Goal: Transaction & Acquisition: Purchase product/service

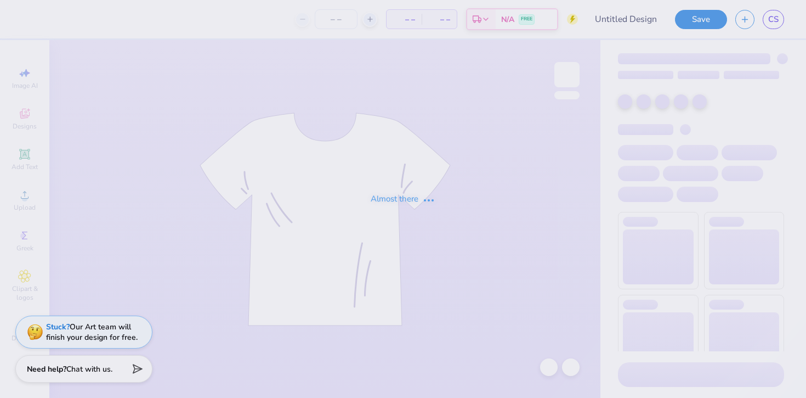
type input "Retreat merch"
type input "30"
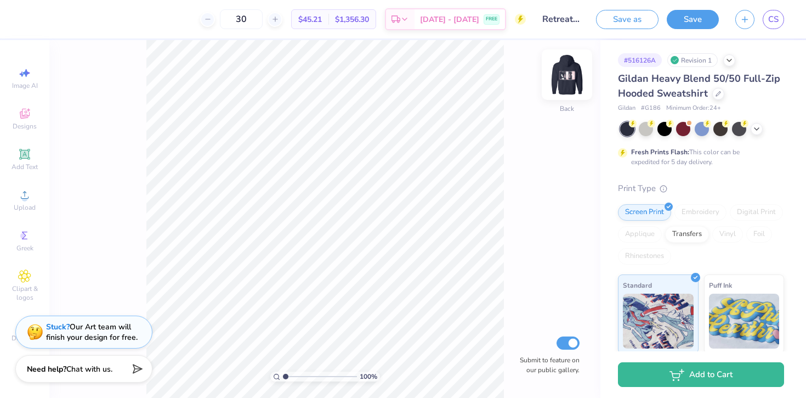
click at [564, 70] on img at bounding box center [567, 75] width 44 height 44
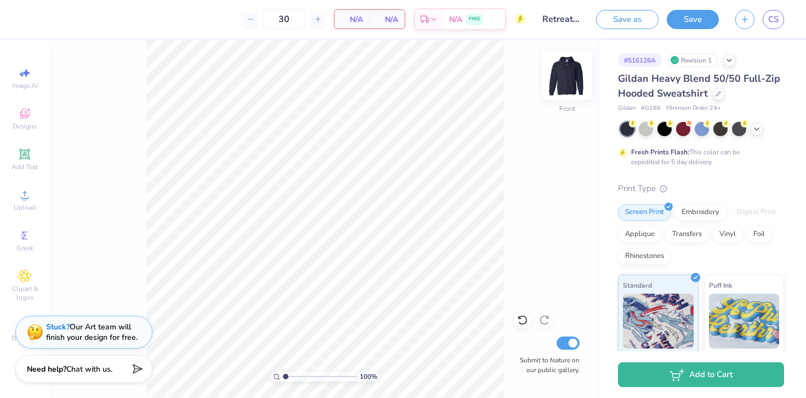
click at [569, 75] on img at bounding box center [567, 75] width 44 height 44
click at [9, 156] on div "Add Text" at bounding box center [24, 159] width 38 height 32
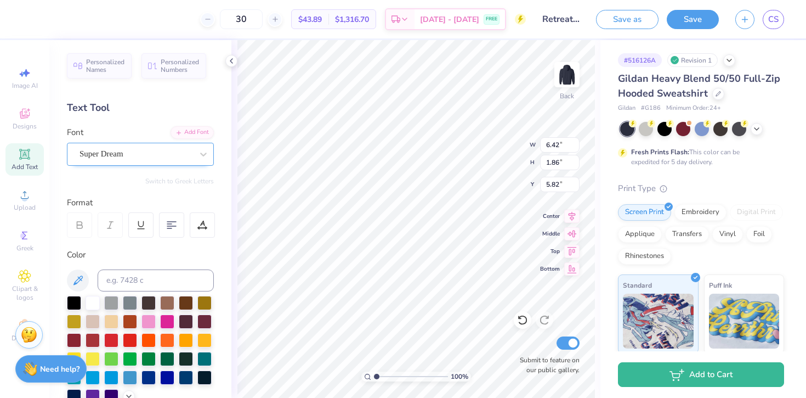
click at [125, 152] on div "Super Dream" at bounding box center [135, 153] width 115 height 17
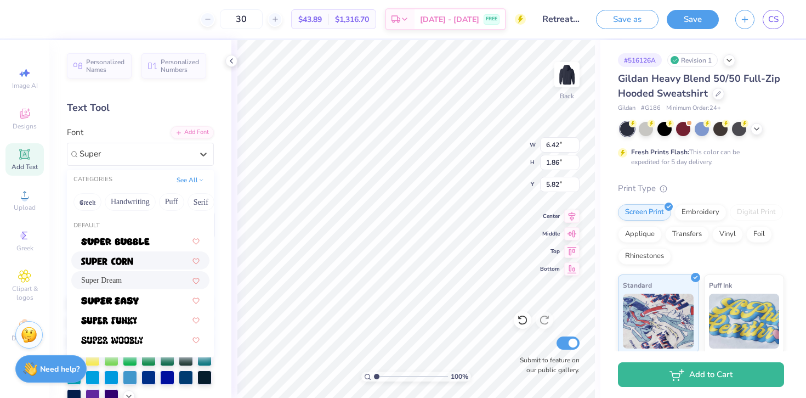
click at [109, 262] on img at bounding box center [107, 261] width 52 height 8
type input "Super"
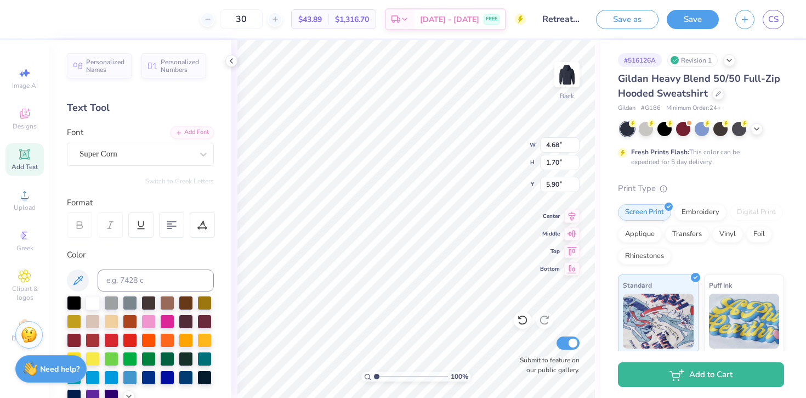
type input "4.68"
type input "1.70"
type input "5.90"
click at [111, 151] on div "Super Corn" at bounding box center [135, 153] width 115 height 17
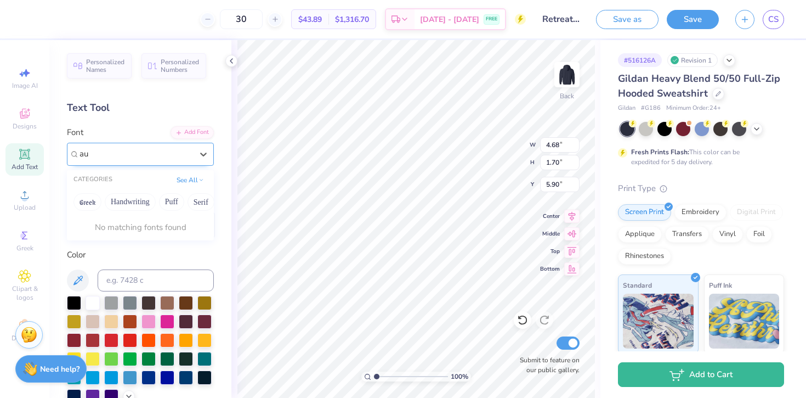
type input "a"
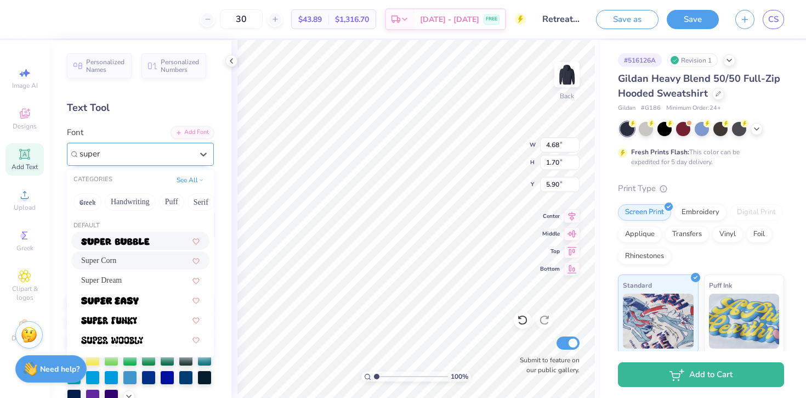
click at [116, 233] on div at bounding box center [140, 240] width 138 height 18
type input "super"
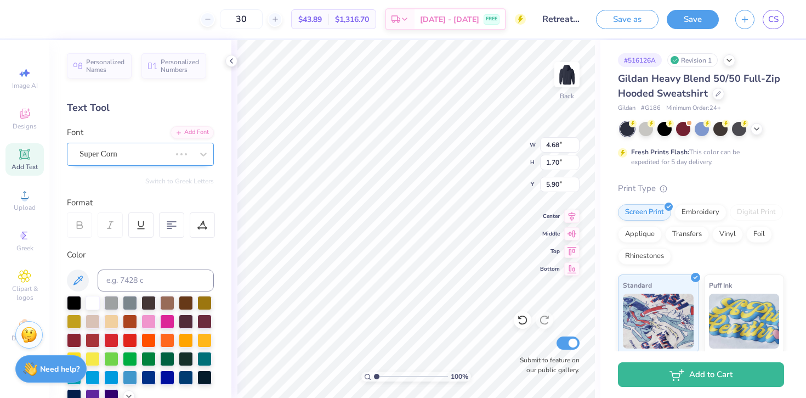
type input "8.23"
type input "2.32"
type input "5.59"
type textarea "AXO"
type input "3.00"
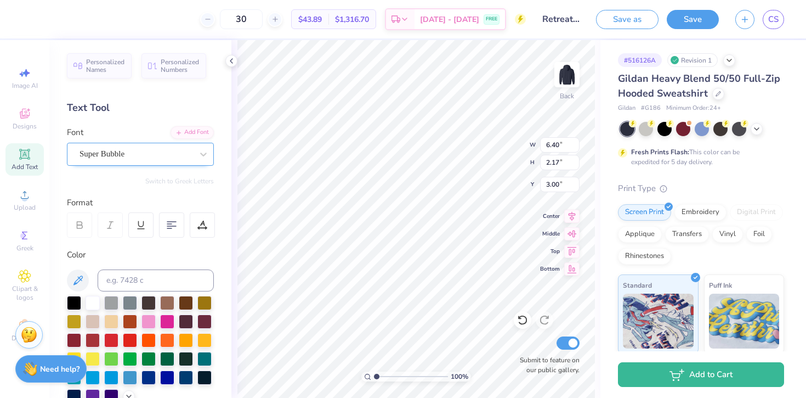
type input "3.33"
type input "1.13"
type input "4.48"
type input "4.52"
type input "1.53"
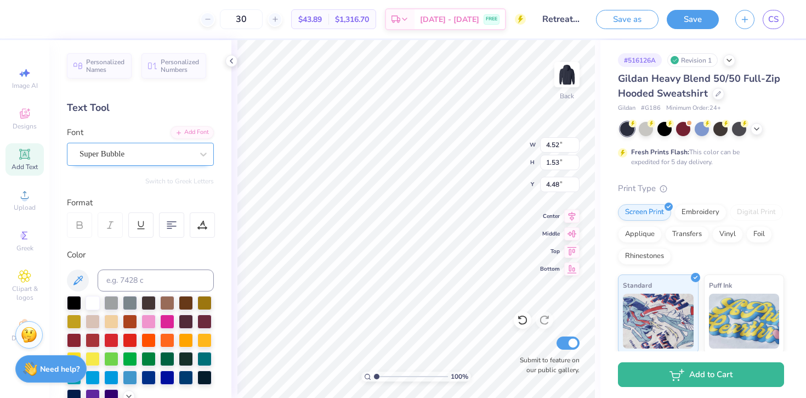
type input "4.54"
click at [483, 143] on div "100 % Back W 4.52 H 1.53 Y 4.54 Center Middle Top Bottom Submit to feature on o…" at bounding box center [415, 219] width 369 height 358
click at [30, 158] on icon at bounding box center [24, 154] width 13 height 13
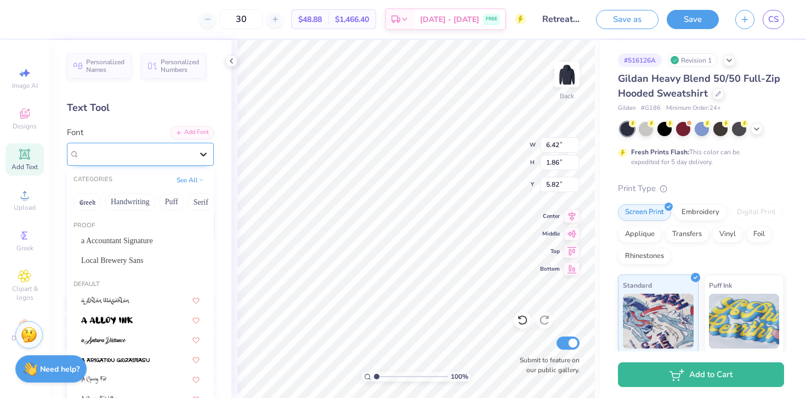
click at [194, 155] on div at bounding box center [204, 154] width 20 height 20
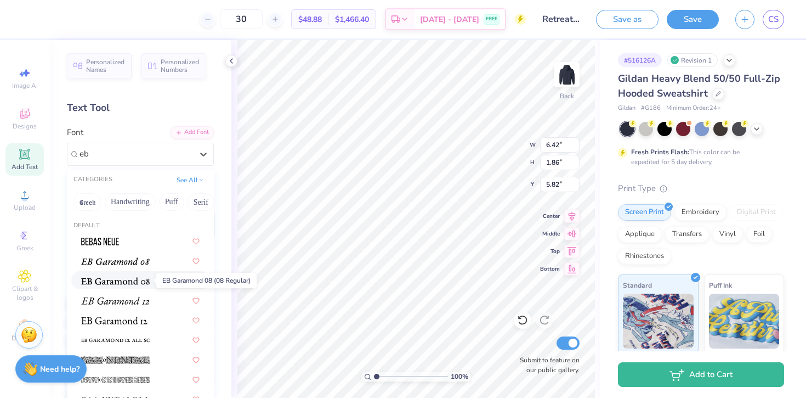
click at [137, 279] on img at bounding box center [115, 281] width 69 height 8
type input "eb"
type input "6.25"
type input "1.64"
type input "5.93"
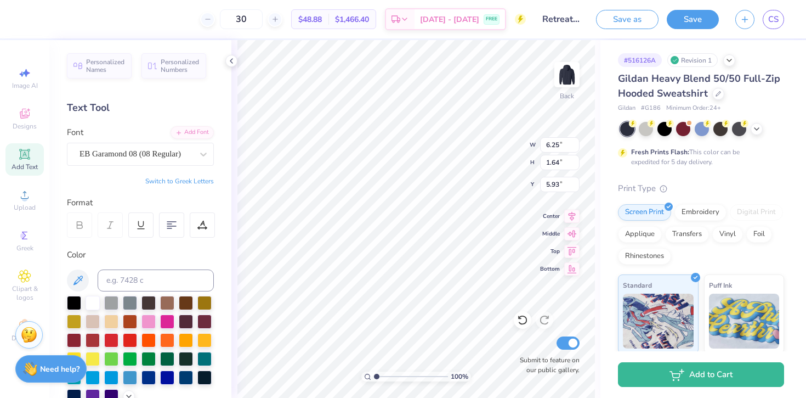
type textarea "e"
type textarea "Est. 1885"
type input "3.64"
type input "0.93"
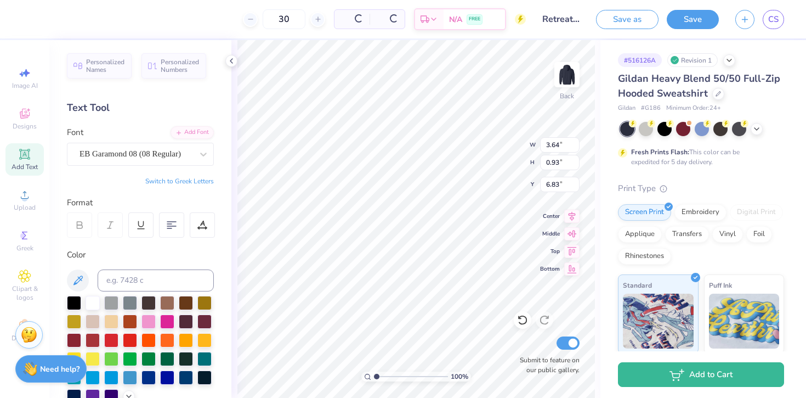
type input "6.28"
type input "2.68"
type input "0.69"
type input "6.41"
type input "4.55"
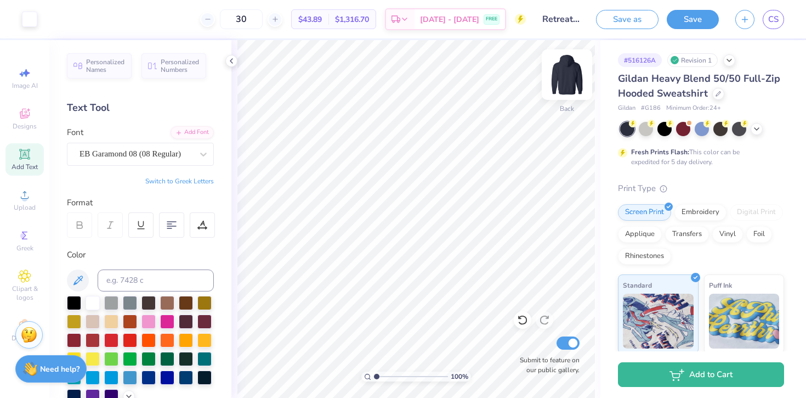
click at [573, 77] on img at bounding box center [567, 75] width 44 height 44
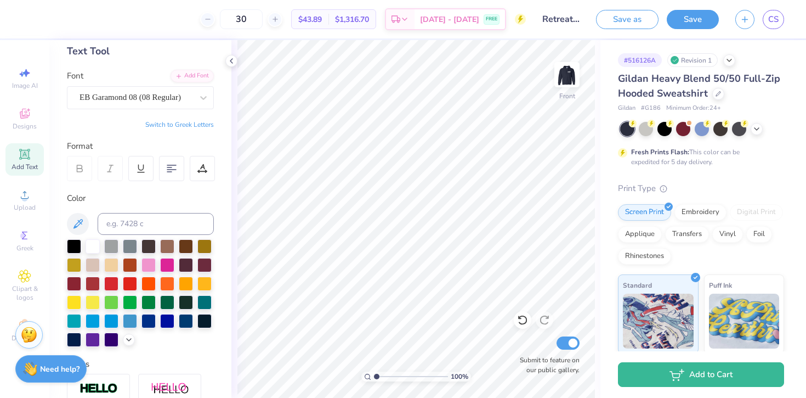
scroll to position [86, 0]
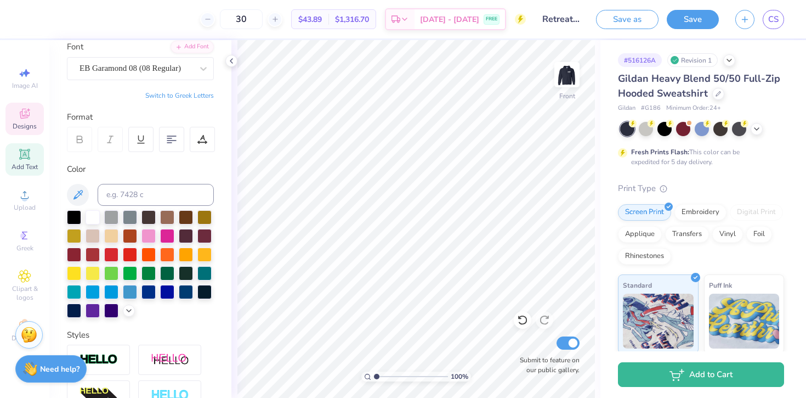
click at [34, 114] on div "Designs" at bounding box center [24, 119] width 38 height 32
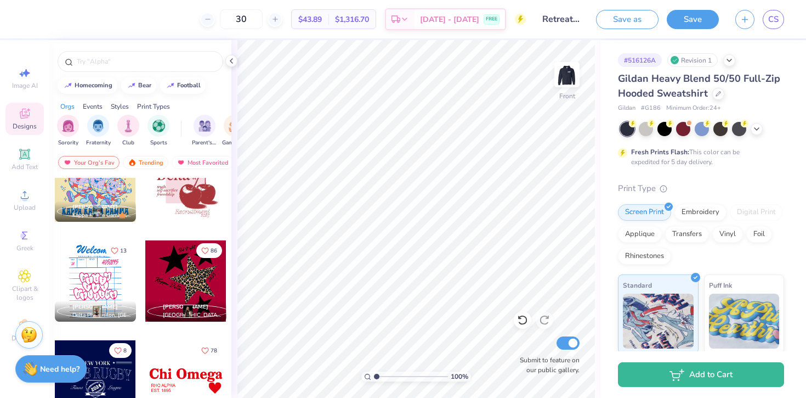
scroll to position [3632, 0]
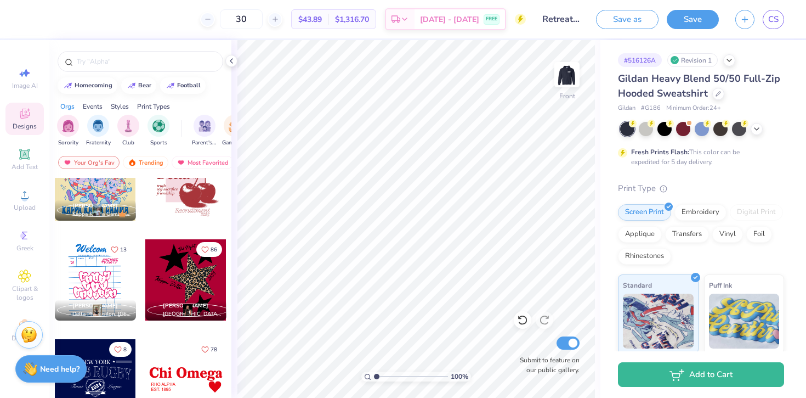
click at [81, 282] on div at bounding box center [94, 279] width 81 height 81
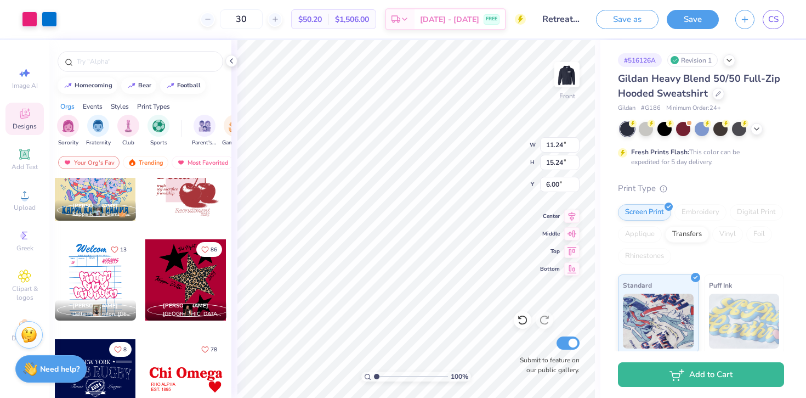
type input "6.00"
click at [46, 18] on div at bounding box center [49, 17] width 15 height 15
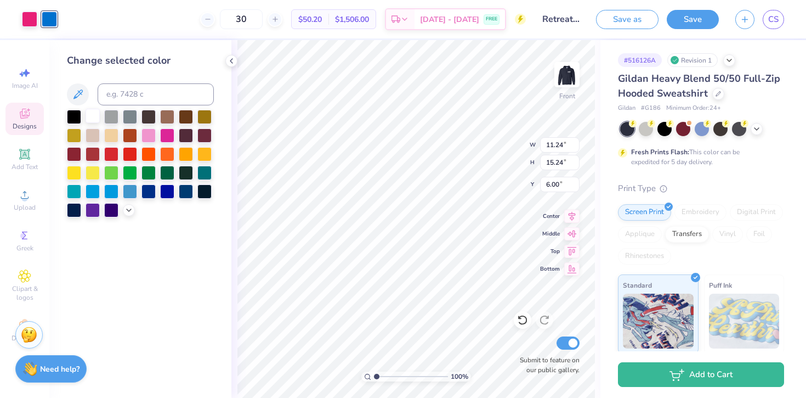
click at [89, 118] on div at bounding box center [93, 116] width 14 height 14
click at [27, 16] on div at bounding box center [29, 17] width 15 height 15
click at [112, 115] on div at bounding box center [111, 116] width 14 height 14
click at [195, 302] on div "Change selected color" at bounding box center [140, 219] width 182 height 358
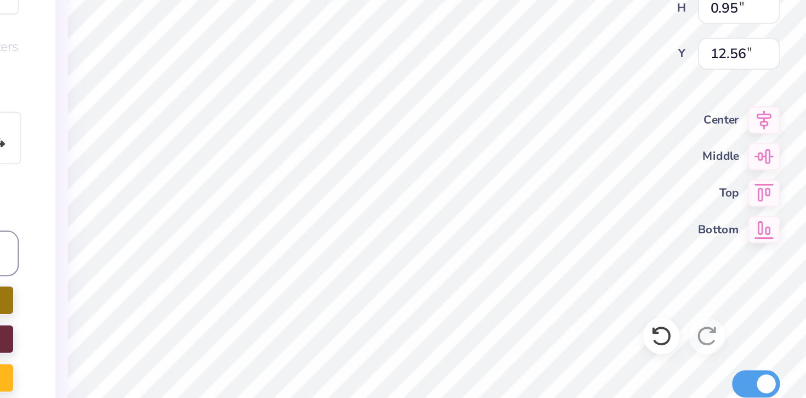
type textarea "A"
type input "0.38"
type input "0.77"
type input "13.12"
type textarea "L"
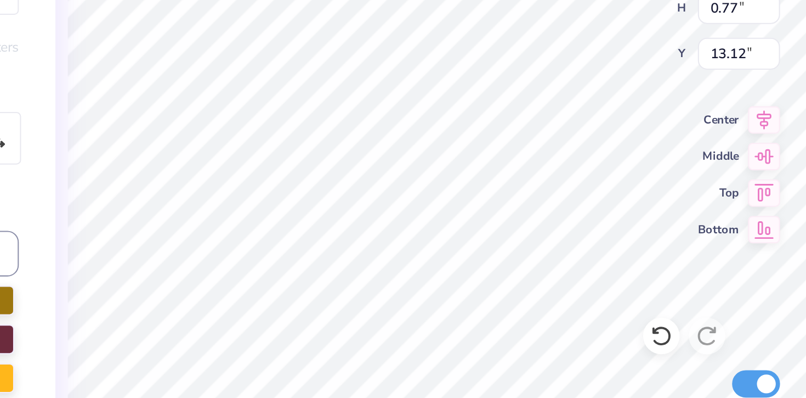
type input "0.37"
type input "0.83"
type input "12.79"
type textarea "P"
type input "0.40"
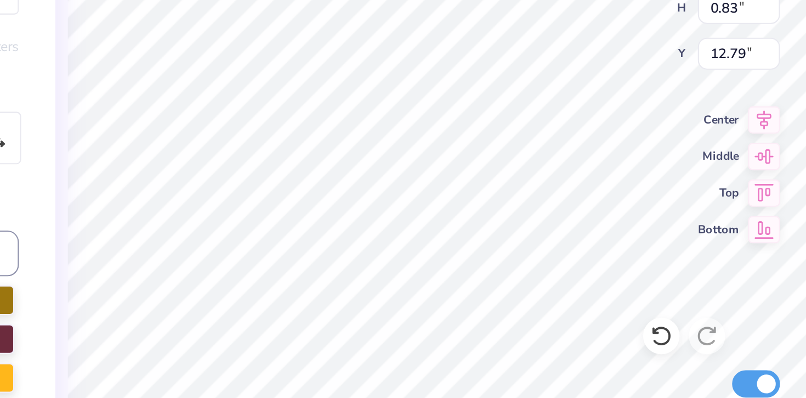
type input "0.67"
type input "13.16"
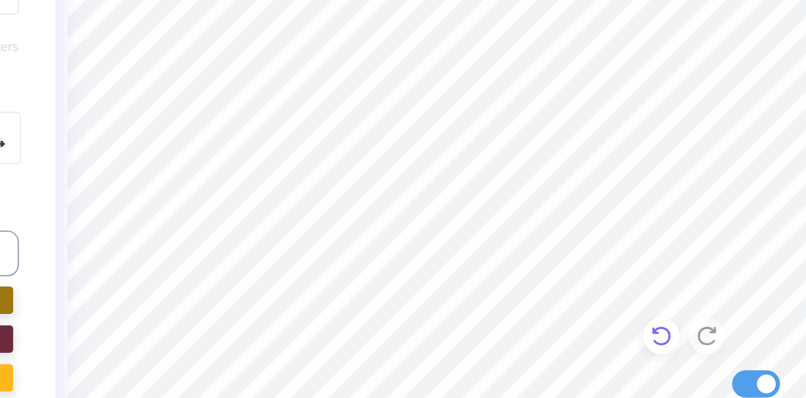
click at [529, 318] on div at bounding box center [523, 320] width 18 height 18
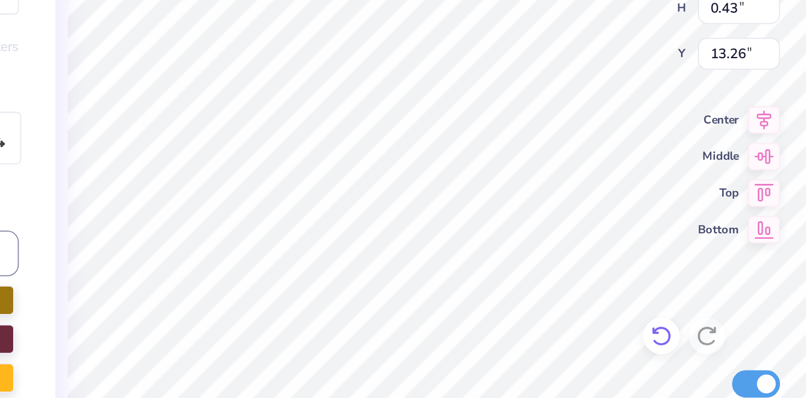
type input "0.26"
type input "0.43"
type input "13.26"
click at [523, 318] on icon at bounding box center [522, 319] width 11 height 11
type input "0.40"
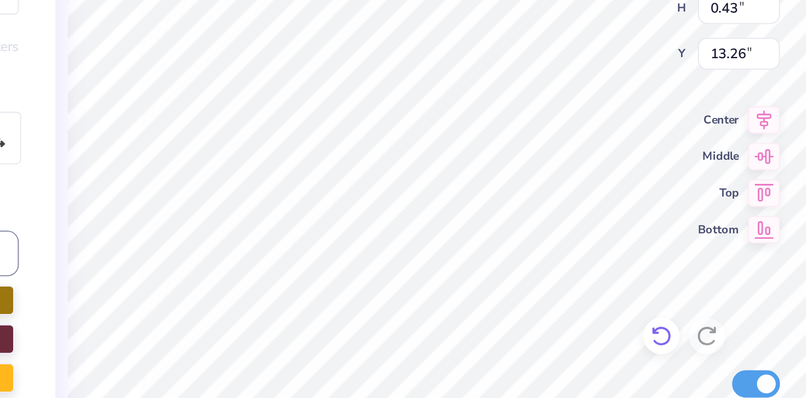
type input "0.67"
type input "13.02"
type textarea "H"
type input "11.24"
type input "12.72"
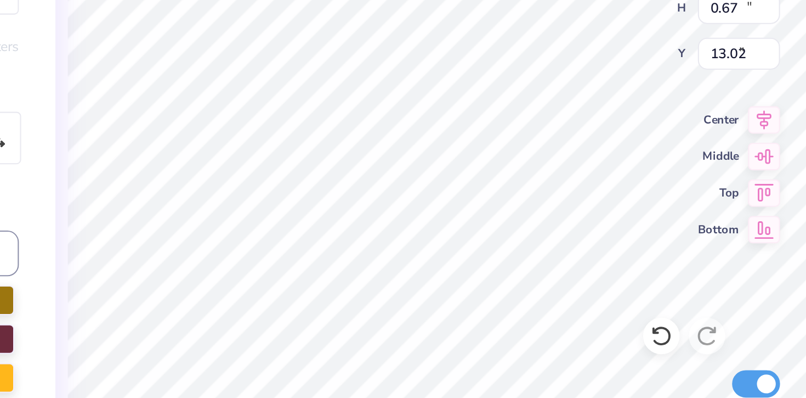
type input "8.51"
type input "0.35"
type input "0.83"
type input "14.42"
type textarea "C"
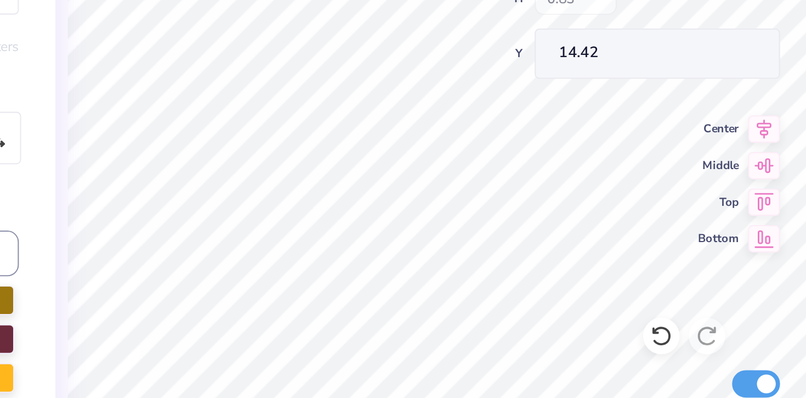
type input "0.42"
type input "0.76"
type input "16.00"
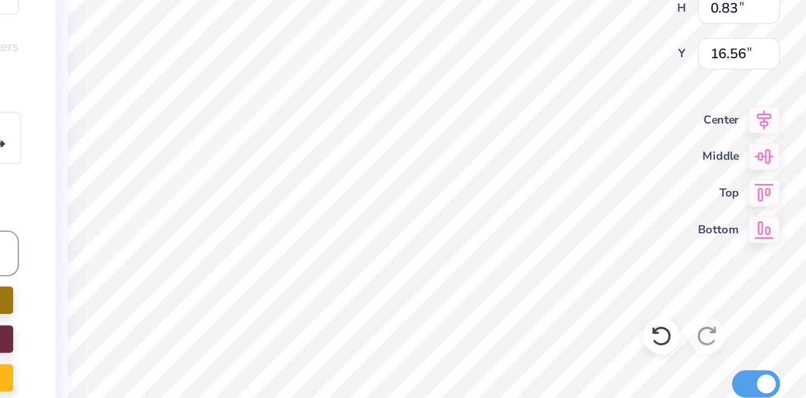
type textarea "O"
type input "0.25"
type input "0.69"
type input "16.04"
type textarea "M"
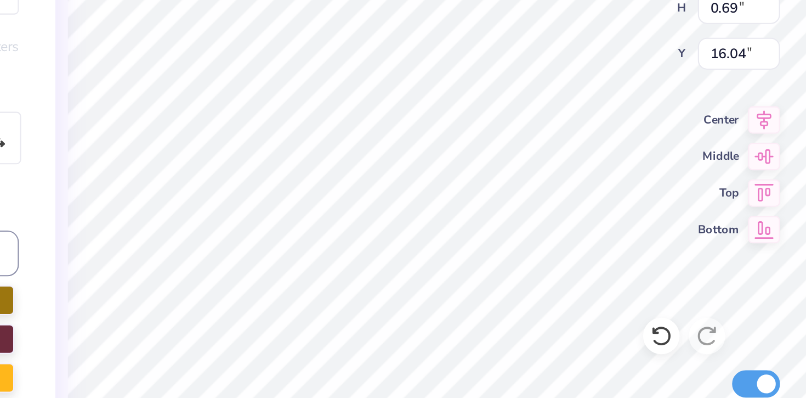
type input "0.37"
type input "0.72"
type input "16.44"
type textarea "E"
type input "0.83"
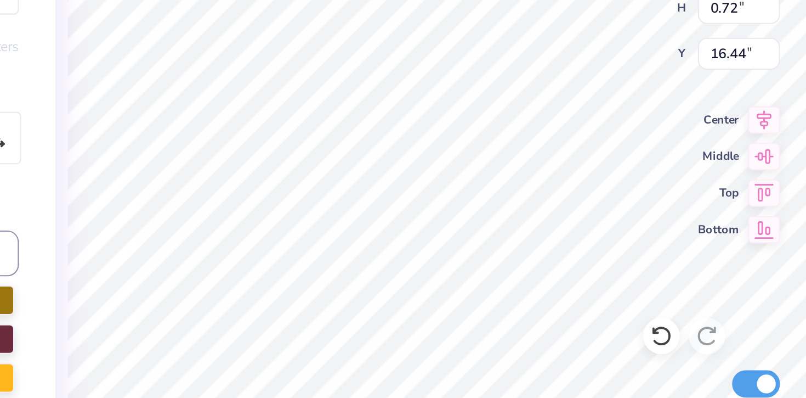
type input "15.97"
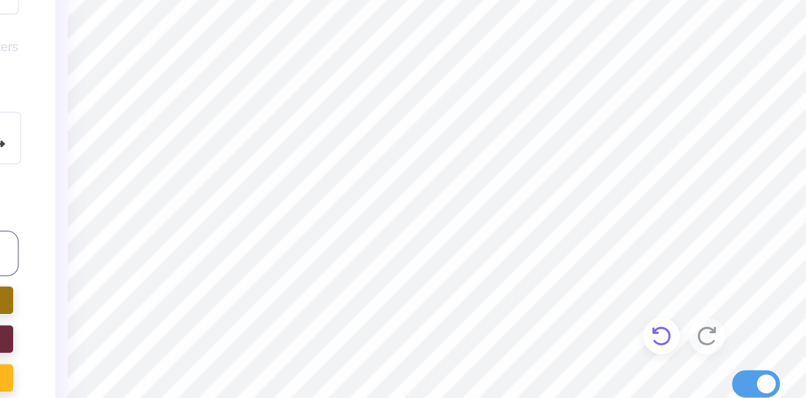
click at [520, 319] on icon at bounding box center [522, 319] width 11 height 11
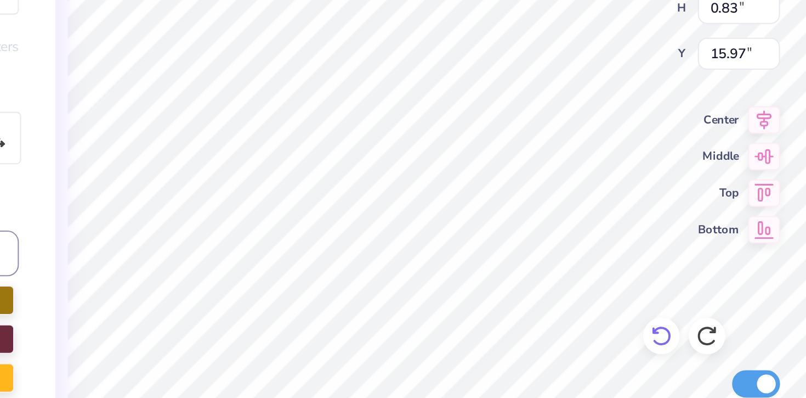
type textarea "G"
type input "0.39"
type input "0.66"
type input "16.06"
type textarea "A"
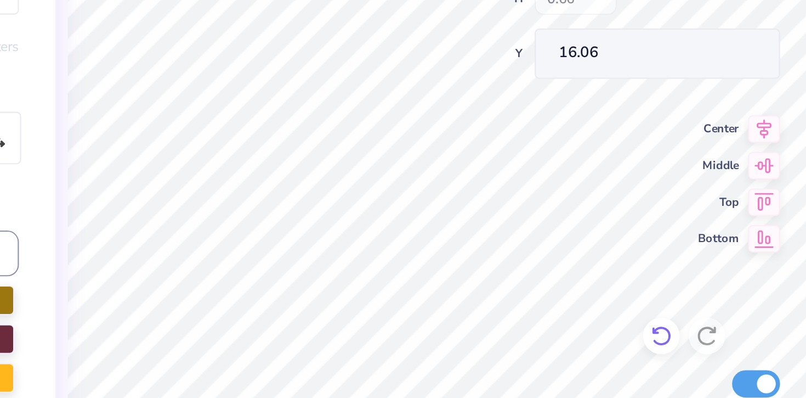
type input "0.52"
type input "0.84"
type input "16.14"
type input "16.41"
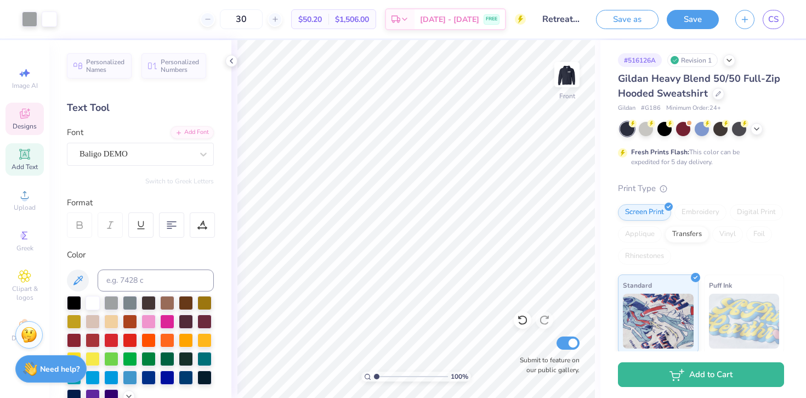
click at [35, 130] on span "Designs" at bounding box center [25, 126] width 24 height 9
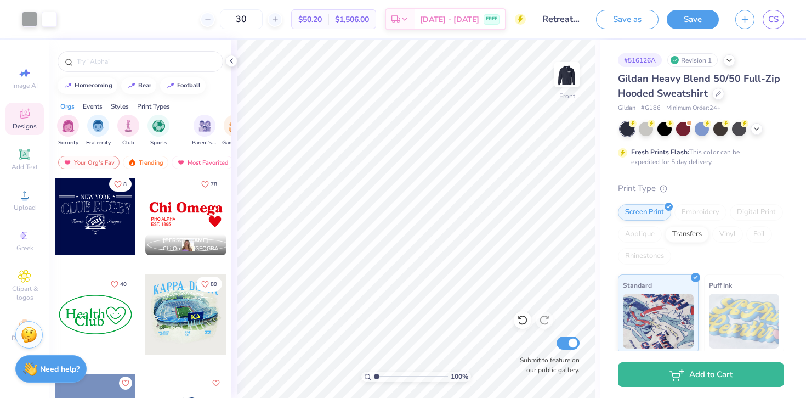
scroll to position [3796, 0]
click at [197, 204] on div at bounding box center [185, 215] width 81 height 81
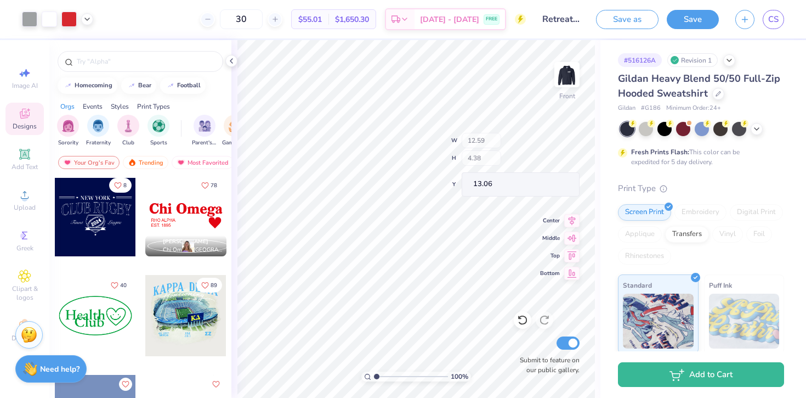
type input "16.57"
type input "6.93"
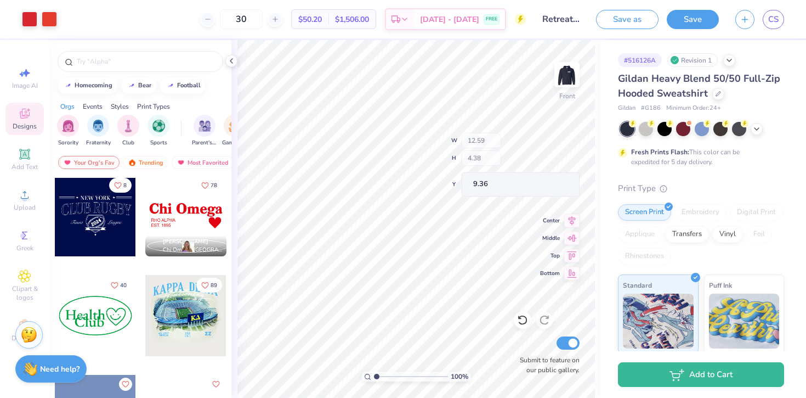
type input "9.37"
click at [29, 16] on div at bounding box center [29, 17] width 15 height 15
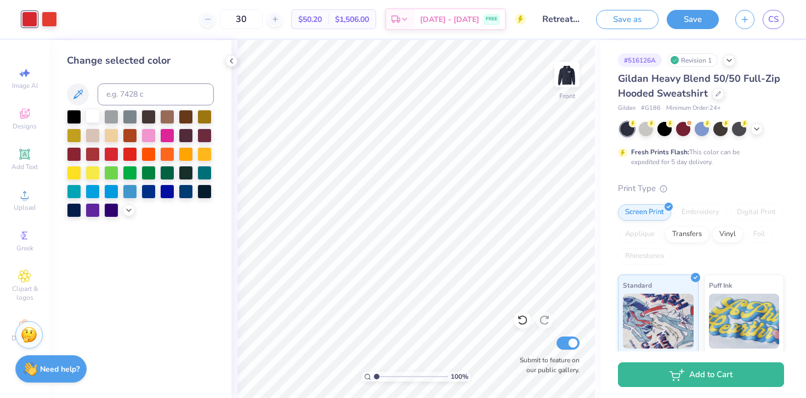
click at [95, 115] on div at bounding box center [93, 116] width 14 height 14
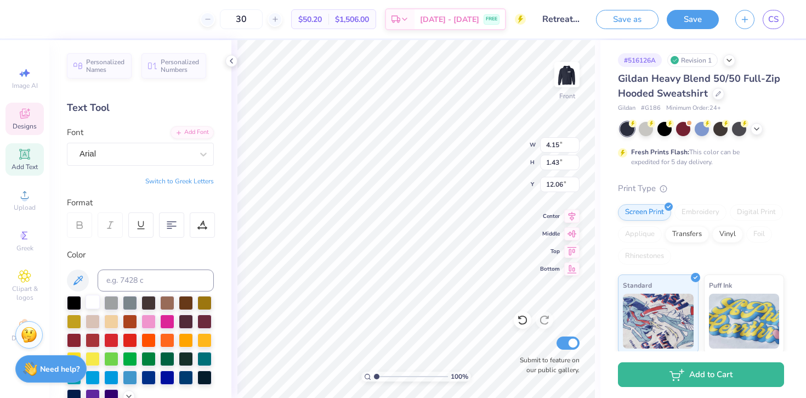
click at [95, 302] on div at bounding box center [93, 302] width 14 height 14
type input "12.59"
type input "2.32"
type input "9.37"
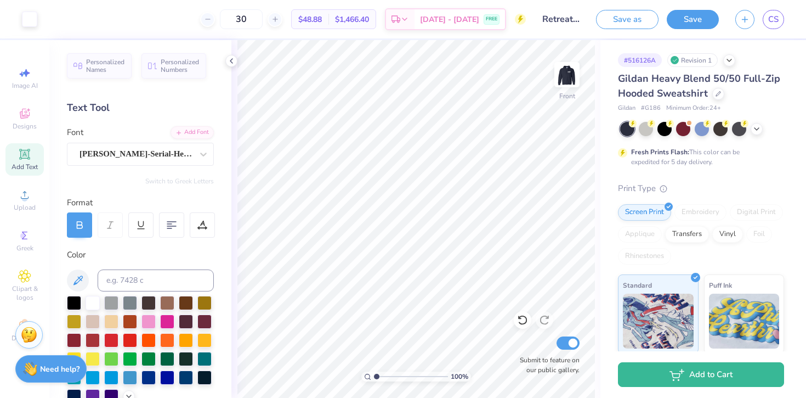
click at [27, 152] on icon at bounding box center [24, 154] width 8 height 8
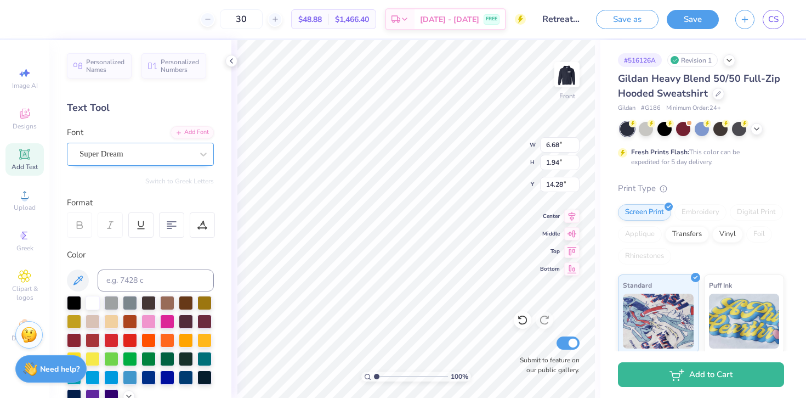
click at [185, 156] on div "Super Dream" at bounding box center [135, 153] width 115 height 17
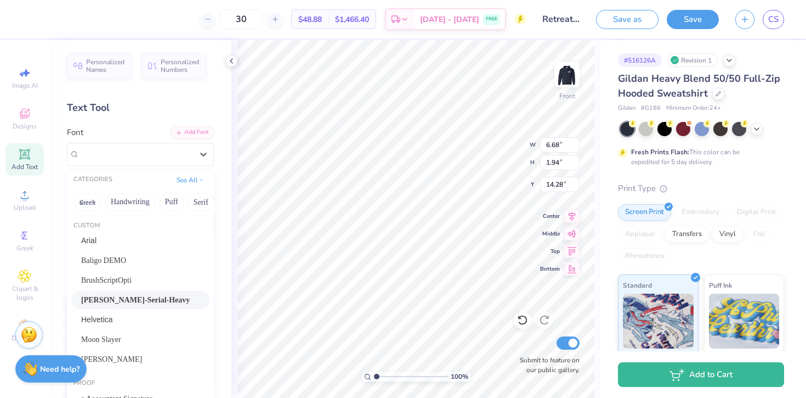
click at [116, 294] on span "Casad-Serial-Heavy" at bounding box center [135, 300] width 109 height 12
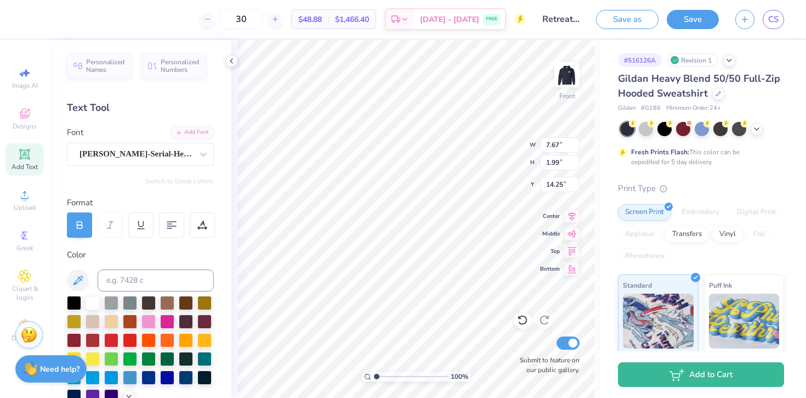
type input "7.67"
type input "1.99"
type input "14.25"
type textarea "Alpha"
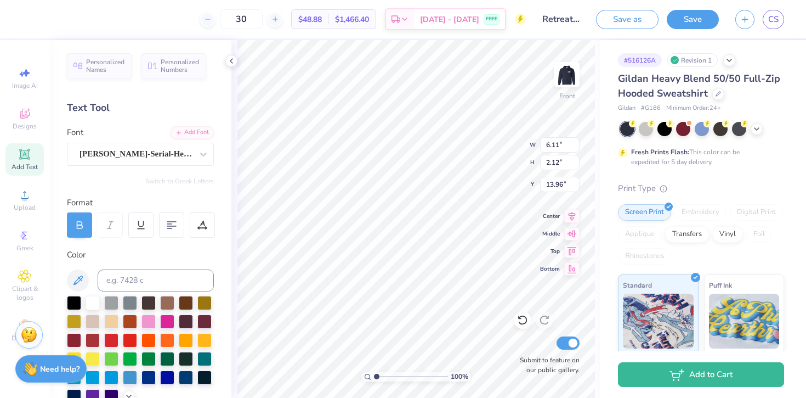
type input "6.11"
type input "2.12"
type input "12.59"
type input "2.32"
type input "9.37"
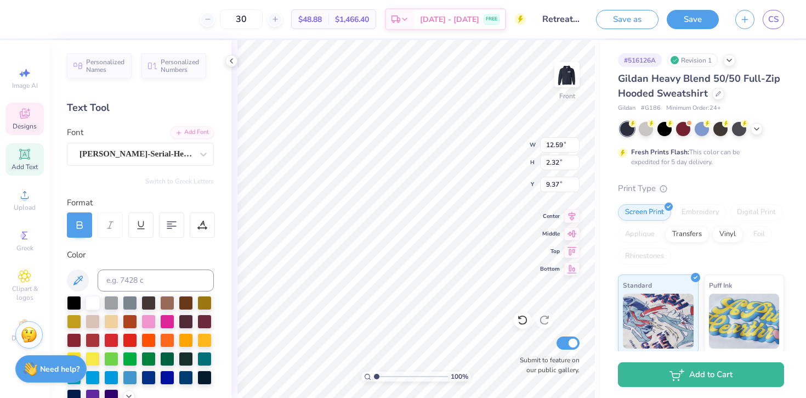
type input "6.11"
type input "2.12"
type input "6.96"
type input "12.59"
type input "2.32"
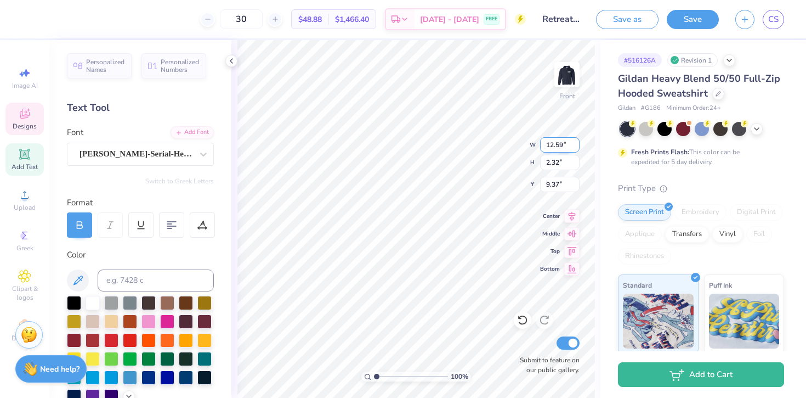
type input "9.47"
type input "6.11"
type input "2.12"
type input "6.96"
click at [561, 163] on input "2.12" at bounding box center [559, 162] width 39 height 15
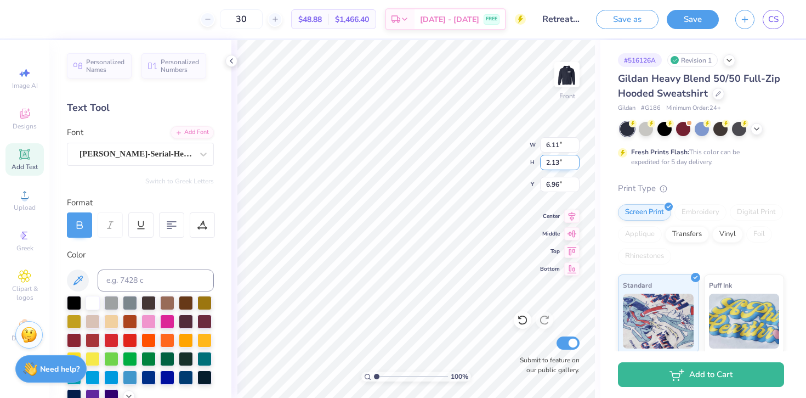
click at [573, 160] on input "2.13" at bounding box center [559, 162] width 39 height 15
click at [573, 160] on input "2.14" at bounding box center [559, 162] width 39 height 15
click at [573, 160] on input "2.15" at bounding box center [559, 162] width 39 height 15
click at [573, 160] on input "2.16" at bounding box center [559, 162] width 39 height 15
click at [573, 160] on input "2.17" at bounding box center [559, 162] width 39 height 15
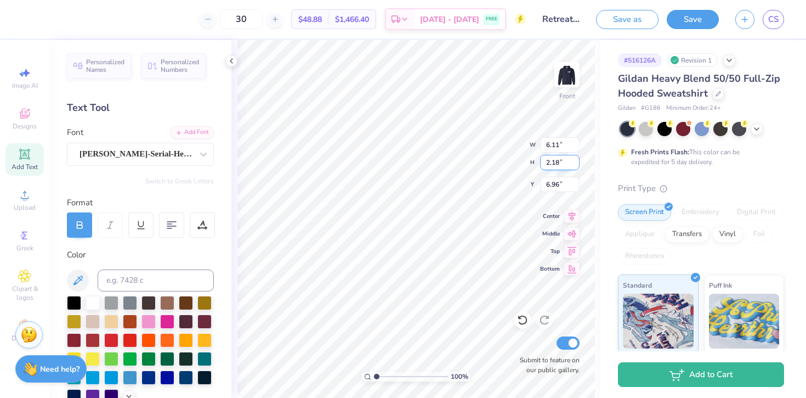
click at [573, 160] on input "2.18" at bounding box center [559, 162] width 39 height 15
click at [573, 160] on input "2.19" at bounding box center [559, 162] width 39 height 15
click at [573, 160] on input "2.2" at bounding box center [559, 162] width 39 height 15
click at [573, 160] on input "2.21" at bounding box center [559, 162] width 39 height 15
click at [573, 160] on input "2.22" at bounding box center [559, 162] width 39 height 15
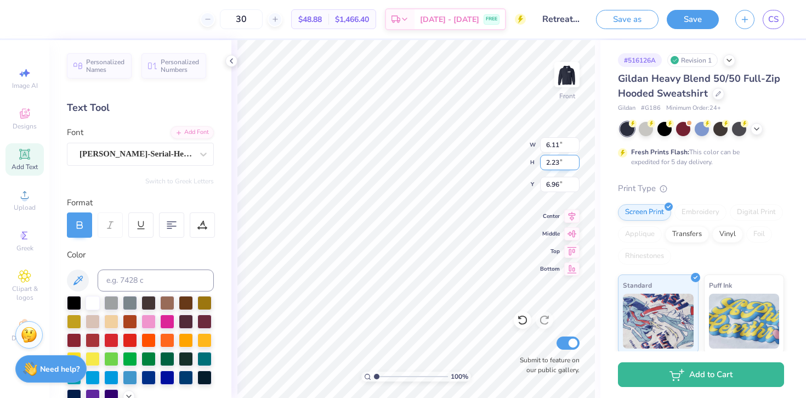
click at [573, 160] on input "2.23" at bounding box center [559, 162] width 39 height 15
click at [573, 160] on input "2.24" at bounding box center [559, 162] width 39 height 15
click at [573, 160] on input "2.25" at bounding box center [559, 162] width 39 height 15
click at [573, 160] on input "2.26" at bounding box center [559, 162] width 39 height 15
click at [573, 160] on input "2.27" at bounding box center [559, 162] width 39 height 15
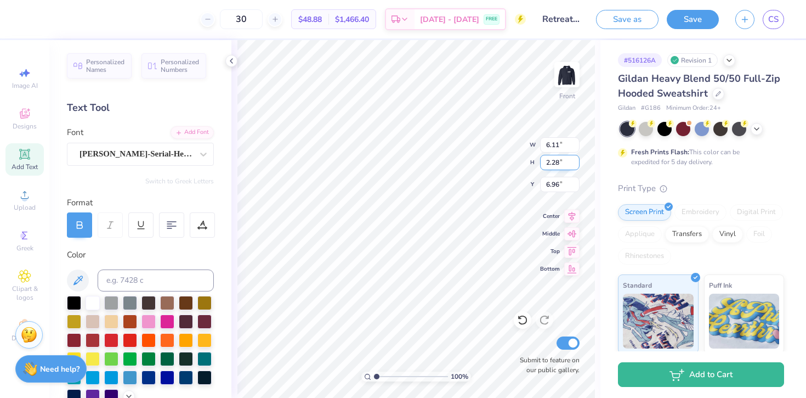
click at [573, 160] on input "2.28" at bounding box center [559, 162] width 39 height 15
click at [573, 160] on input "2.29" at bounding box center [559, 162] width 39 height 15
click at [573, 160] on input "2.3" at bounding box center [559, 162] width 39 height 15
click at [573, 160] on input "2.31" at bounding box center [559, 162] width 39 height 15
type input "2.32"
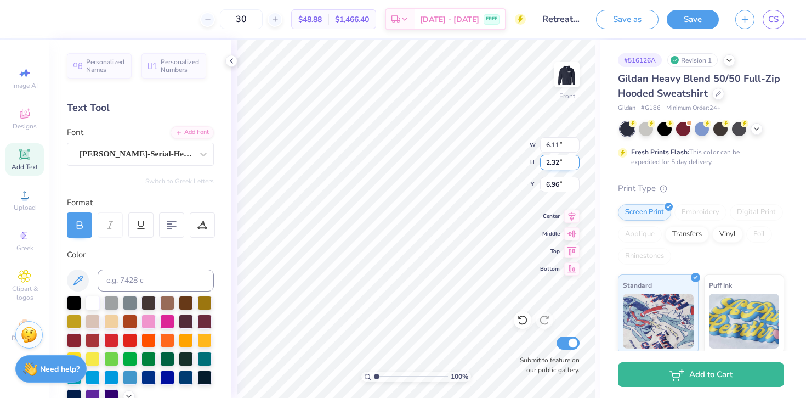
click at [573, 160] on input "2.32" at bounding box center [559, 162] width 39 height 15
type input "6.69"
type input "6.86"
type input "12.59"
type input "9.47"
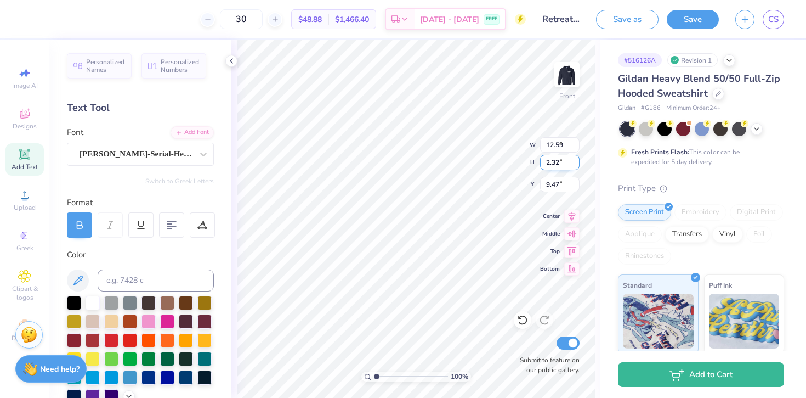
type input "6.69"
click at [559, 186] on input "6.85" at bounding box center [559, 184] width 39 height 15
click at [556, 186] on input "6.85" at bounding box center [559, 184] width 39 height 15
type input "7.15"
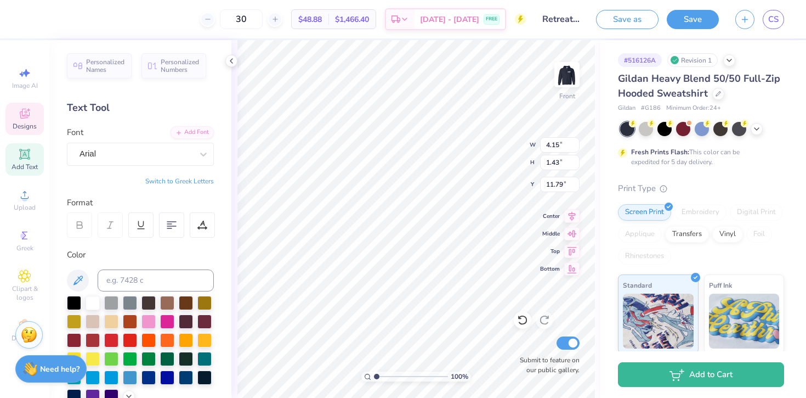
scroll to position [1, 3]
type textarea "EPSILON THETA EST. 18985"
type textarea "EPSILON THETA EST. 1885"
type input "7.75"
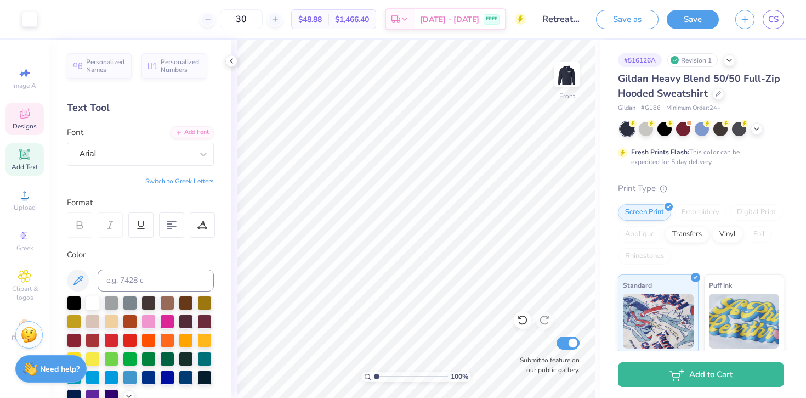
click at [18, 118] on icon at bounding box center [24, 113] width 13 height 13
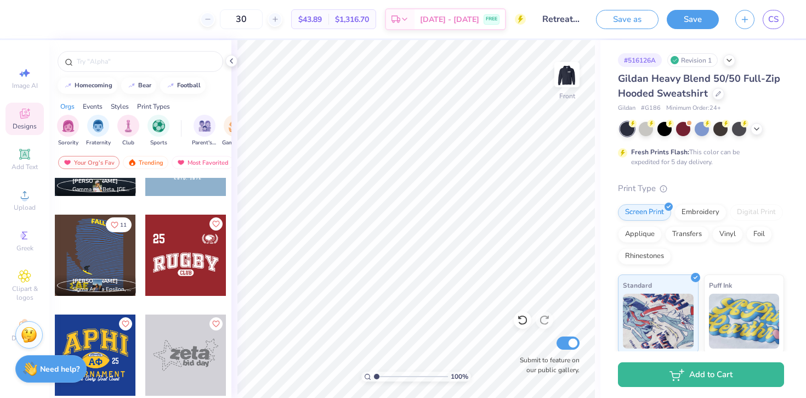
scroll to position [4257, 0]
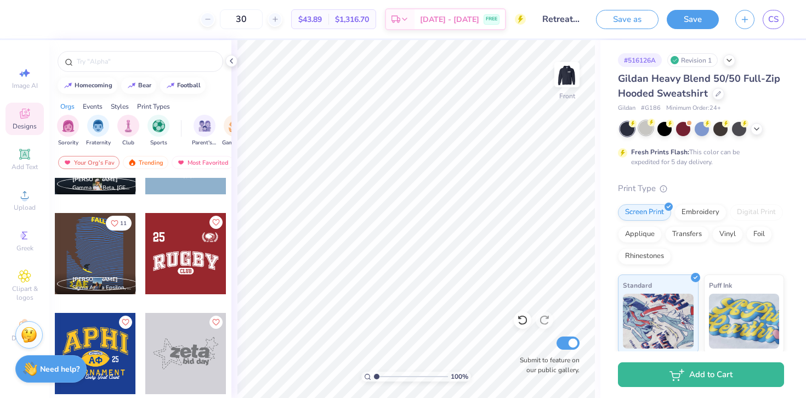
click at [643, 123] on div at bounding box center [646, 128] width 14 height 14
click at [650, 132] on div at bounding box center [646, 128] width 14 height 14
click at [574, 69] on img at bounding box center [567, 75] width 44 height 44
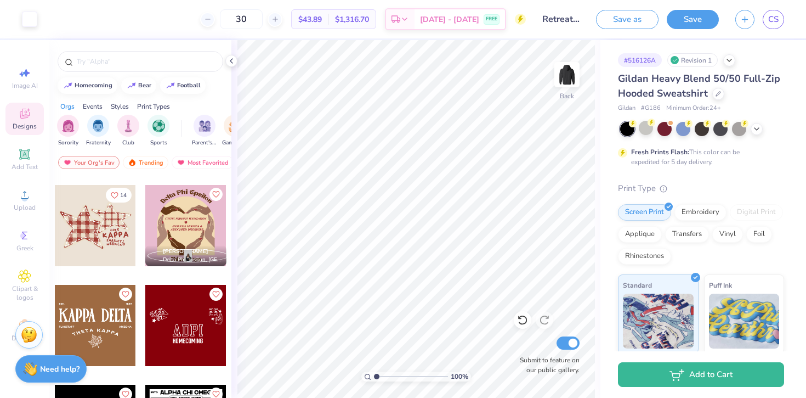
scroll to position [5978, 0]
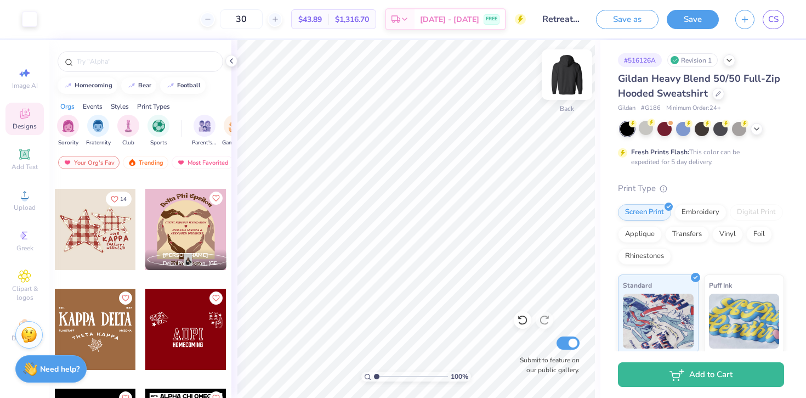
click at [568, 76] on img at bounding box center [567, 75] width 44 height 44
click at [121, 227] on div at bounding box center [95, 229] width 81 height 81
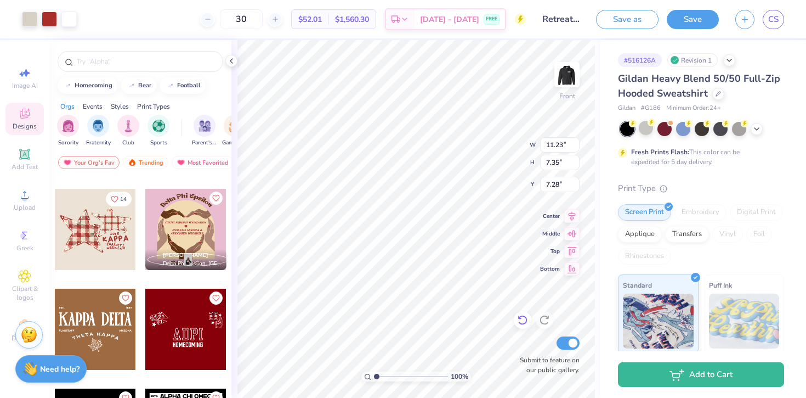
type input "7.28"
type input "13.13"
type input "8.60"
click at [28, 22] on div at bounding box center [29, 17] width 15 height 15
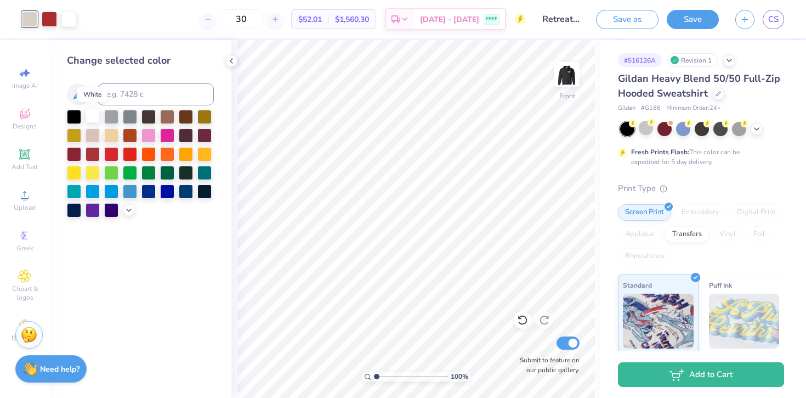
click at [94, 116] on div at bounding box center [93, 116] width 14 height 14
click at [52, 19] on div at bounding box center [49, 17] width 15 height 15
click at [127, 214] on div at bounding box center [129, 209] width 12 height 12
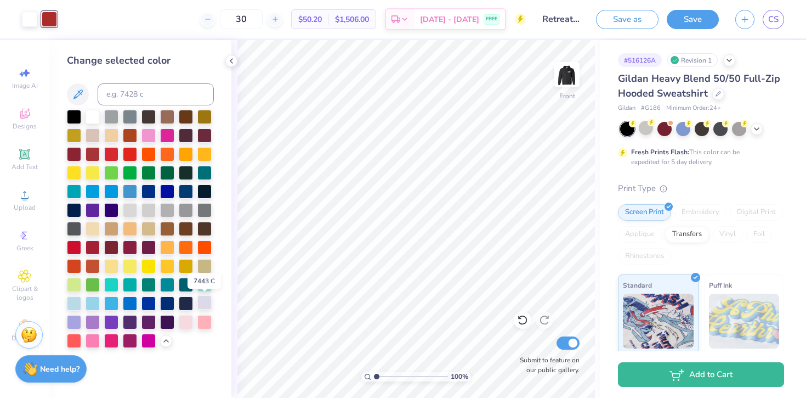
click at [208, 304] on div at bounding box center [204, 302] width 14 height 14
click at [185, 303] on div at bounding box center [186, 302] width 14 height 14
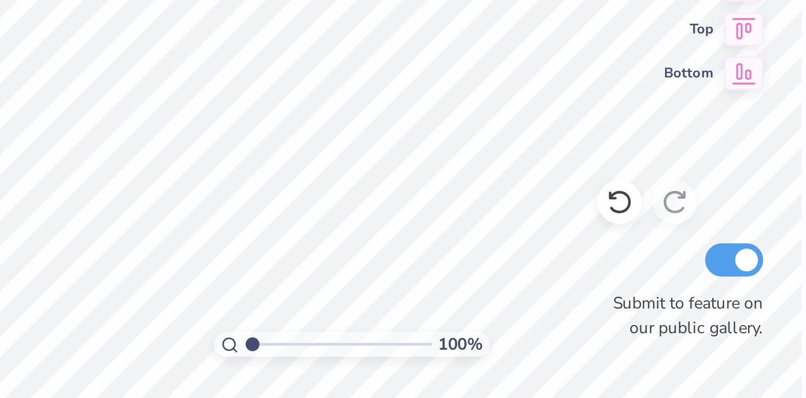
scroll to position [0, 0]
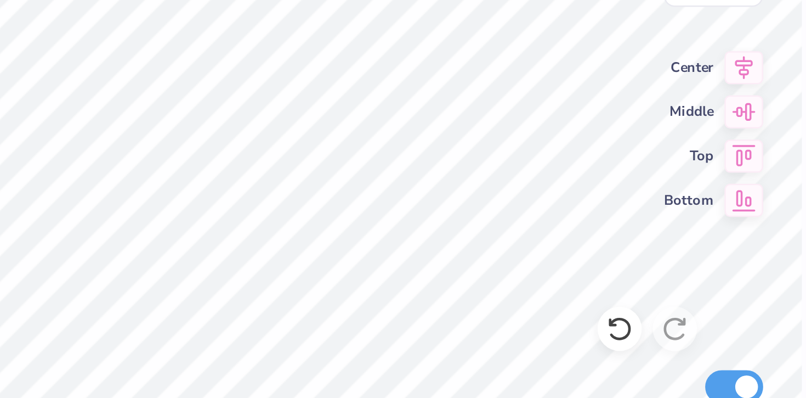
type textarea "KapApa"
type input "1.57"
type input "0.57"
type input "12.07"
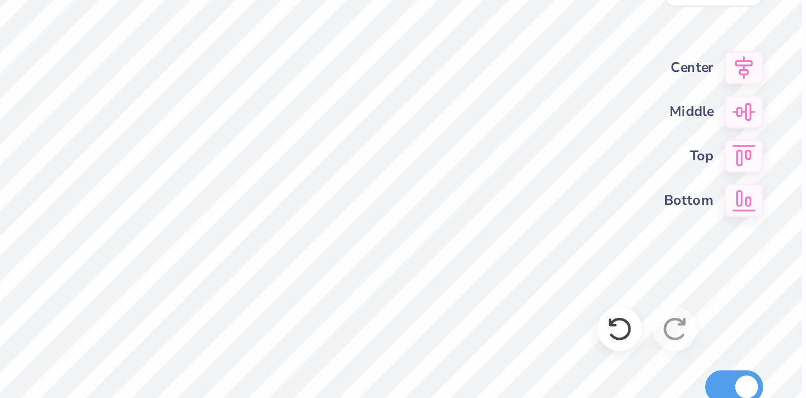
type input "7.56"
type input "5.86"
type input "7.28"
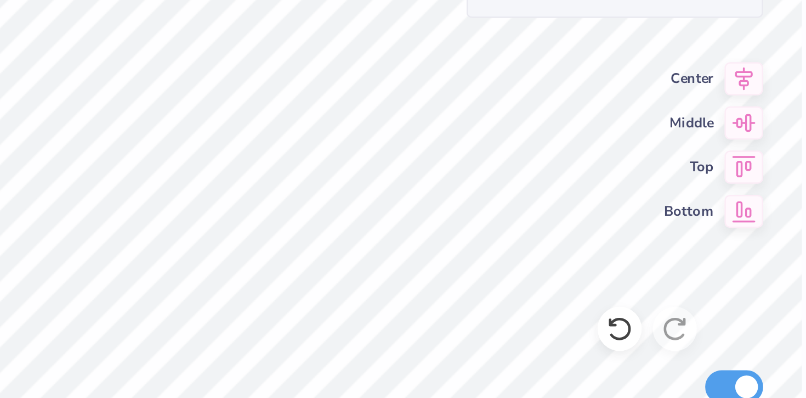
type input "12.30"
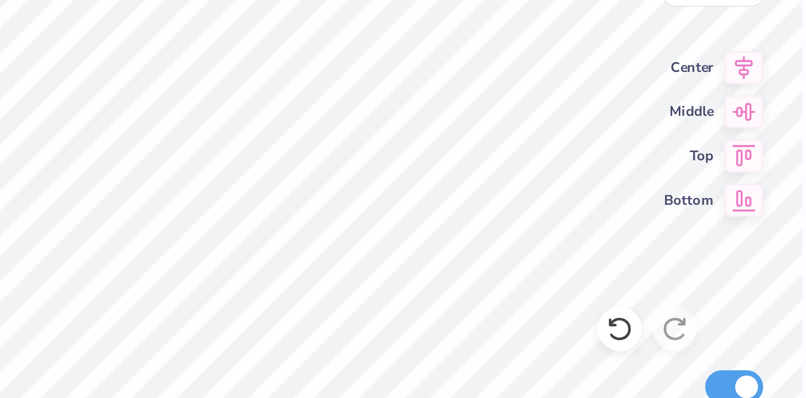
scroll to position [2, 1]
type textarea "Alpha Chi Omega"
type input "3.33"
type input "0.69"
type input "14.53"
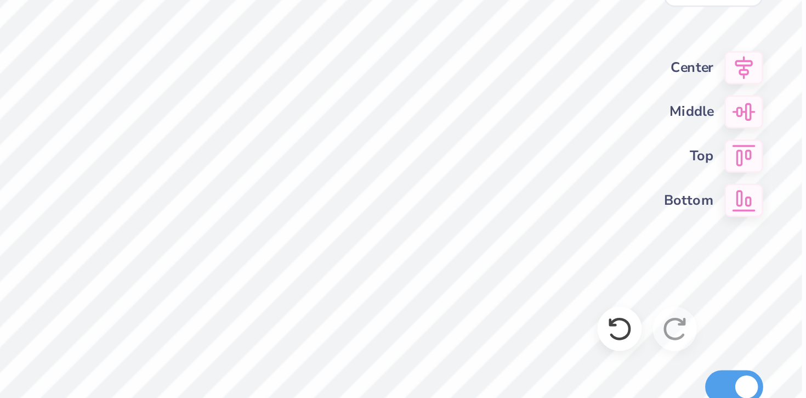
type input "12.75"
type input "3.66"
type input "3.79"
type input "12.80"
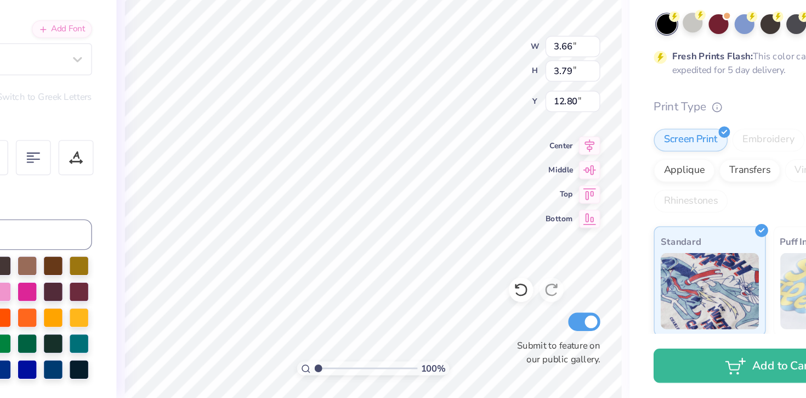
scroll to position [0, 0]
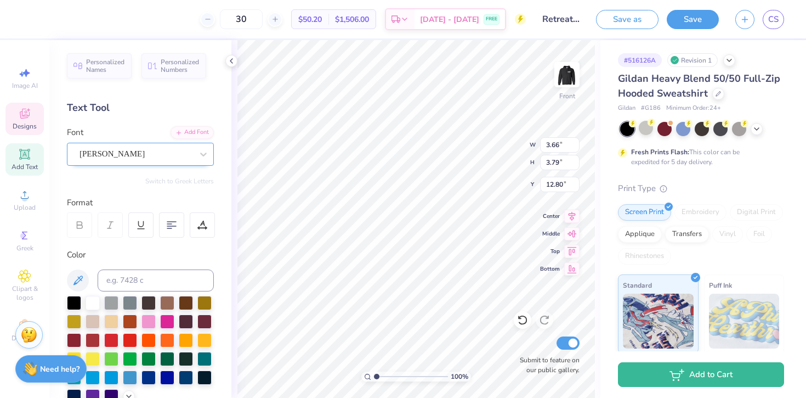
click at [113, 154] on div "Oliver" at bounding box center [135, 153] width 115 height 17
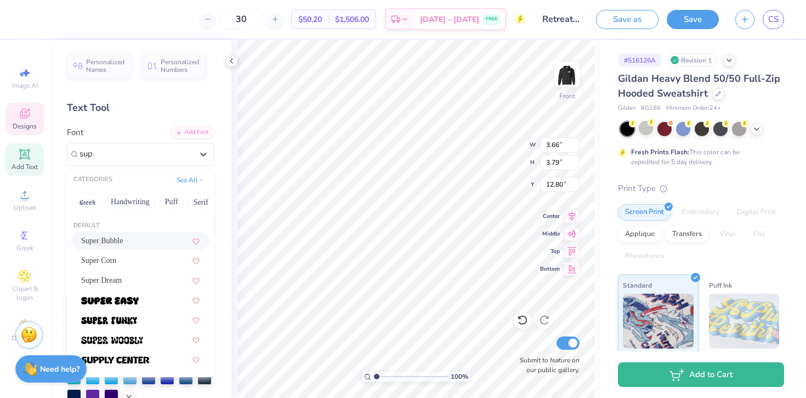
click at [118, 240] on span "Super Bubble" at bounding box center [102, 241] width 42 height 12
type input "sup"
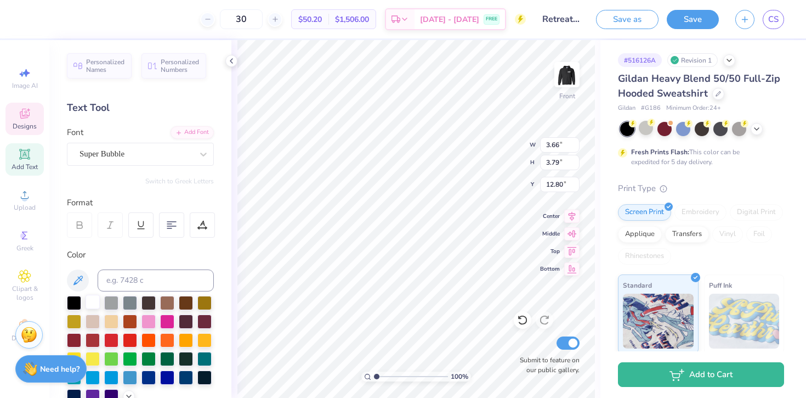
click at [90, 297] on div at bounding box center [93, 302] width 14 height 14
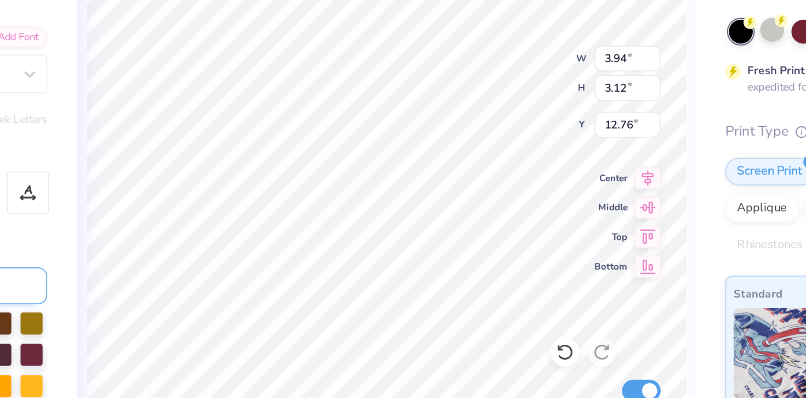
type input "3.94"
type input "3.12"
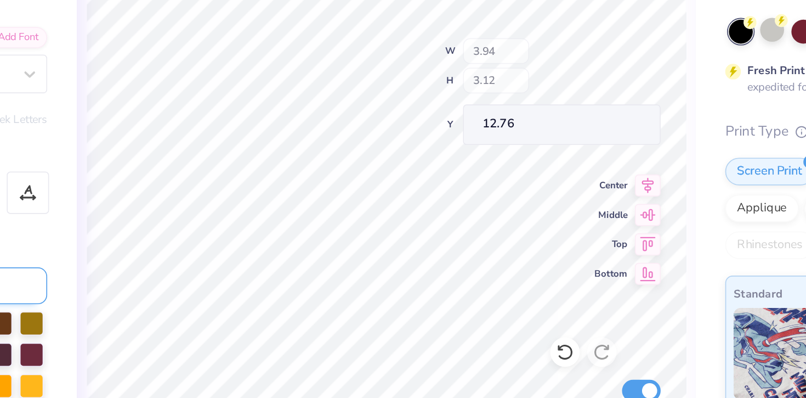
type input "12.75"
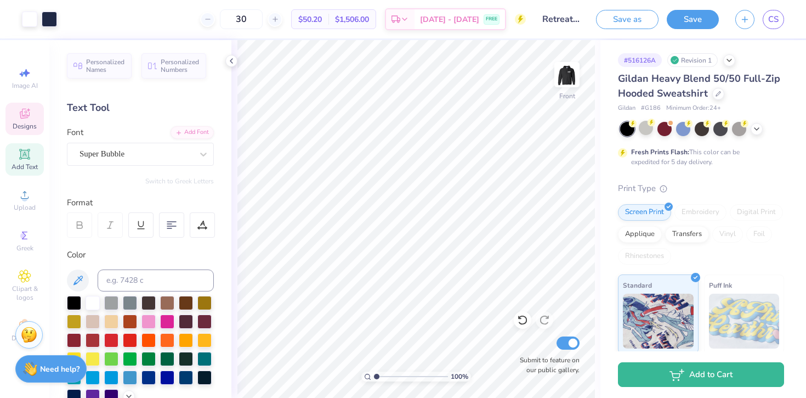
click at [36, 120] on div "Designs" at bounding box center [24, 119] width 38 height 32
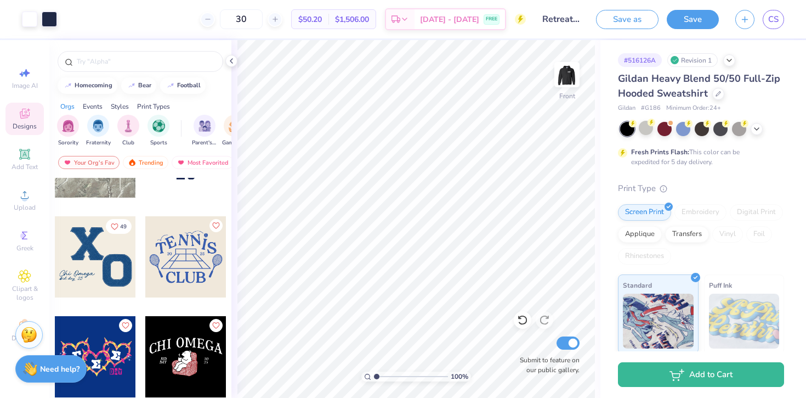
scroll to position [8745, 0]
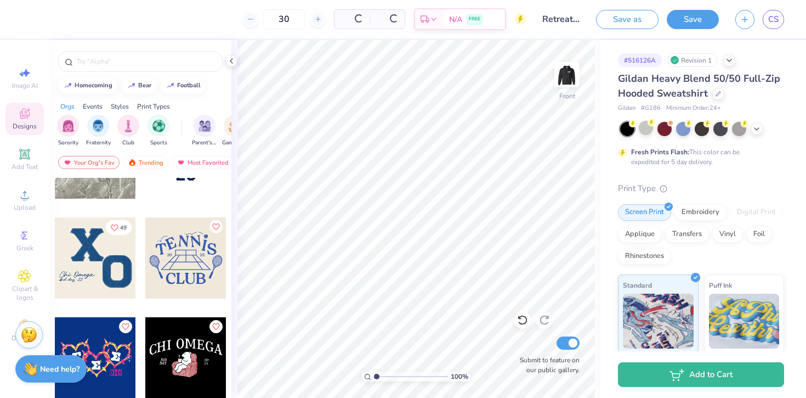
click at [83, 261] on div at bounding box center [95, 257] width 81 height 81
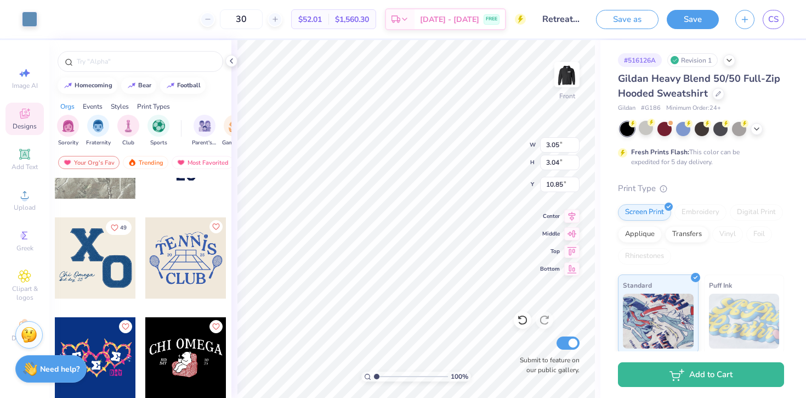
type input "3.05"
type input "3.04"
type input "10.85"
type input "10.96"
type input "7.05"
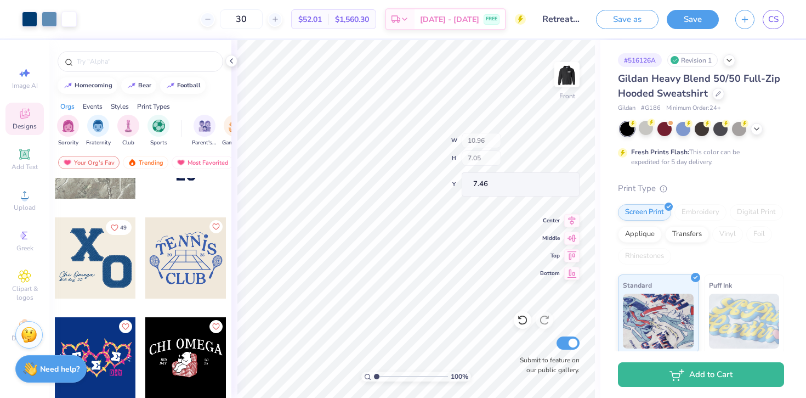
type input "9.59"
type input "18.49"
type input "2.22"
type input "2.47"
type input "11.61"
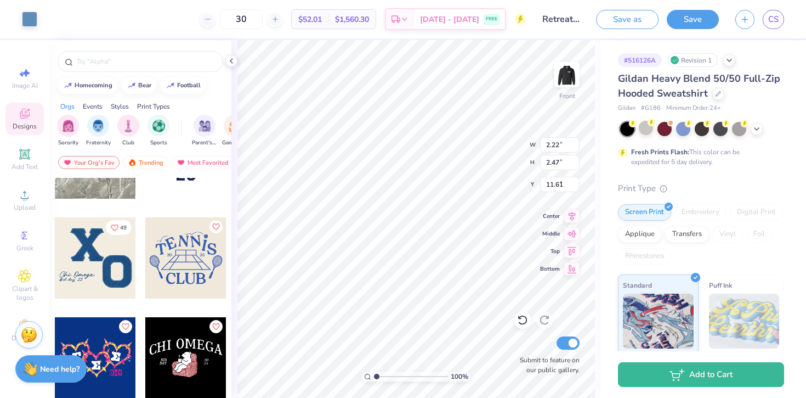
type input "2.41"
type input "9.64"
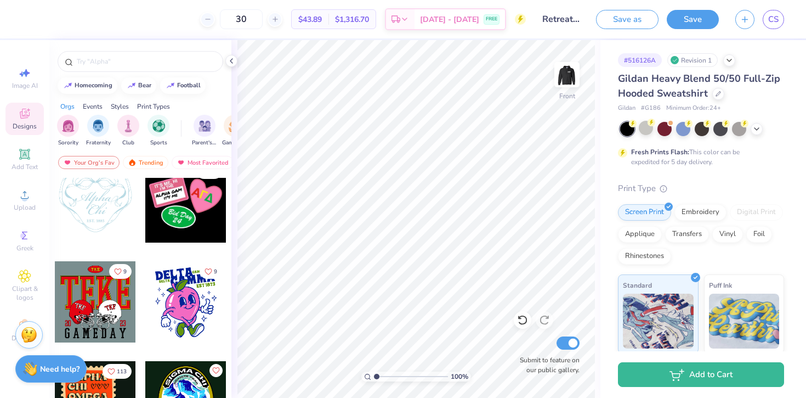
scroll to position [10996, 0]
click at [178, 213] on div at bounding box center [185, 202] width 81 height 81
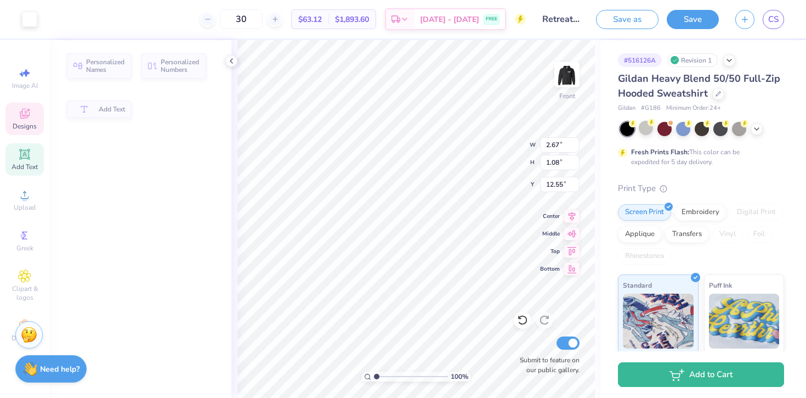
type input "2.67"
type input "1.08"
type input "12.55"
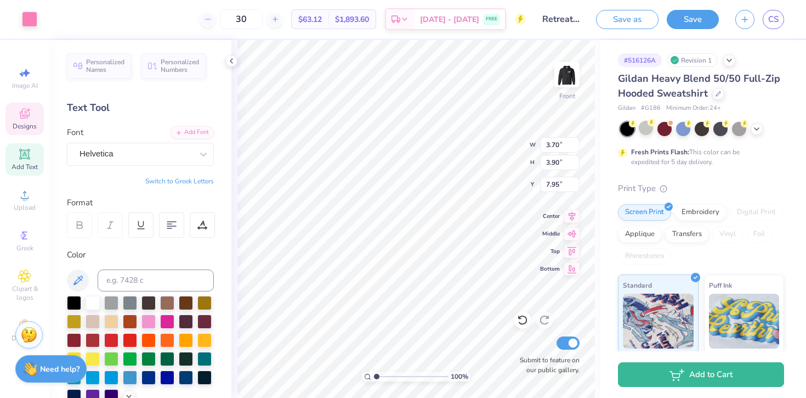
type input "7.95"
click at [522, 324] on icon at bounding box center [522, 319] width 11 height 11
type input "7.34"
type input "12.69"
type input "9.08"
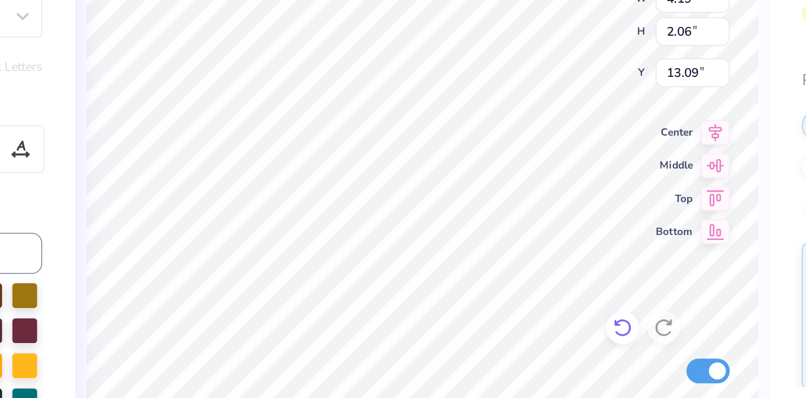
scroll to position [0, 0]
type textarea "B"
type textarea "Retreat"
type input "1.58"
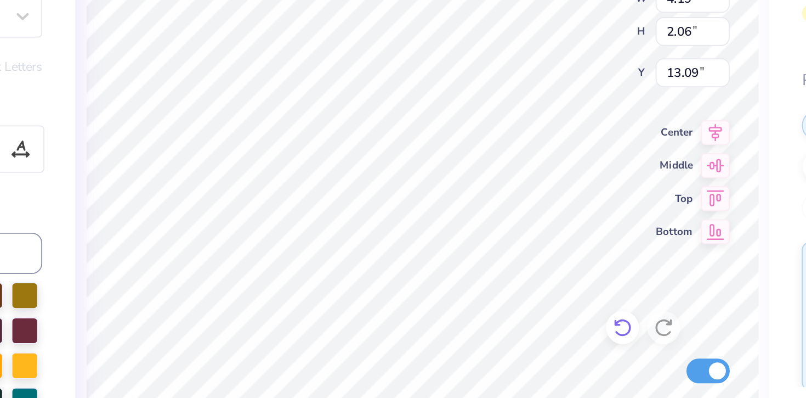
type input "1.25"
type input "14.40"
type textarea "‘25"
type input "6.71"
type input "5.39"
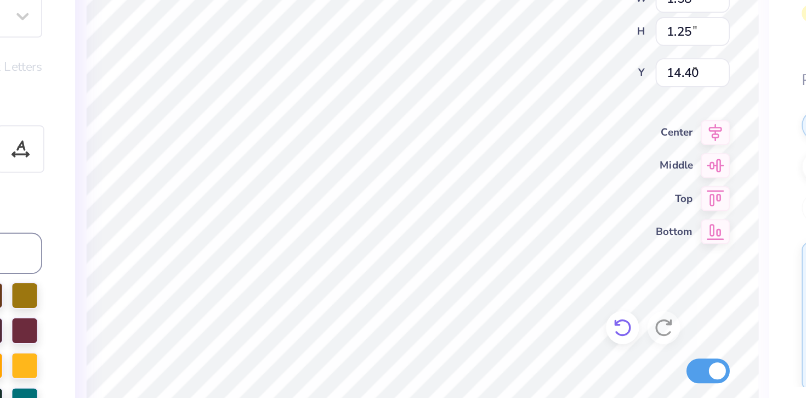
type input "7.43"
type input "3.92"
type input "1.58"
type input "7.92"
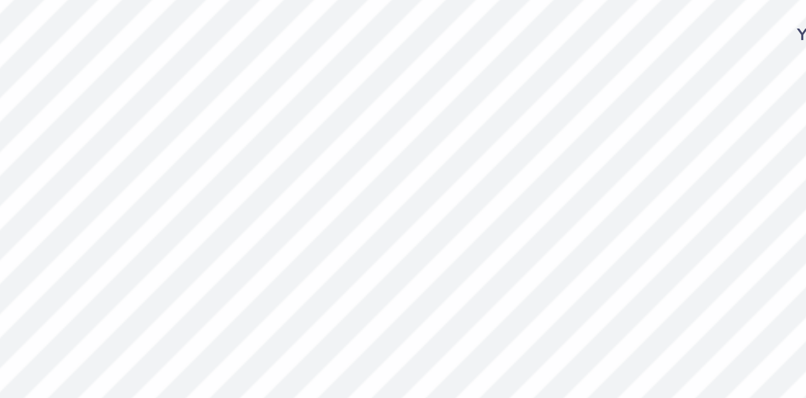
type input "9.45"
type textarea "ALPHA Chi"
type input "2.38"
type input "1.05"
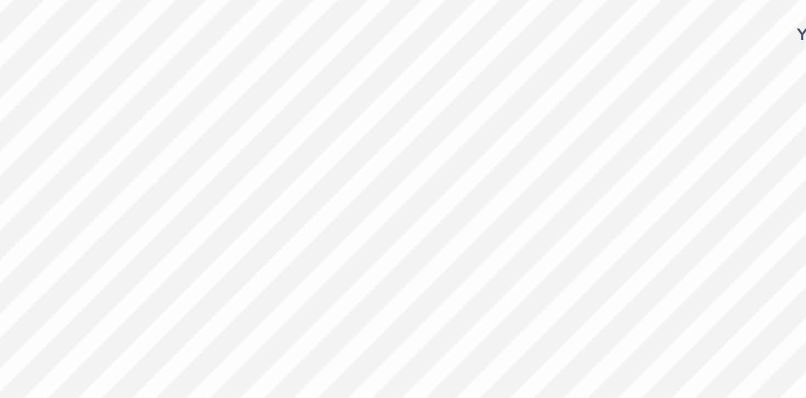
type input "10.30"
type textarea "Omega"
type input "10.69"
type input "10.13"
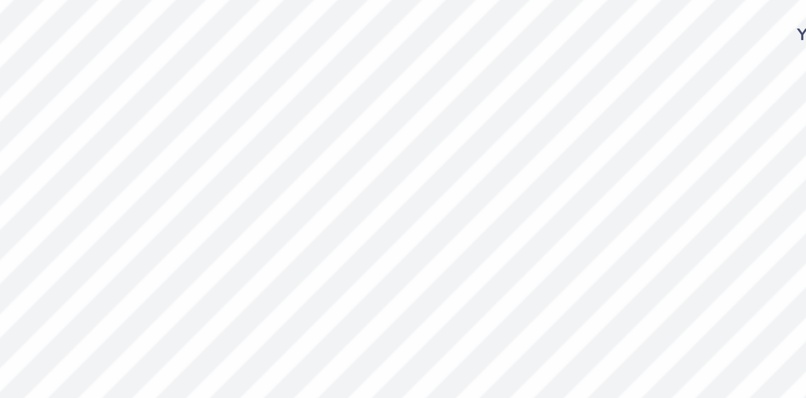
type textarea "X"
type input "1.61"
type input "1.75"
type input "10.22"
type textarea "o"
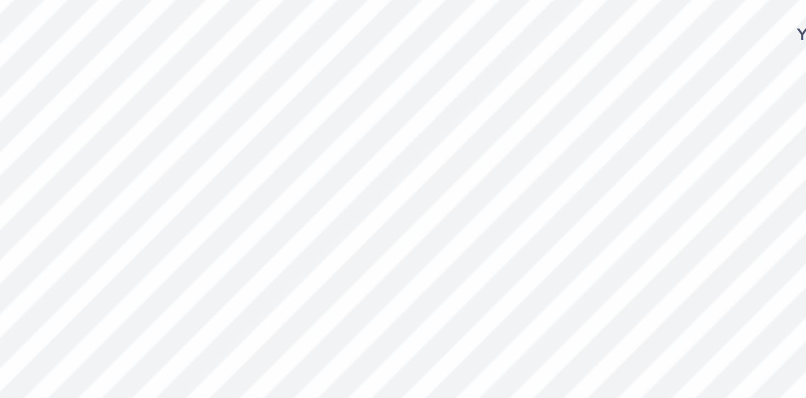
type input "1.36"
type input "1.78"
type input "9.41"
type textarea "A"
type input "1.08"
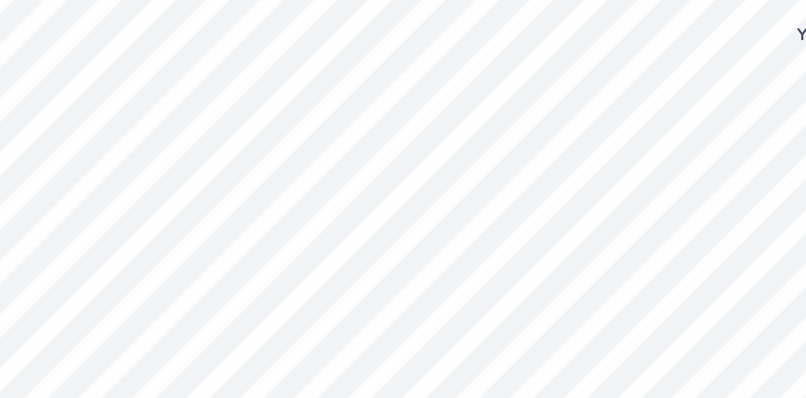
type input "1.17"
type input "10.73"
type textarea "O"
type input "1.36"
type input "1.78"
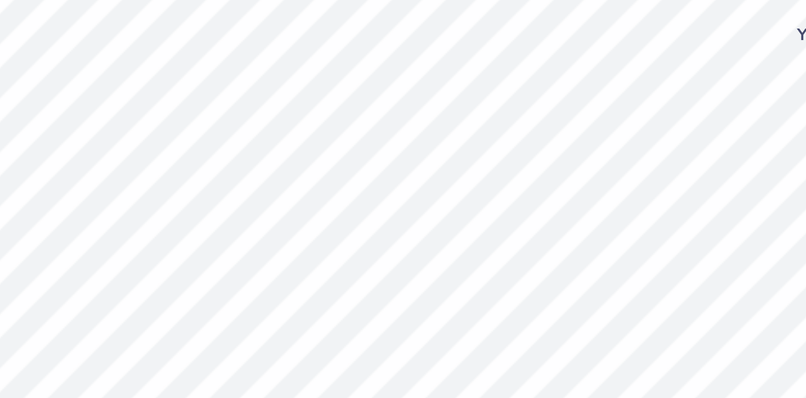
type input "9.41"
type input "1.77"
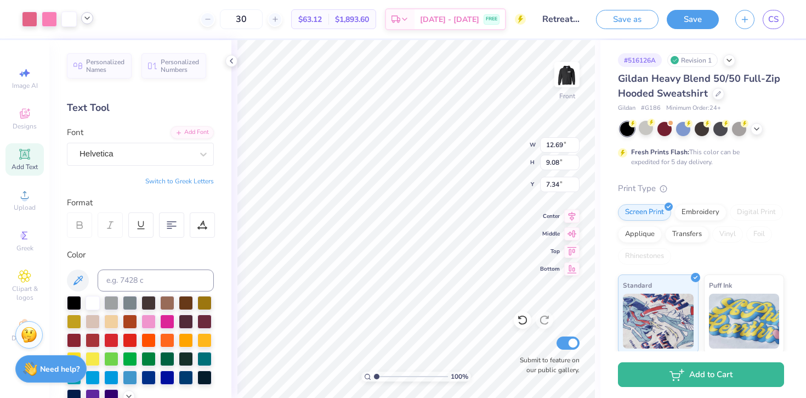
click at [87, 20] on icon at bounding box center [87, 18] width 9 height 9
click at [57, 47] on div at bounding box center [55, 45] width 15 height 15
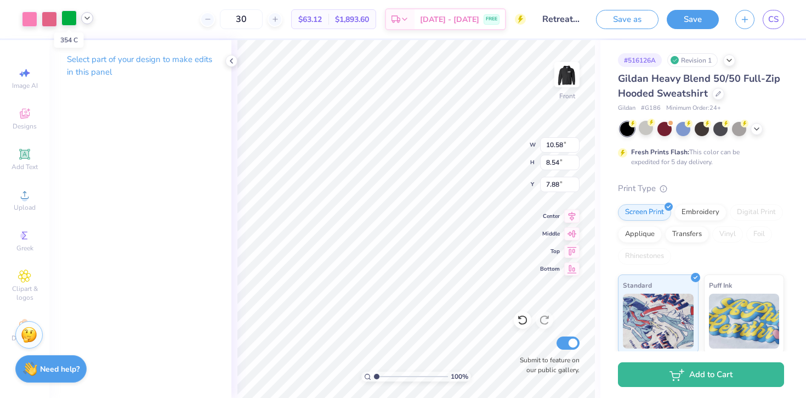
click at [68, 20] on div at bounding box center [68, 17] width 15 height 15
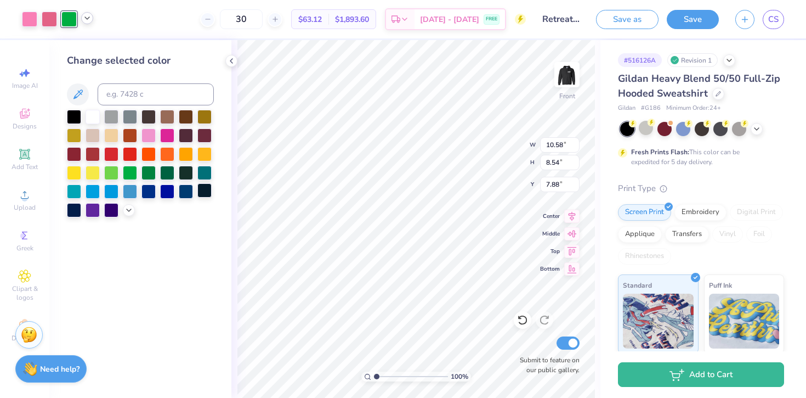
click at [203, 188] on div at bounding box center [204, 190] width 14 height 14
click at [77, 115] on div at bounding box center [74, 116] width 14 height 14
click at [129, 207] on icon at bounding box center [128, 209] width 9 height 9
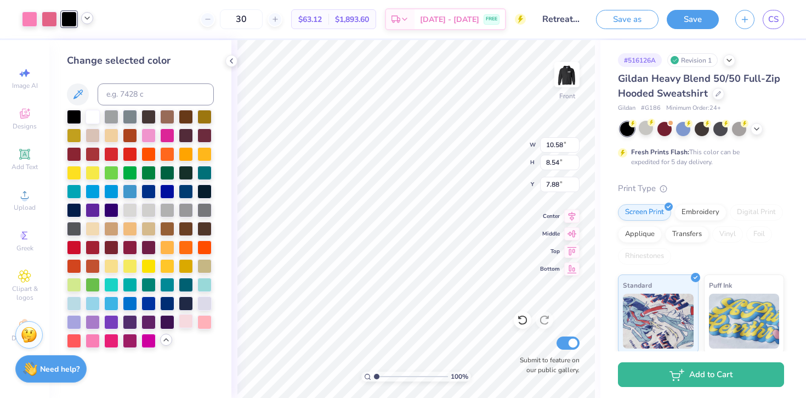
click at [188, 318] on div at bounding box center [186, 321] width 14 height 14
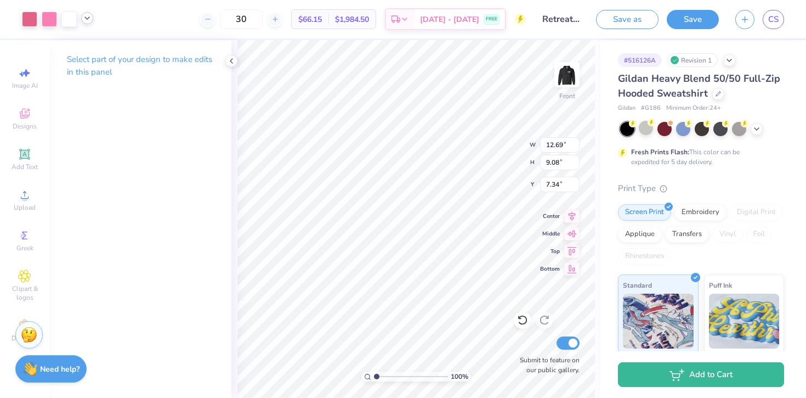
click at [86, 18] on polyline at bounding box center [87, 18] width 4 height 2
click at [32, 17] on div at bounding box center [29, 17] width 15 height 15
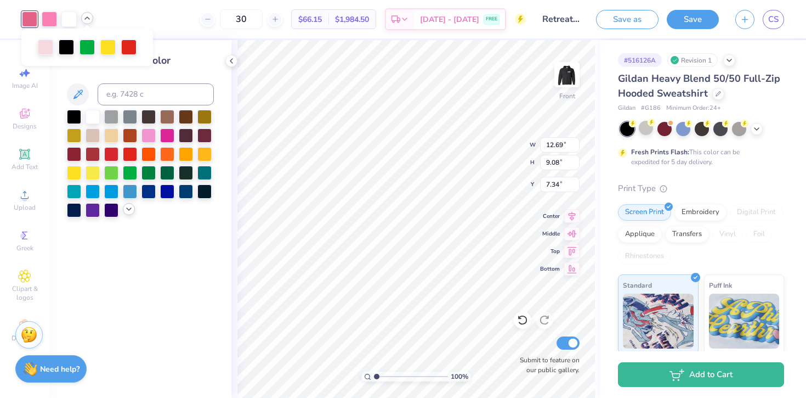
click at [131, 208] on icon at bounding box center [128, 209] width 9 height 9
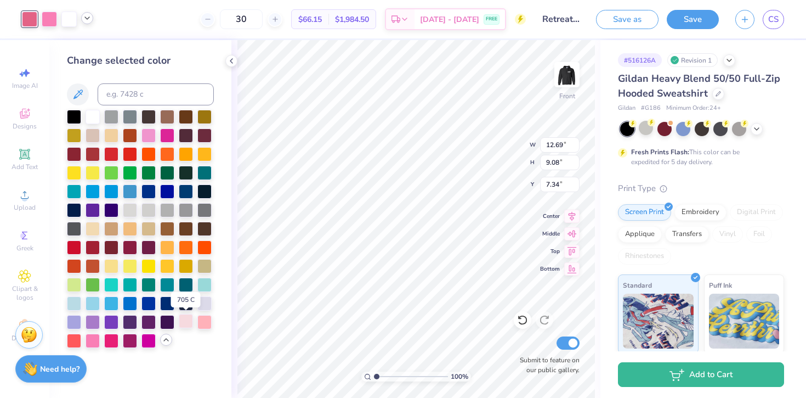
click at [184, 321] on div at bounding box center [186, 321] width 14 height 14
click at [87, 16] on icon at bounding box center [87, 18] width 9 height 9
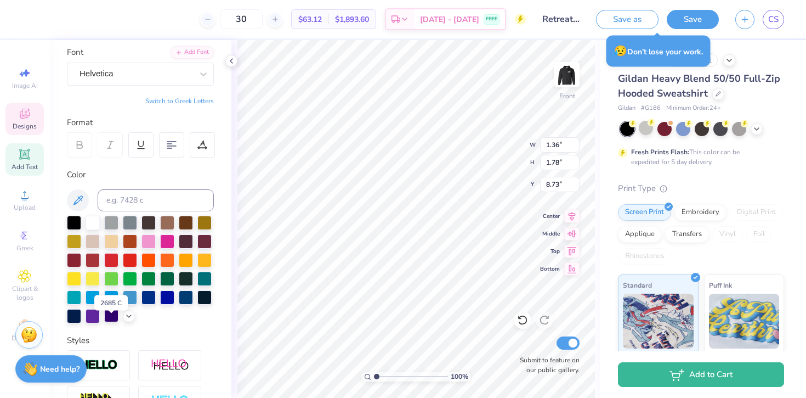
scroll to position [65, 0]
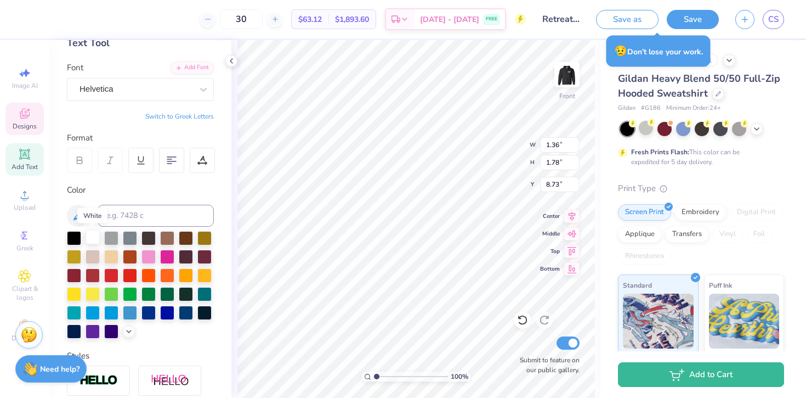
click at [90, 237] on div at bounding box center [93, 237] width 14 height 14
click at [91, 237] on div at bounding box center [93, 237] width 14 height 14
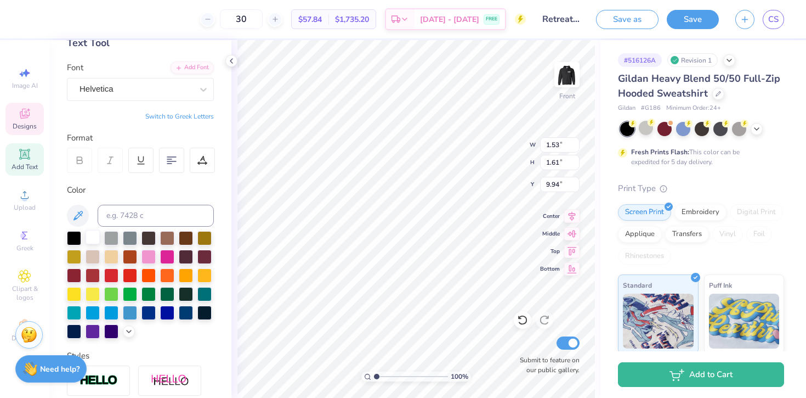
click at [92, 239] on div at bounding box center [93, 237] width 14 height 14
click at [484, 143] on div "100 % Front W 12.69 H 9.08 Y 7.34 Center Middle Top Bottom Submit to feature on…" at bounding box center [415, 219] width 369 height 358
click at [20, 111] on icon at bounding box center [25, 114] width 10 height 10
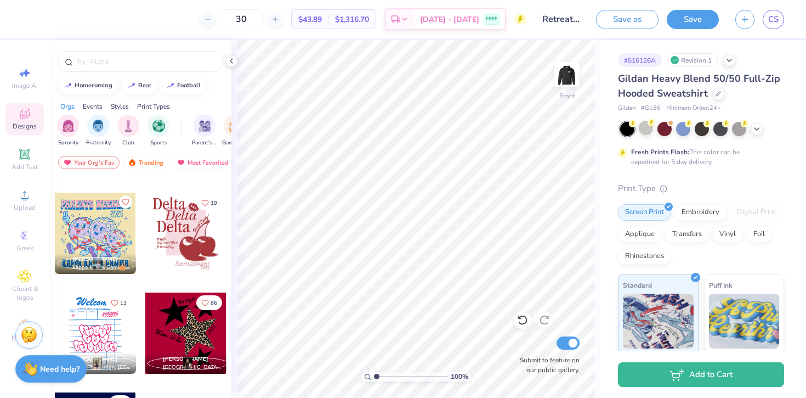
scroll to position [3574, 0]
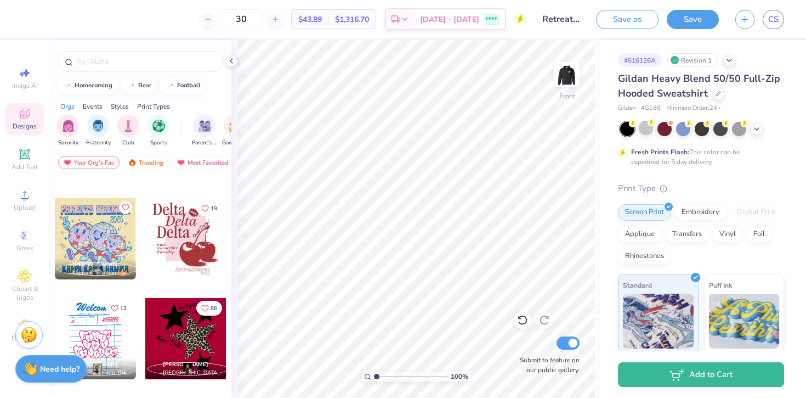
click at [205, 248] on div at bounding box center [185, 238] width 81 height 81
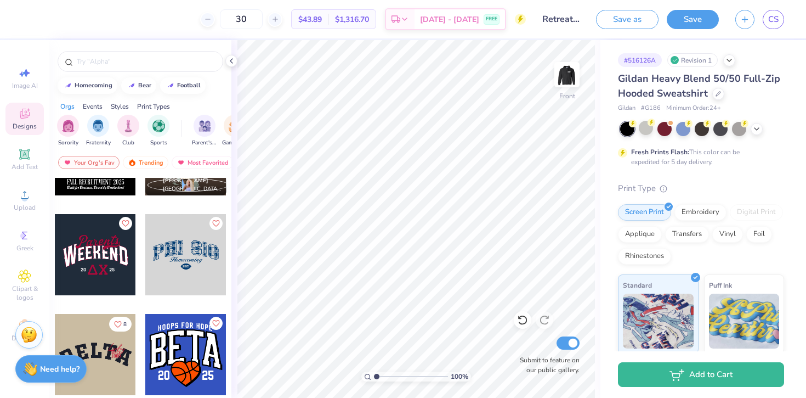
scroll to position [5652, 0]
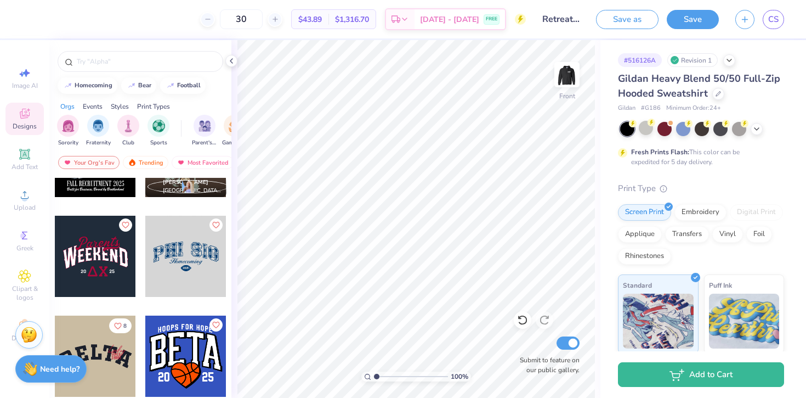
click at [166, 245] on div at bounding box center [185, 256] width 81 height 81
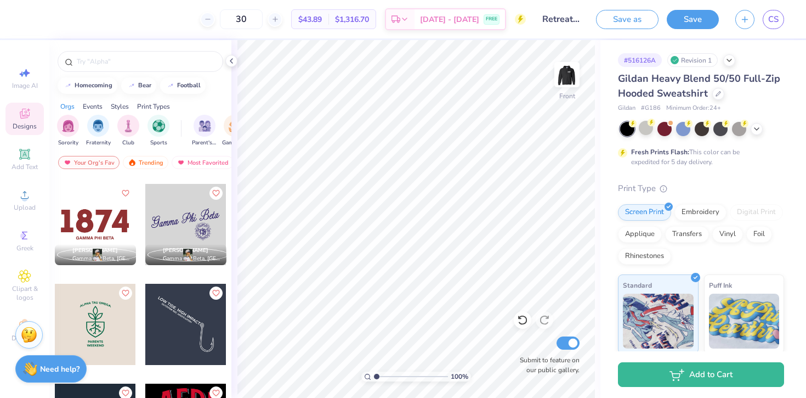
scroll to position [7784, 0]
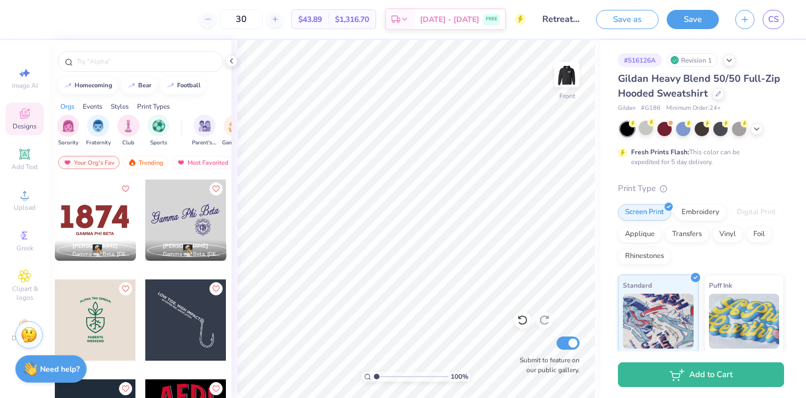
click at [123, 211] on div at bounding box center [95, 219] width 81 height 81
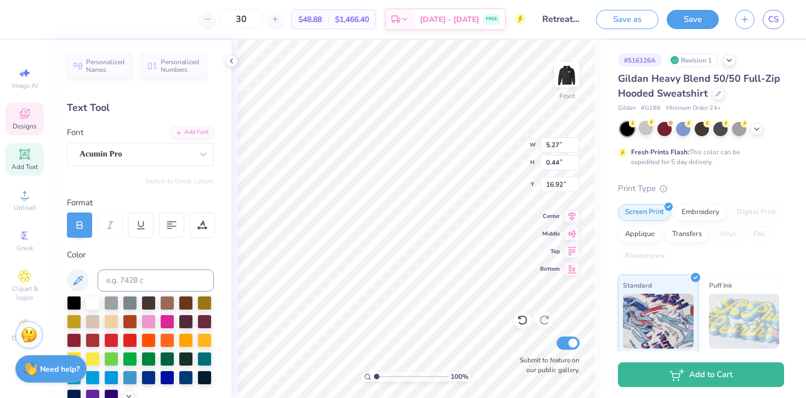
scroll to position [0, 4]
click at [31, 18] on div at bounding box center [29, 17] width 15 height 15
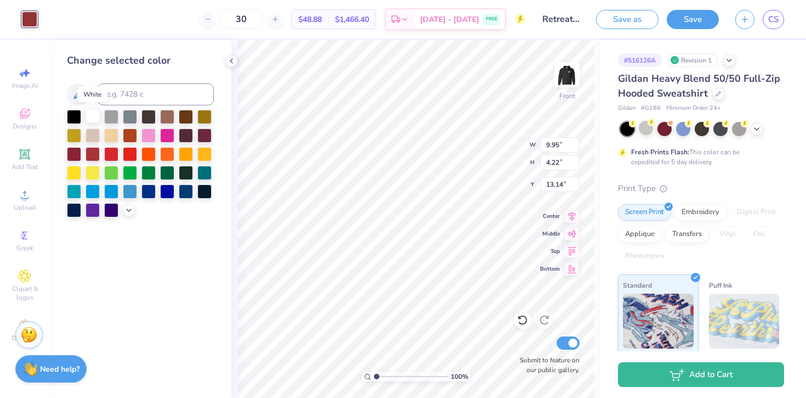
click at [91, 111] on div at bounding box center [93, 116] width 14 height 14
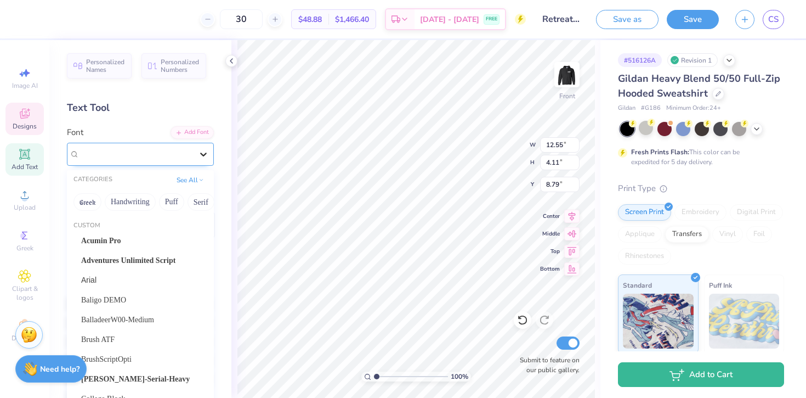
click at [204, 153] on icon at bounding box center [203, 154] width 11 height 11
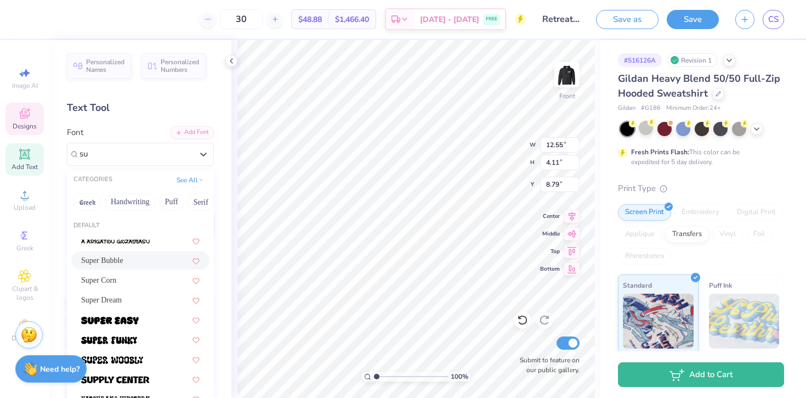
click at [165, 268] on div "Super Bubble" at bounding box center [140, 260] width 138 height 18
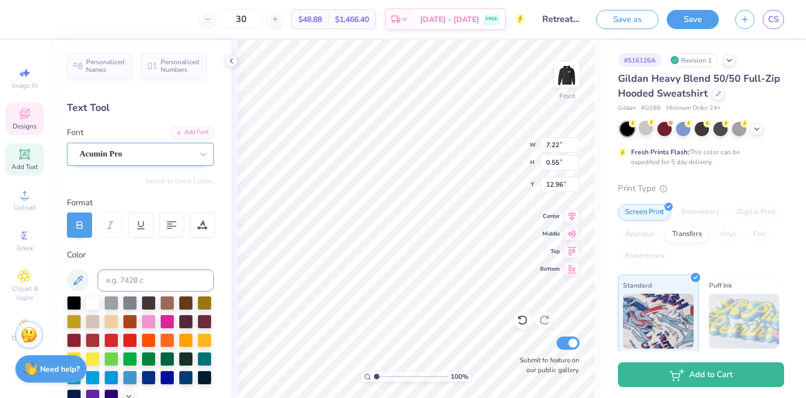
click at [184, 160] on div at bounding box center [136, 153] width 113 height 15
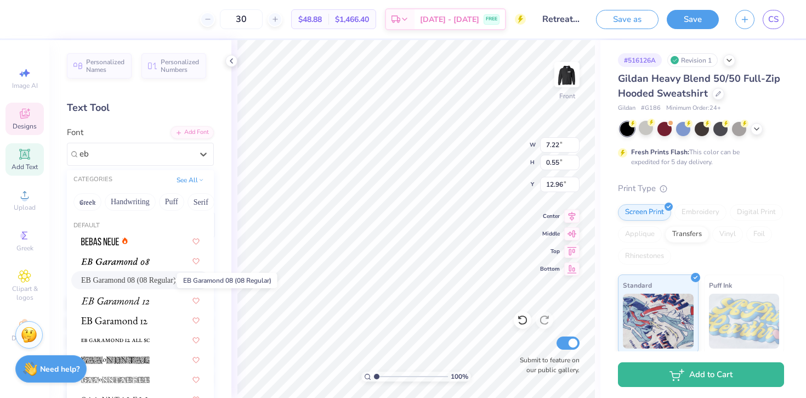
click at [128, 277] on span "EB Garamond 08 (08 Regular)" at bounding box center [128, 280] width 95 height 12
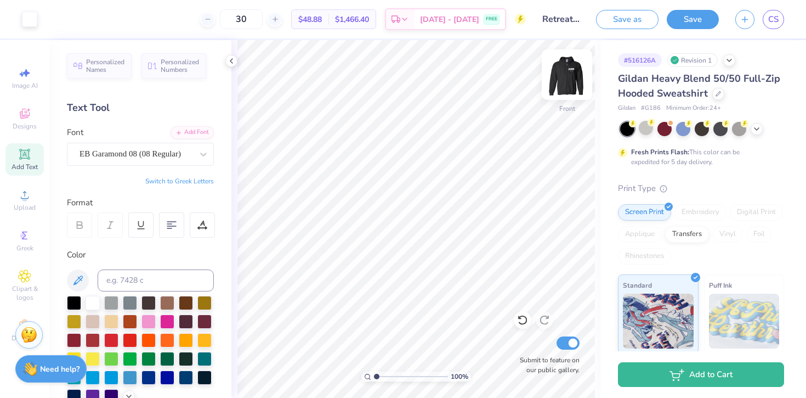
click at [563, 72] on img at bounding box center [567, 75] width 44 height 44
click at [567, 77] on img at bounding box center [567, 75] width 44 height 44
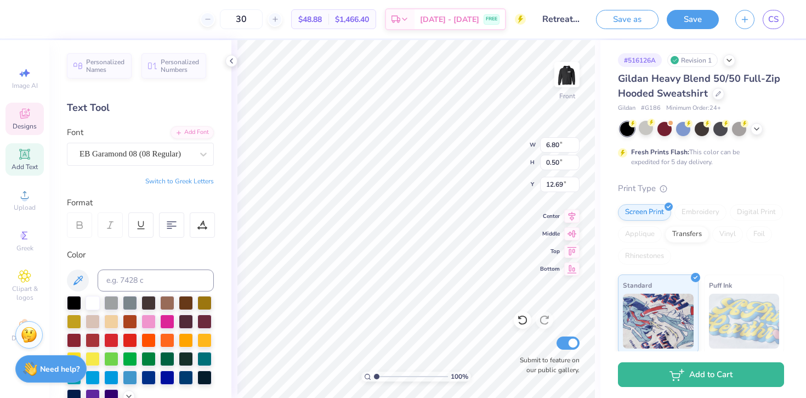
scroll to position [0, 2]
click at [485, 152] on div "100 % Front W 6.80 6.80 " H 0.50 0.50 " Y 12.69 12.69 " Center Middle Top Botto…" at bounding box center [415, 219] width 369 height 358
click at [145, 156] on div "Super Bubble" at bounding box center [135, 153] width 115 height 17
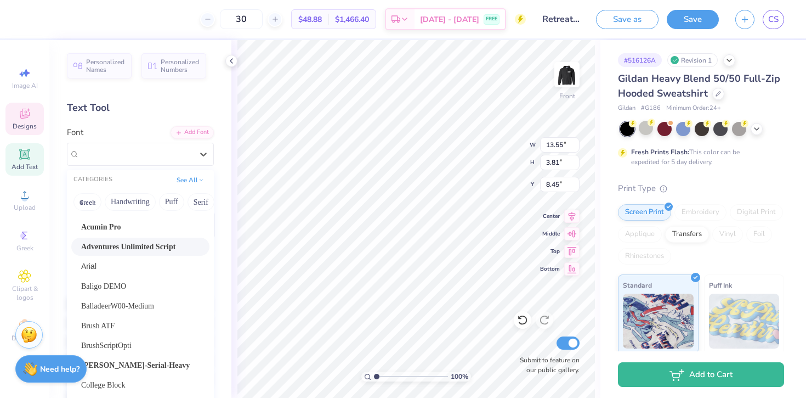
scroll to position [0, 0]
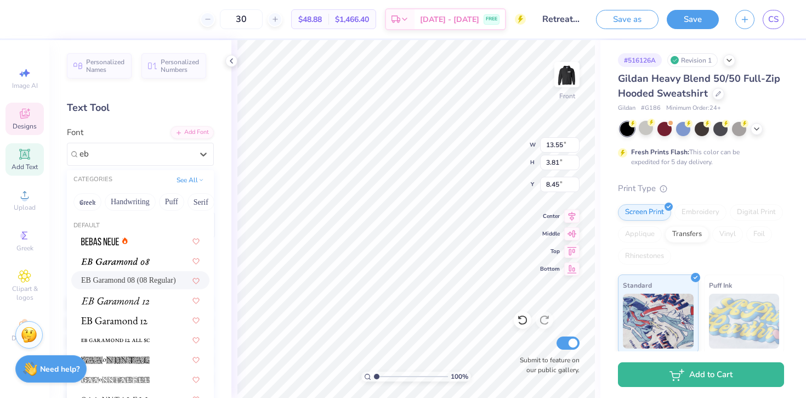
click at [133, 275] on span "EB Garamond 08 (08 Regular)" at bounding box center [128, 280] width 95 height 12
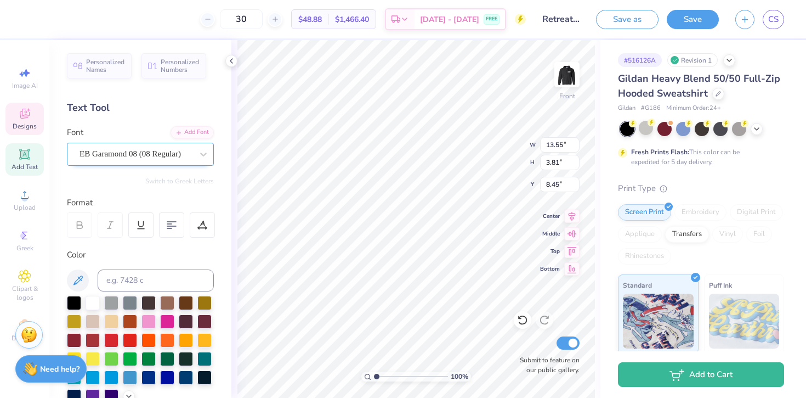
click at [142, 154] on div "EB Garamond 08 (08 Regular)" at bounding box center [135, 153] width 115 height 17
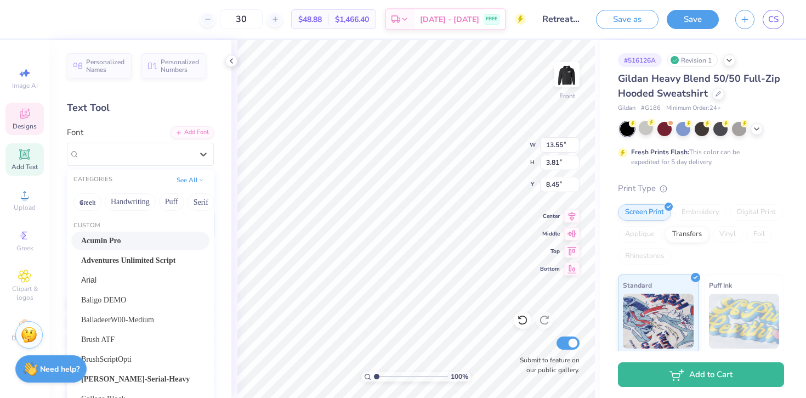
click at [139, 242] on div "Acumin Pro" at bounding box center [140, 241] width 118 height 12
click at [141, 148] on div "Acumin Pro" at bounding box center [135, 153] width 115 height 17
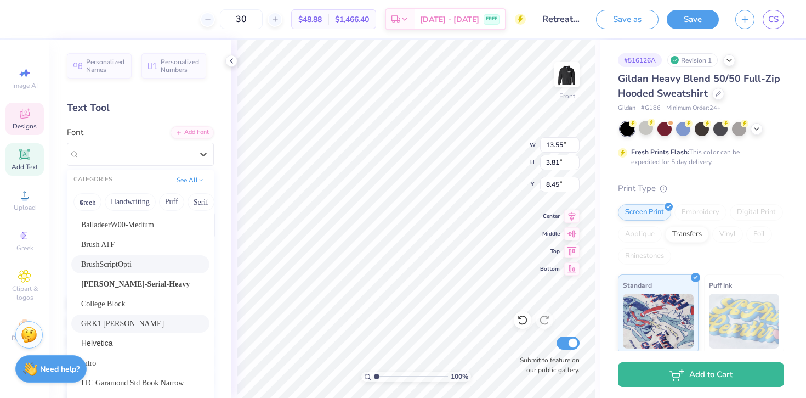
scroll to position [108, 0]
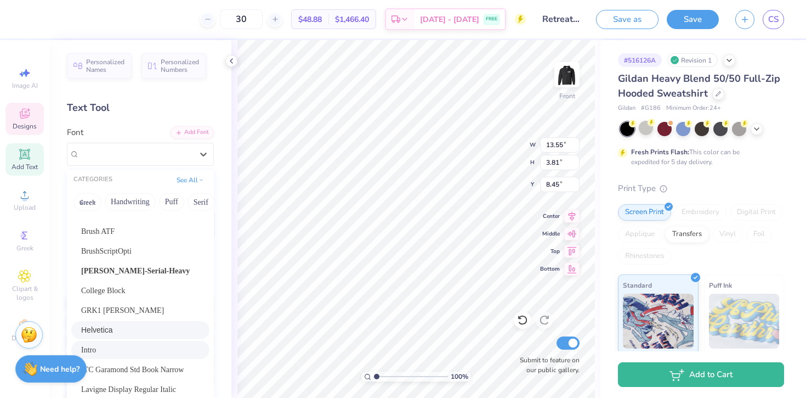
drag, startPoint x: 135, startPoint y: 291, endPoint x: 128, endPoint y: 342, distance: 51.0
click at [128, 342] on div "Acumin Pro Adventures Unlimited Script Arial Baligo DEMO BalladeerW00-Medium Br…" at bounding box center [140, 300] width 147 height 354
click at [124, 344] on div "Intro" at bounding box center [140, 350] width 118 height 12
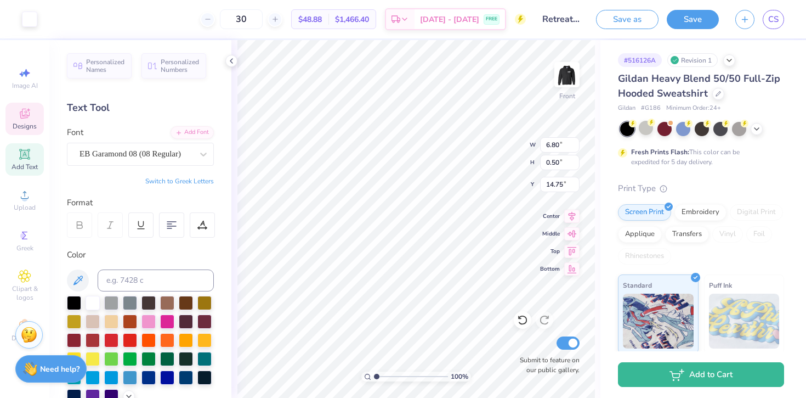
scroll to position [240, 0]
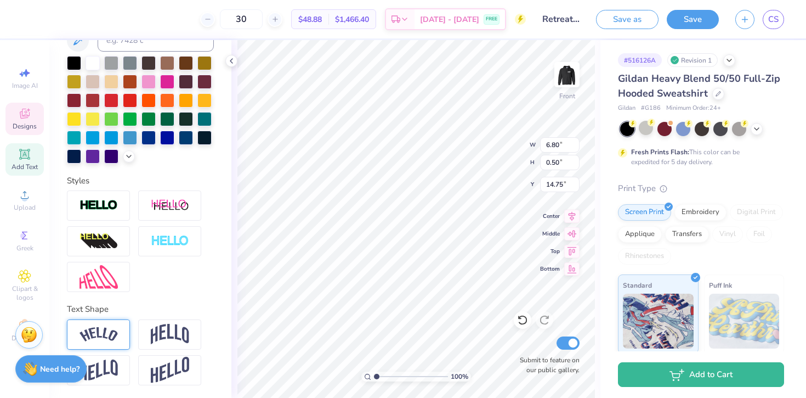
click at [100, 327] on img at bounding box center [99, 334] width 38 height 15
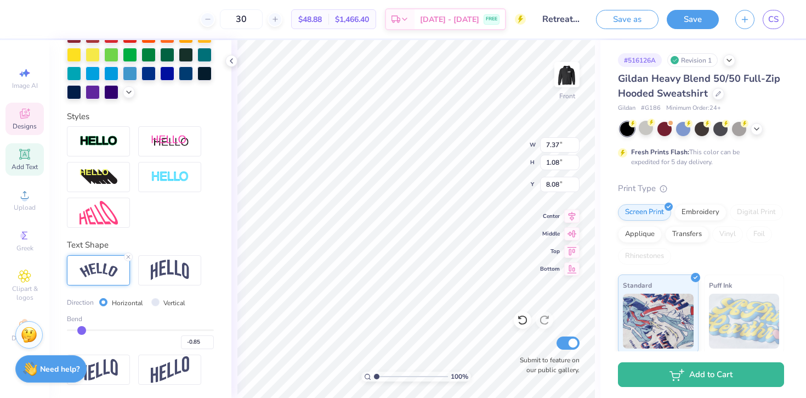
drag, startPoint x: 176, startPoint y: 330, endPoint x: 81, endPoint y: 329, distance: 94.9
click at [81, 329] on input "range" at bounding box center [140, 330] width 147 height 2
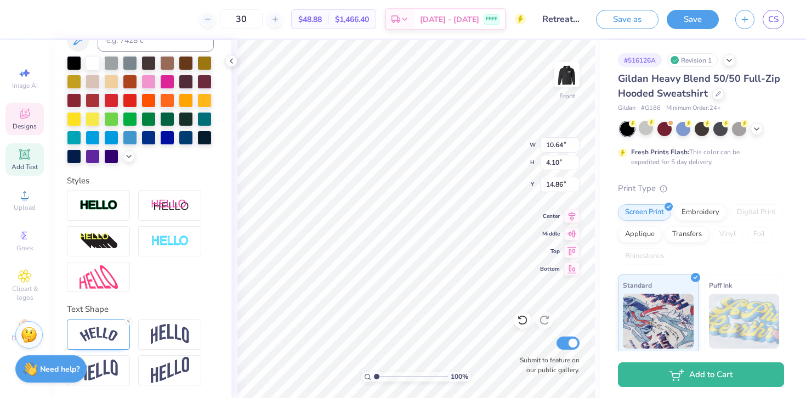
scroll to position [0, 4]
click at [107, 327] on img at bounding box center [99, 334] width 38 height 15
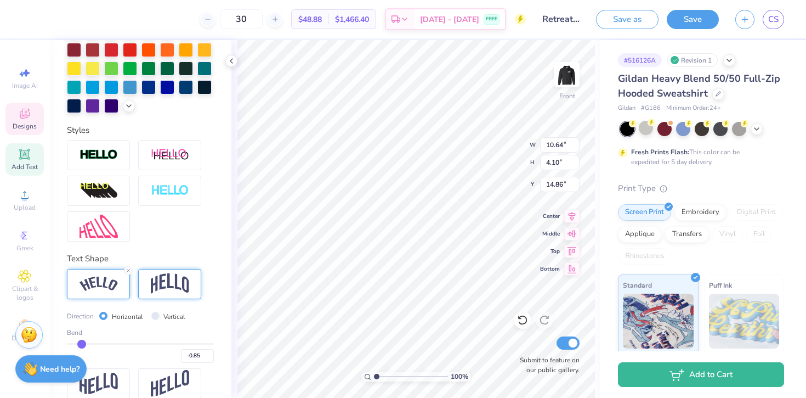
scroll to position [304, 0]
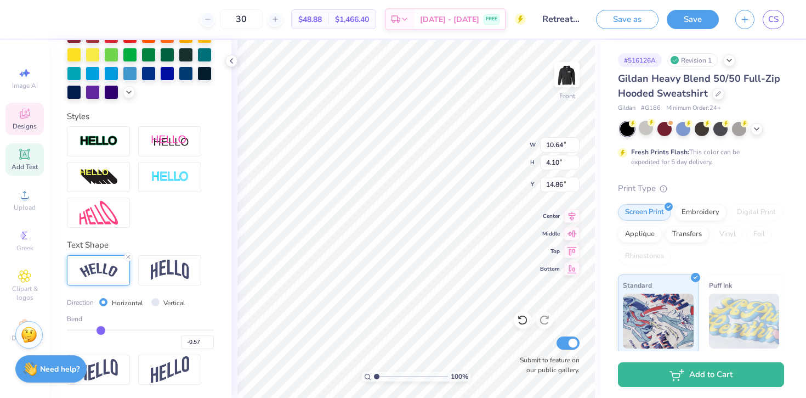
drag, startPoint x: 81, startPoint y: 332, endPoint x: 101, endPoint y: 333, distance: 20.3
click at [101, 331] on input "range" at bounding box center [140, 330] width 147 height 2
click at [26, 159] on icon at bounding box center [24, 154] width 13 height 13
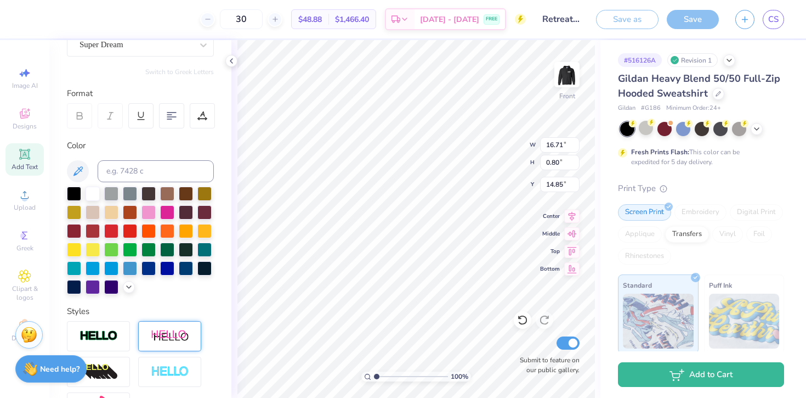
scroll to position [37, 0]
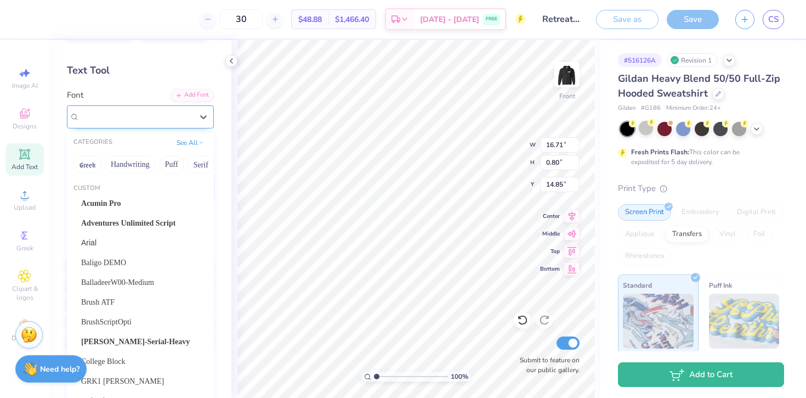
click at [130, 120] on div "Super Dream" at bounding box center [135, 116] width 115 height 17
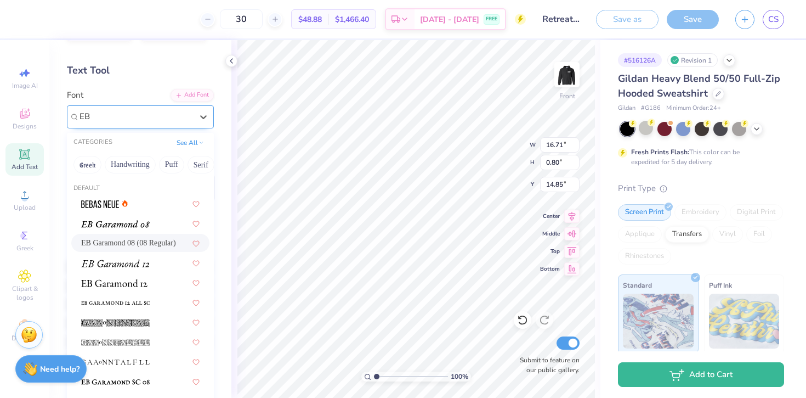
click at [124, 235] on div "EB Garamond 08 (08 Regular)" at bounding box center [140, 243] width 138 height 18
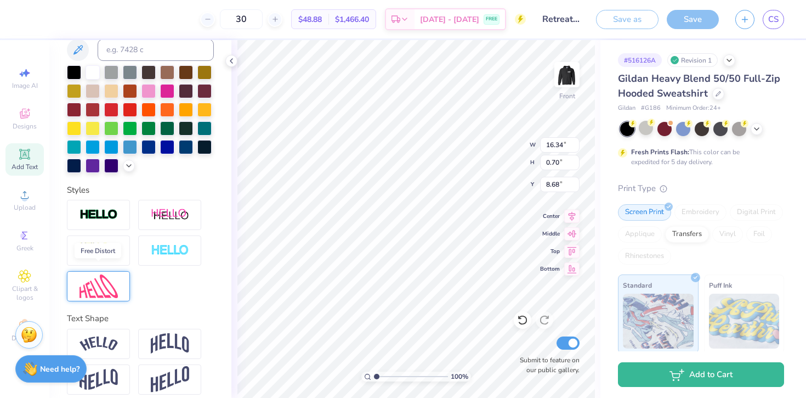
scroll to position [240, 0]
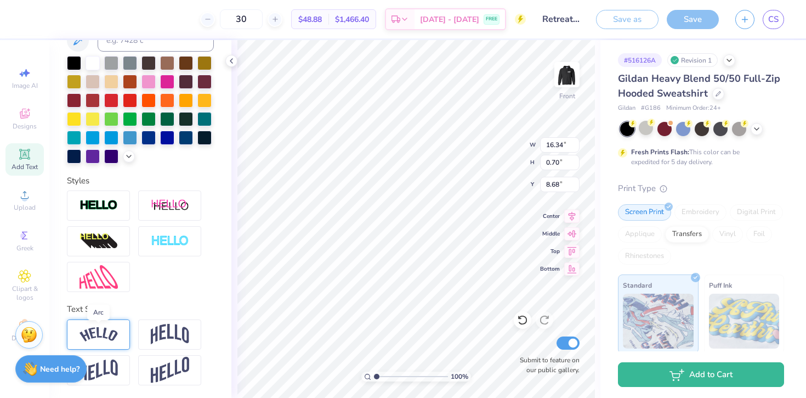
click at [104, 333] on img at bounding box center [99, 334] width 38 height 15
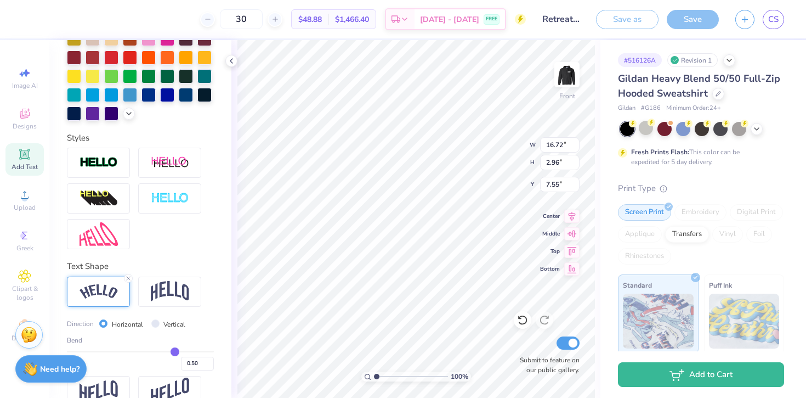
scroll to position [301, 0]
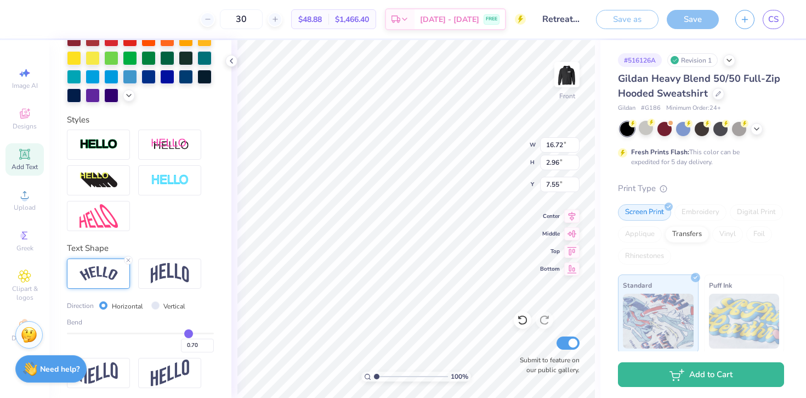
drag, startPoint x: 174, startPoint y: 332, endPoint x: 189, endPoint y: 333, distance: 14.8
click at [189, 333] on input "range" at bounding box center [140, 333] width 147 height 2
drag, startPoint x: 190, startPoint y: 333, endPoint x: 83, endPoint y: 336, distance: 107.5
click at [83, 334] on input "range" at bounding box center [140, 333] width 147 height 2
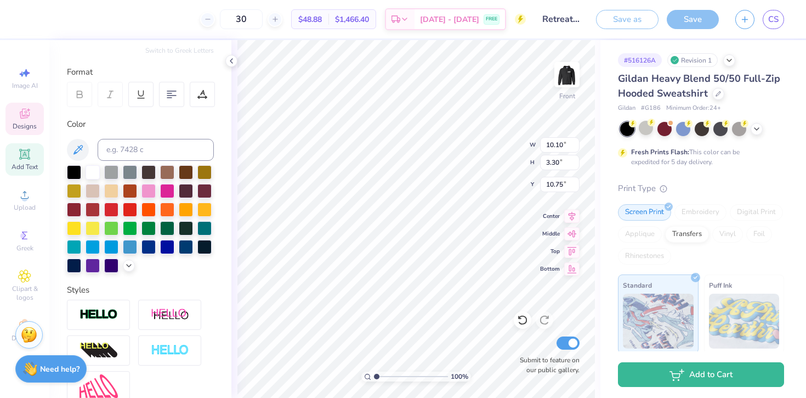
scroll to position [52, 0]
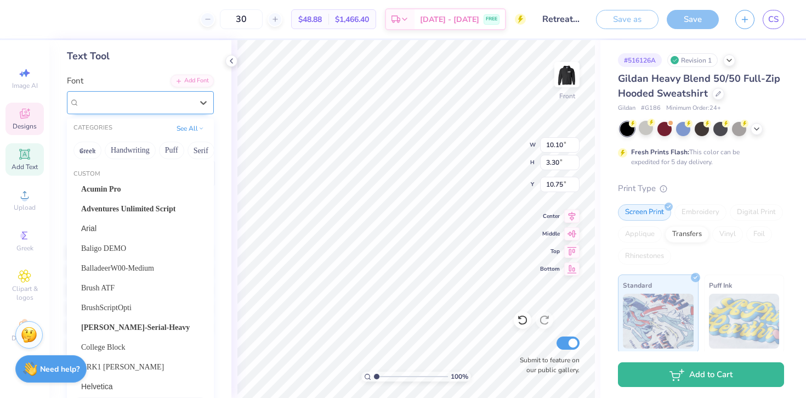
click at [118, 106] on div "Intro" at bounding box center [135, 102] width 115 height 17
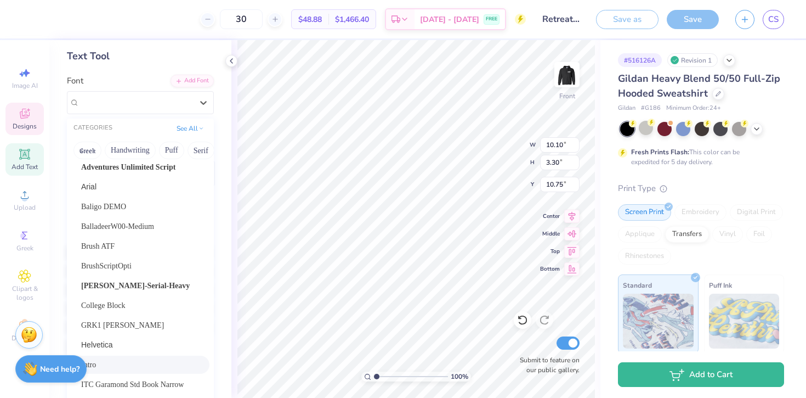
scroll to position [0, 0]
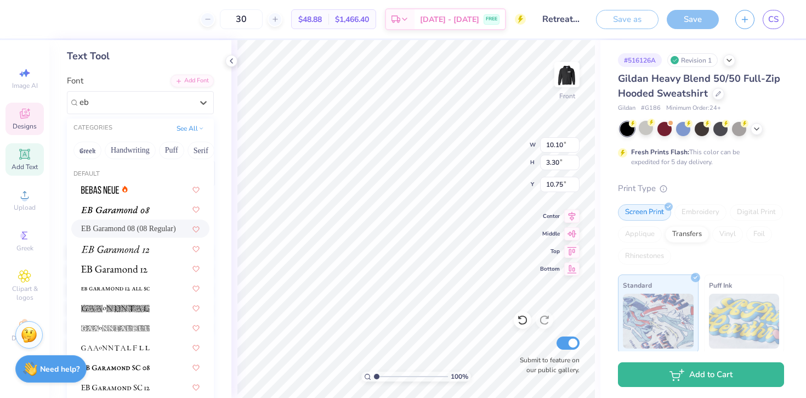
click at [112, 229] on span "EB Garamond 08 (08 Regular)" at bounding box center [128, 229] width 95 height 12
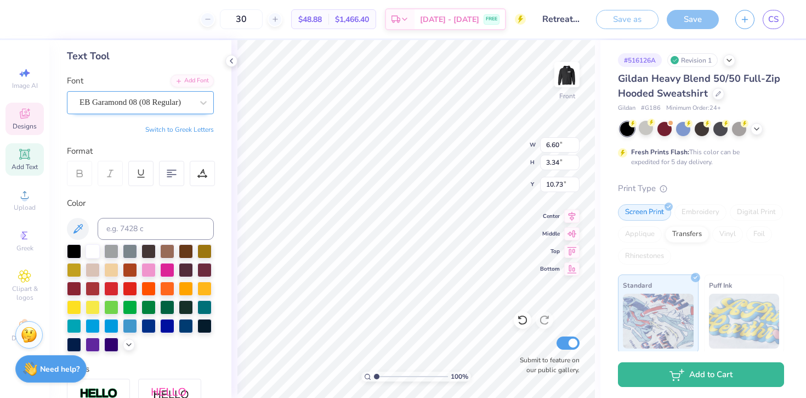
click at [170, 98] on div "EB Garamond 08 (08 Regular)" at bounding box center [135, 102] width 115 height 17
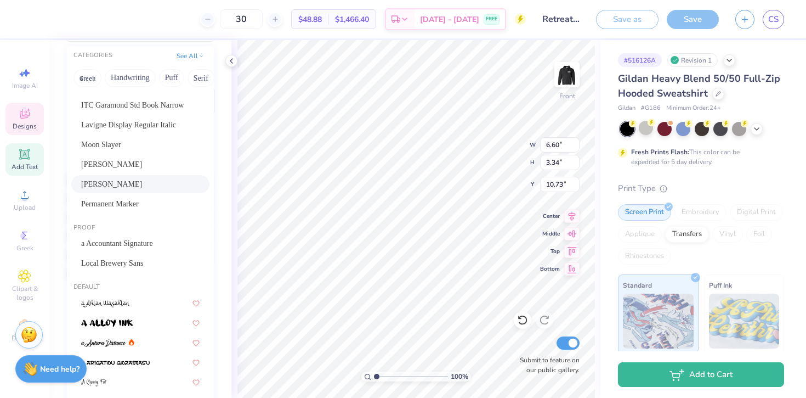
scroll to position [251, 0]
click at [178, 181] on div "Oliver" at bounding box center [140, 182] width 118 height 12
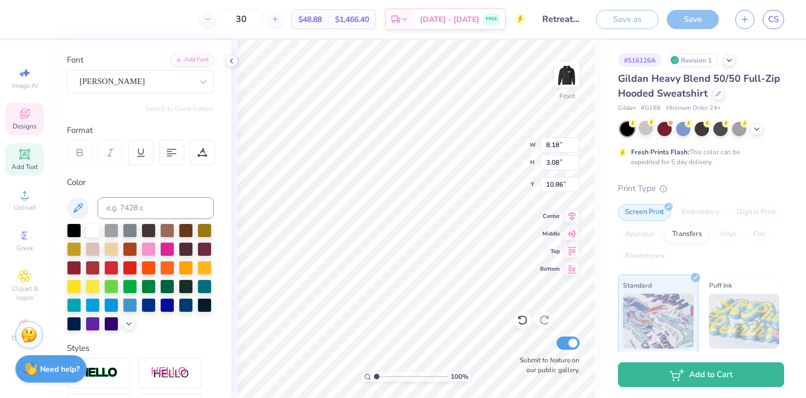
scroll to position [55, 0]
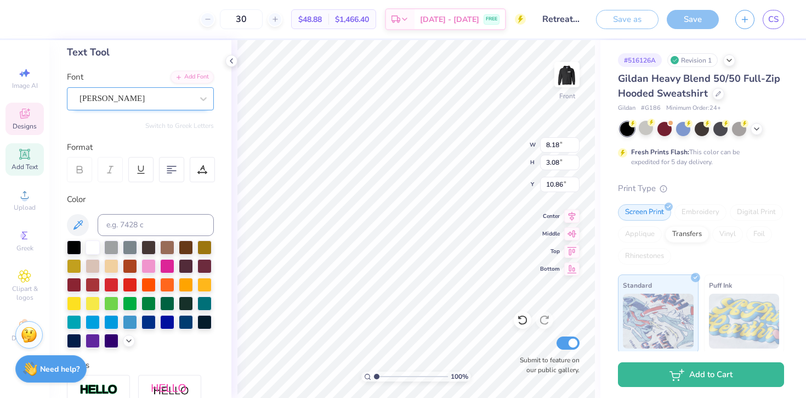
click at [141, 103] on div "Oliver" at bounding box center [135, 98] width 115 height 17
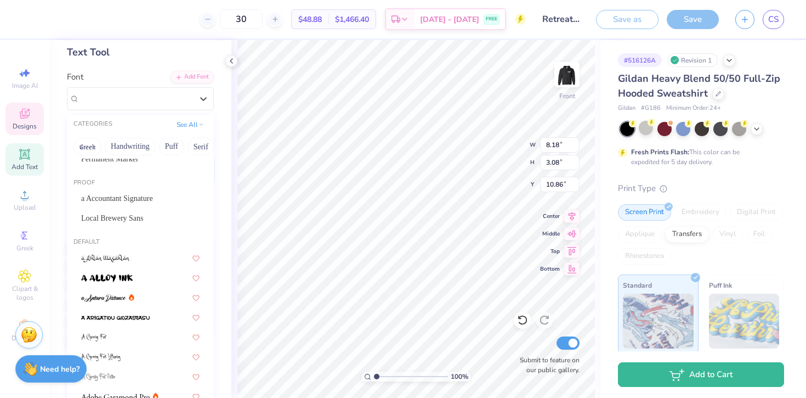
scroll to position [364, 0]
click at [126, 216] on span "Local Brewery Sans" at bounding box center [112, 217] width 63 height 12
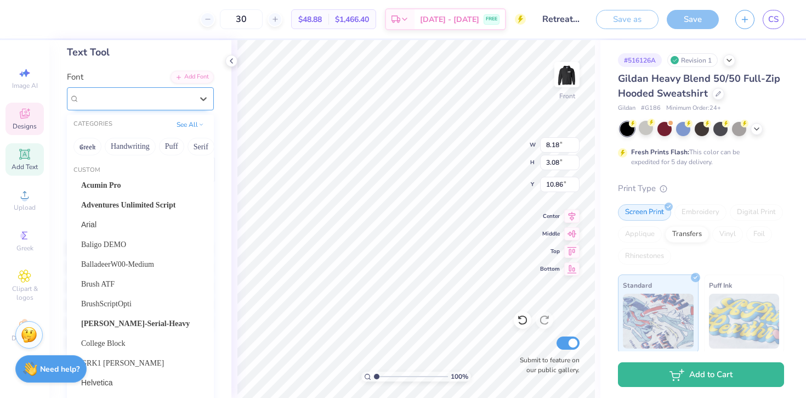
click at [135, 101] on div "Local Brewery Sans" at bounding box center [135, 98] width 115 height 17
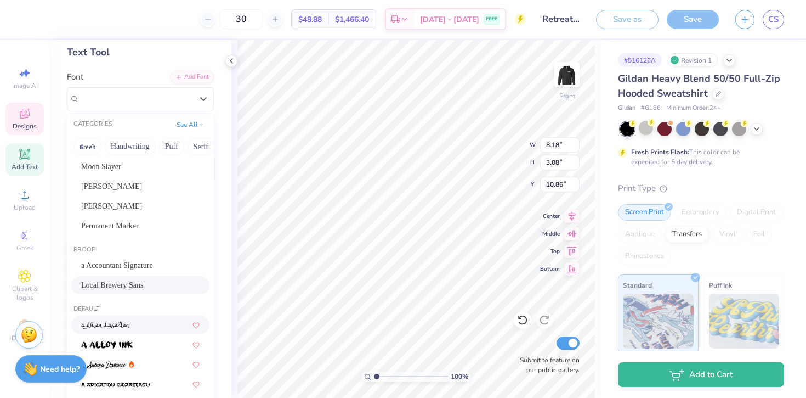
scroll to position [289, 0]
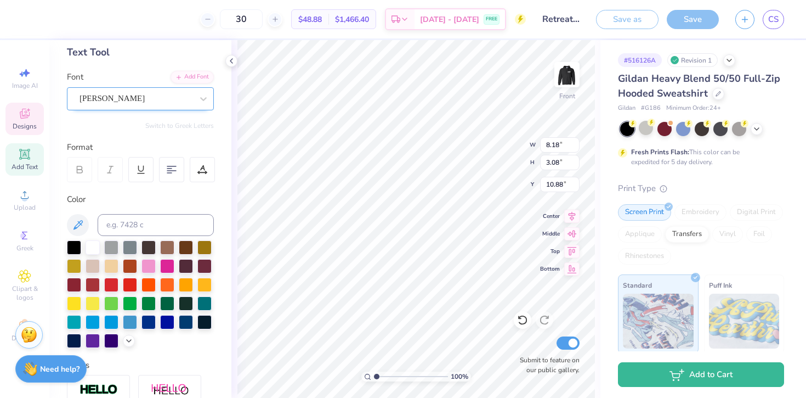
click at [187, 97] on div "Oliver" at bounding box center [135, 98] width 115 height 17
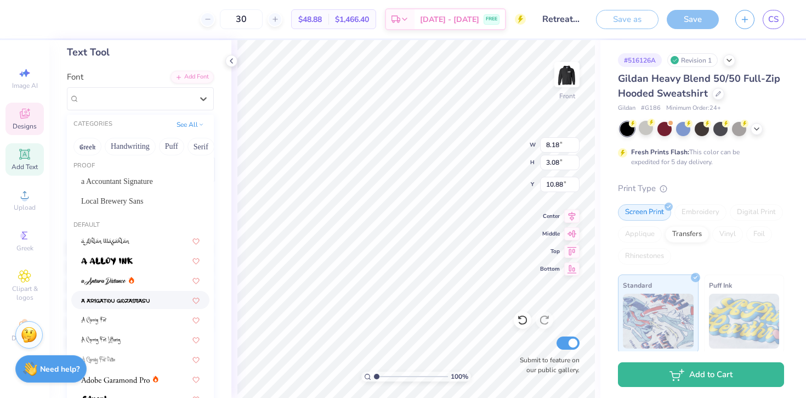
scroll to position [377, 0]
click at [144, 207] on div "Local Brewery Sans" at bounding box center [140, 203] width 118 height 12
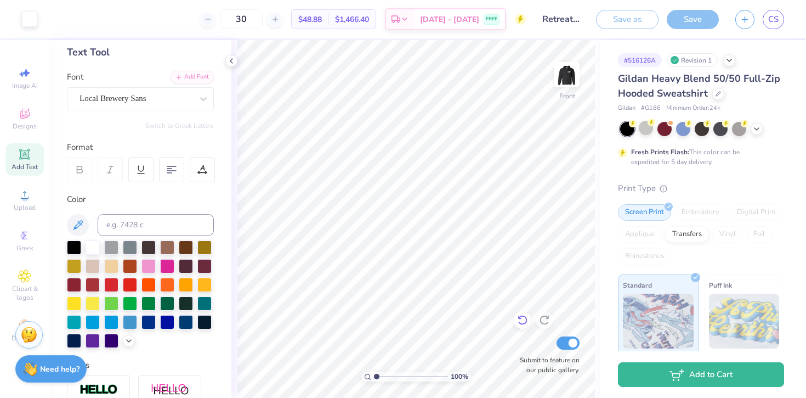
click at [518, 313] on div at bounding box center [523, 320] width 18 height 18
click at [521, 323] on icon at bounding box center [522, 320] width 9 height 10
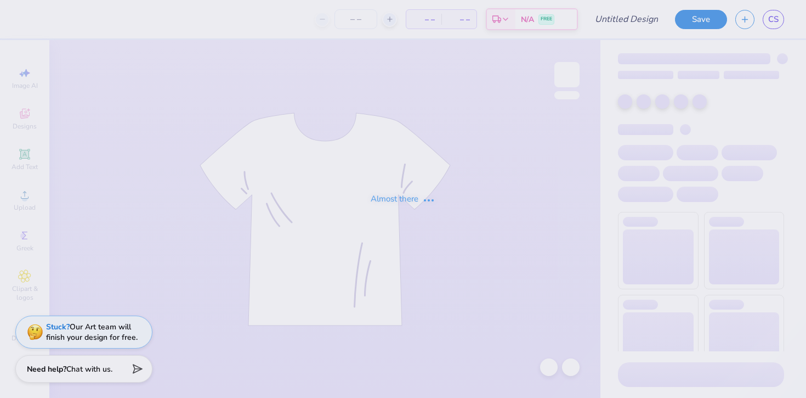
type input "Retreat merch"
type input "40"
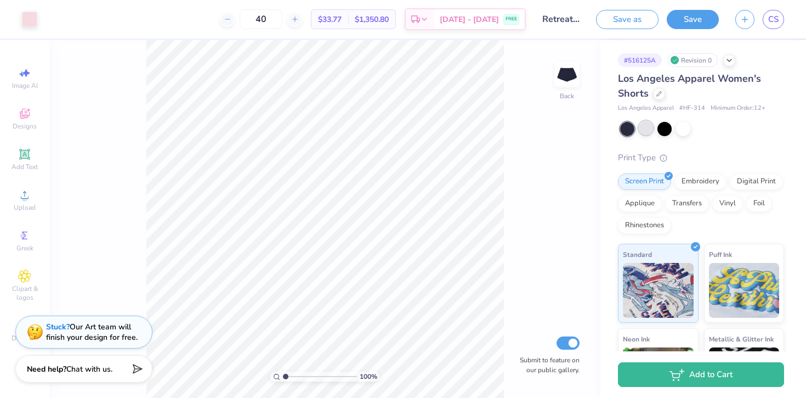
click at [643, 127] on div at bounding box center [646, 128] width 14 height 14
click at [647, 128] on div at bounding box center [646, 128] width 14 height 14
click at [35, 21] on div at bounding box center [29, 17] width 15 height 15
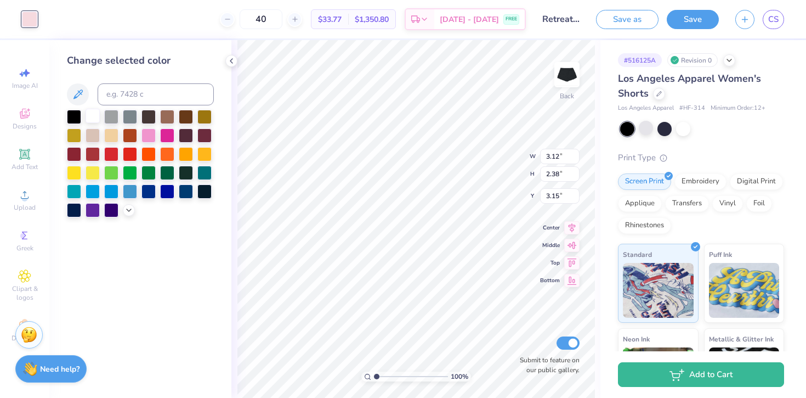
click at [87, 112] on div at bounding box center [93, 116] width 14 height 14
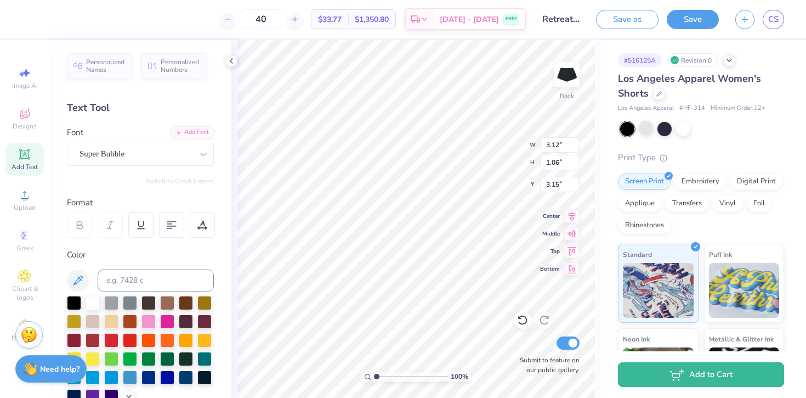
type input "3.72"
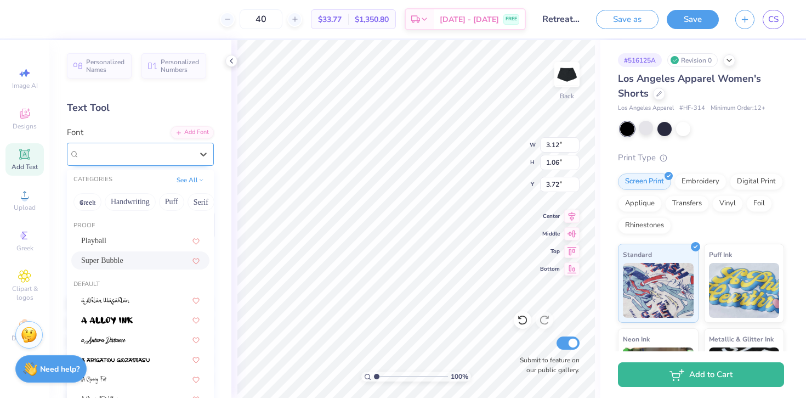
click at [126, 151] on div "Super Bubble" at bounding box center [135, 153] width 115 height 17
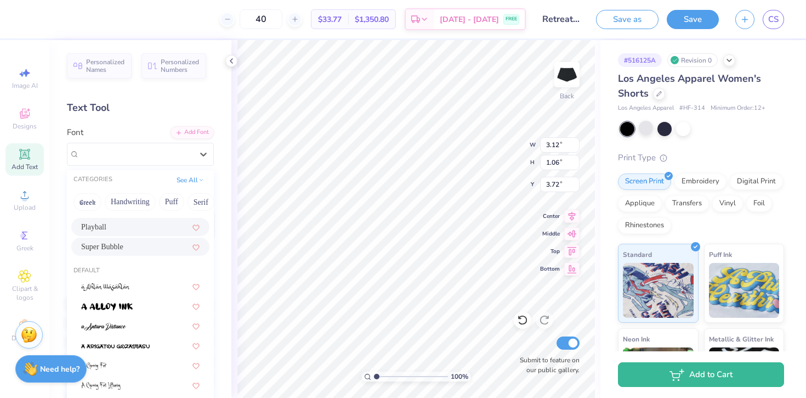
scroll to position [17, 0]
click at [118, 227] on div "Playball" at bounding box center [140, 224] width 118 height 12
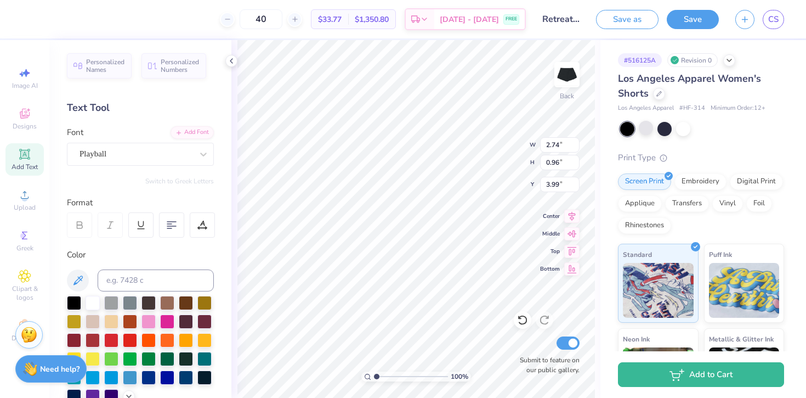
type input "3.99"
click at [150, 145] on div "Playball" at bounding box center [140, 154] width 147 height 23
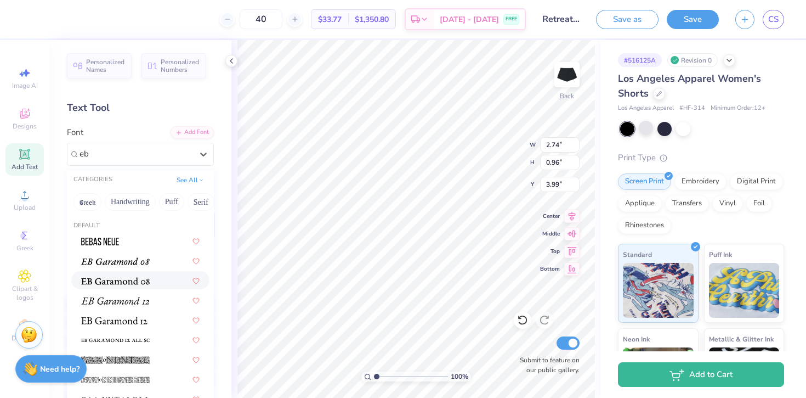
click at [123, 282] on img at bounding box center [115, 281] width 69 height 8
type input "eb"
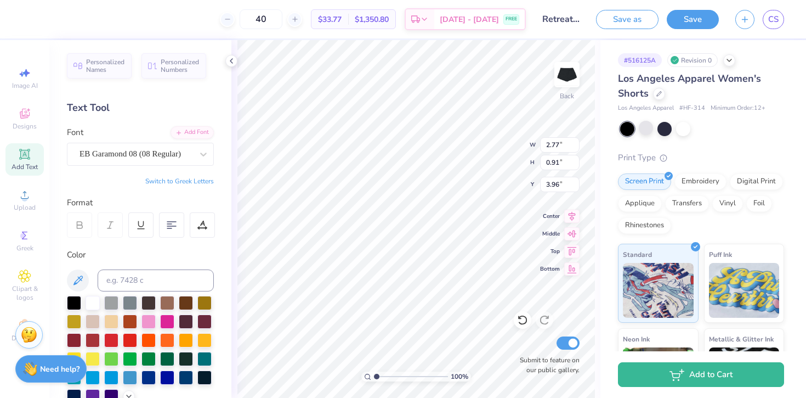
type input "2.77"
type input "0.91"
type input "3.96"
type input "3.30"
type input "1.09"
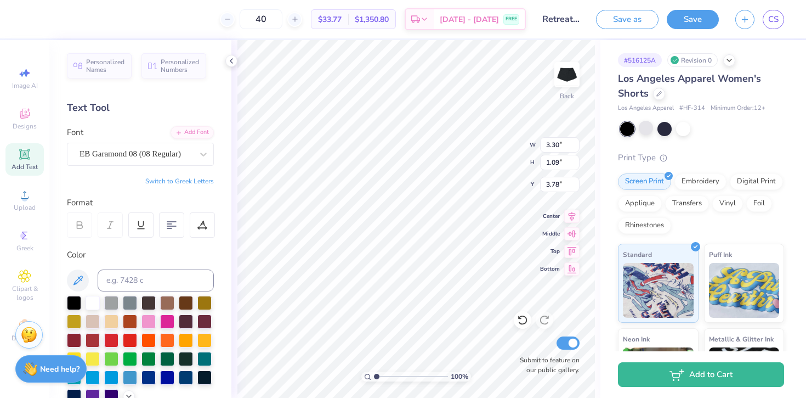
type input "3.87"
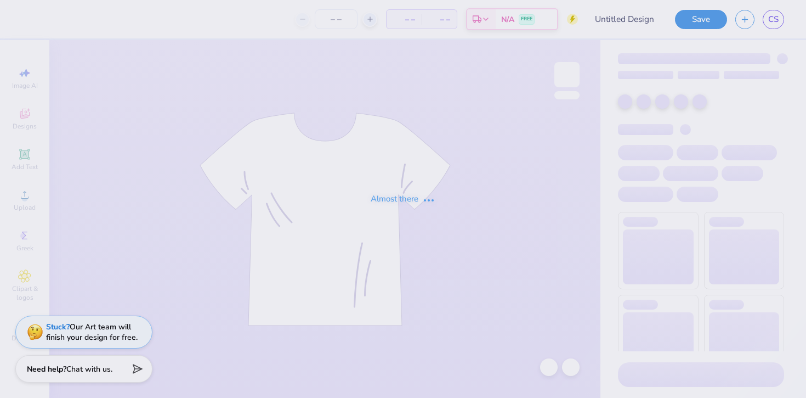
type input "Retreat merch"
type input "30"
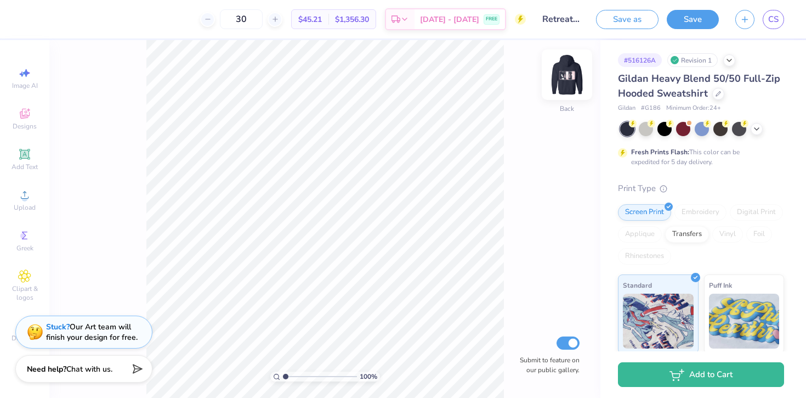
click at [571, 79] on img at bounding box center [567, 75] width 44 height 44
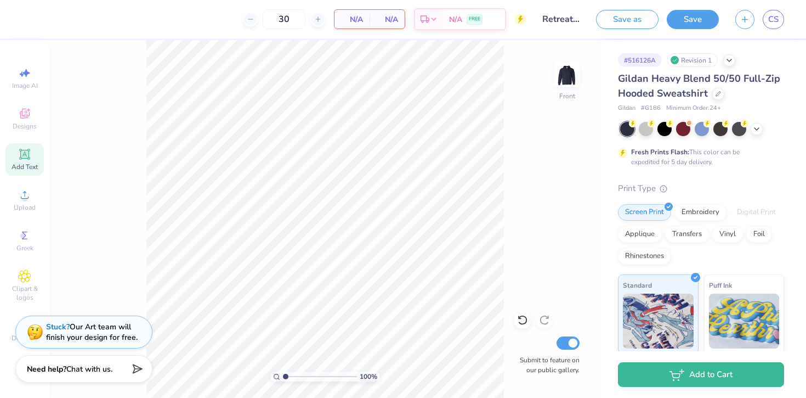
click at [25, 160] on icon at bounding box center [24, 154] width 13 height 13
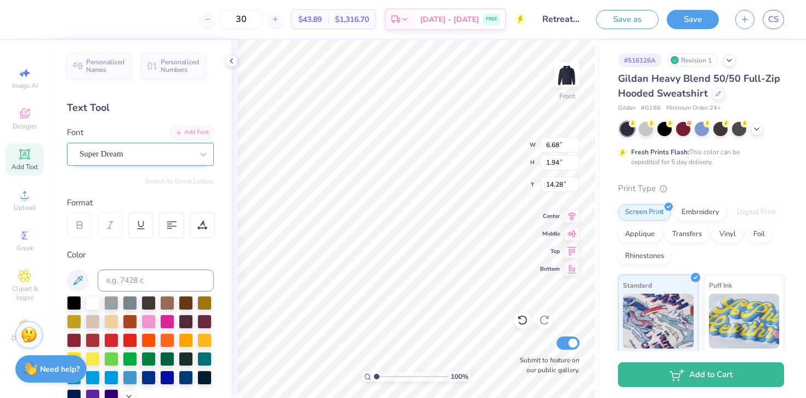
click at [101, 157] on div "Super Dream" at bounding box center [135, 153] width 115 height 17
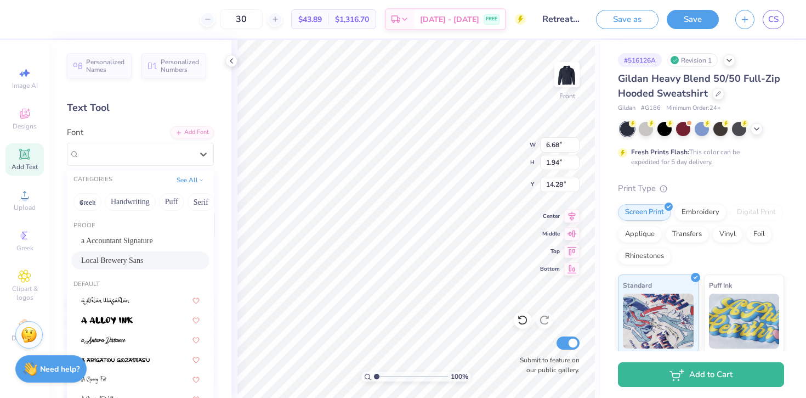
click at [129, 259] on span "Local Brewery Sans" at bounding box center [112, 260] width 63 height 12
type input "4.11"
type input "1.98"
type input "14.26"
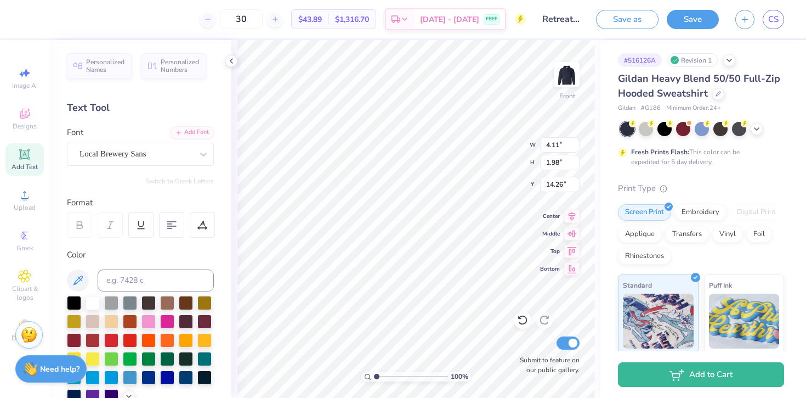
type textarea "T"
type textarea "18"
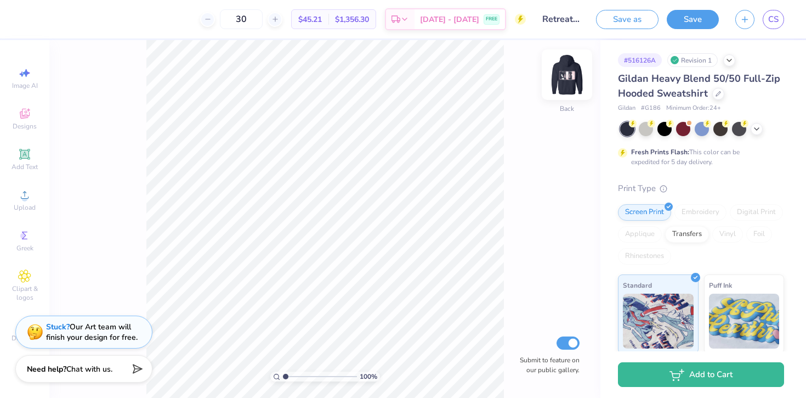
click at [558, 73] on img at bounding box center [567, 75] width 44 height 44
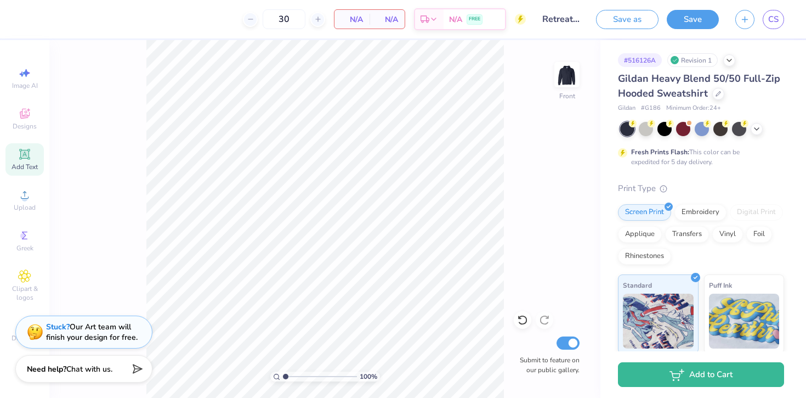
click at [35, 152] on div "Add Text" at bounding box center [24, 159] width 38 height 32
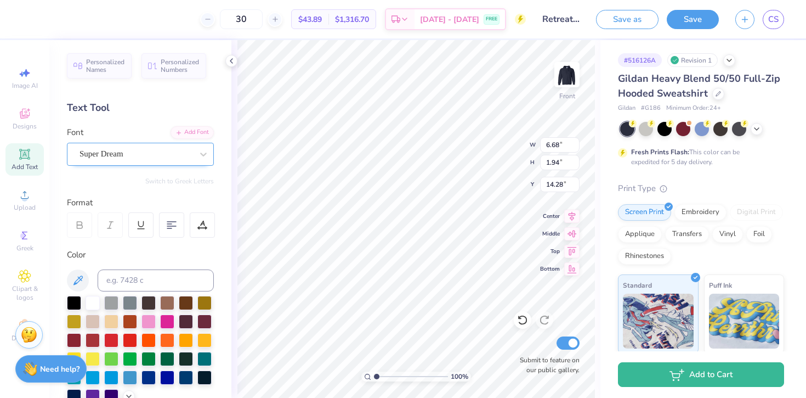
click at [106, 159] on div "Super Dream" at bounding box center [135, 153] width 115 height 17
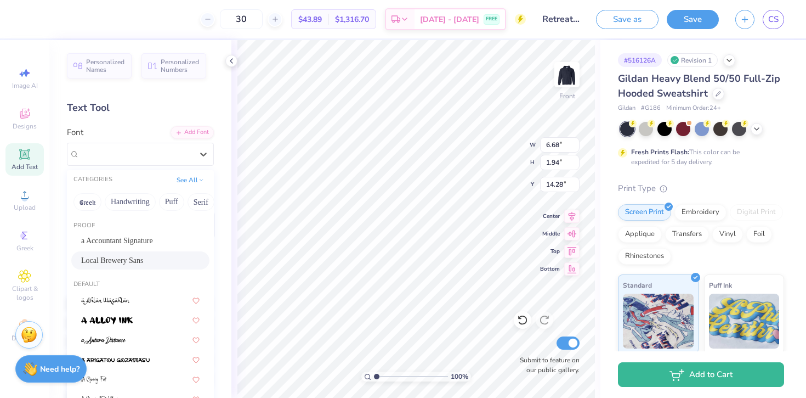
click at [113, 263] on span "Local Brewery Sans" at bounding box center [112, 260] width 63 height 12
type input "4.11"
type input "1.98"
type input "14.26"
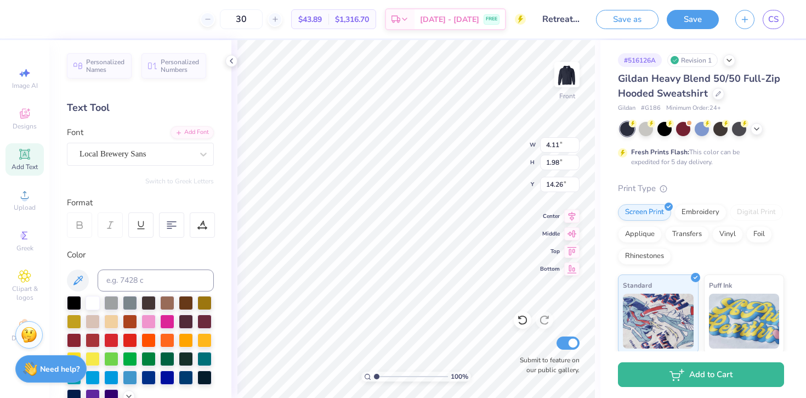
type textarea "T"
type textarea "18"
click at [149, 152] on div "Local Brewery Sans" at bounding box center [135, 153] width 115 height 17
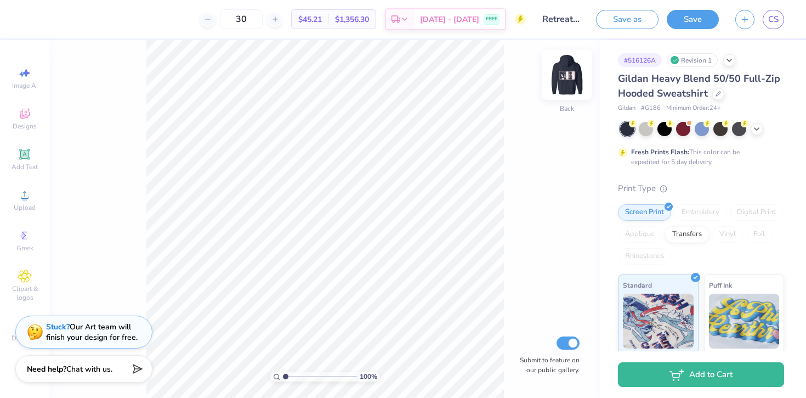
click at [556, 81] on img at bounding box center [567, 75] width 44 height 44
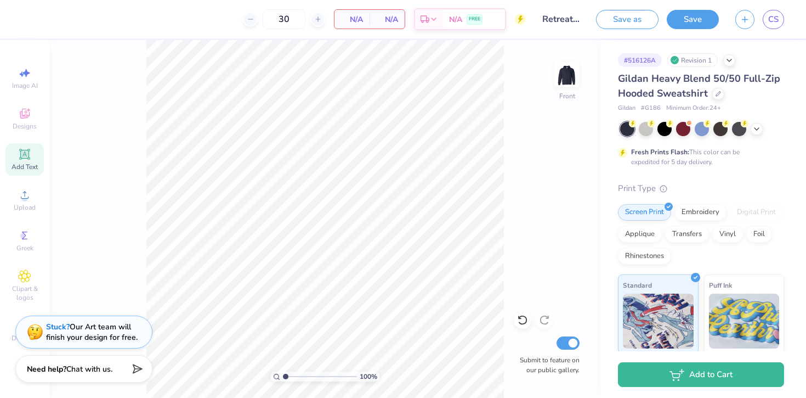
click at [19, 153] on icon at bounding box center [24, 154] width 13 height 13
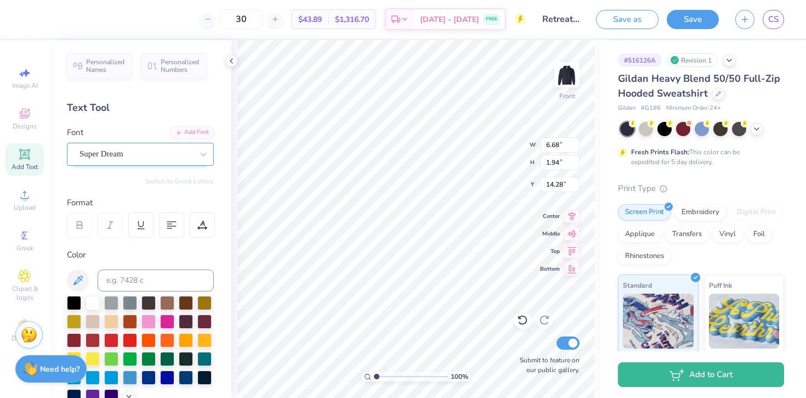
click at [173, 152] on div "Super Dream" at bounding box center [135, 153] width 115 height 17
click at [132, 159] on div "Super Dream" at bounding box center [136, 154] width 113 height 13
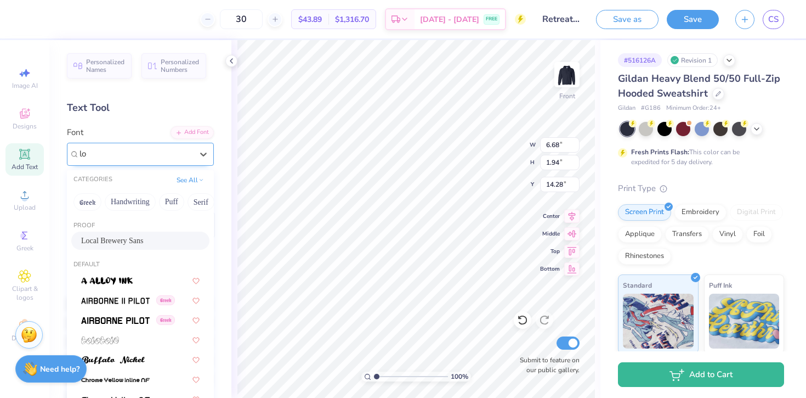
type input "loc"
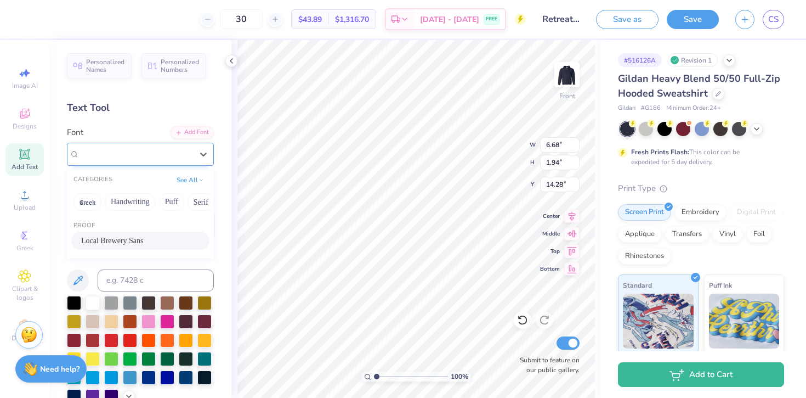
click at [133, 158] on div at bounding box center [135, 153] width 115 height 17
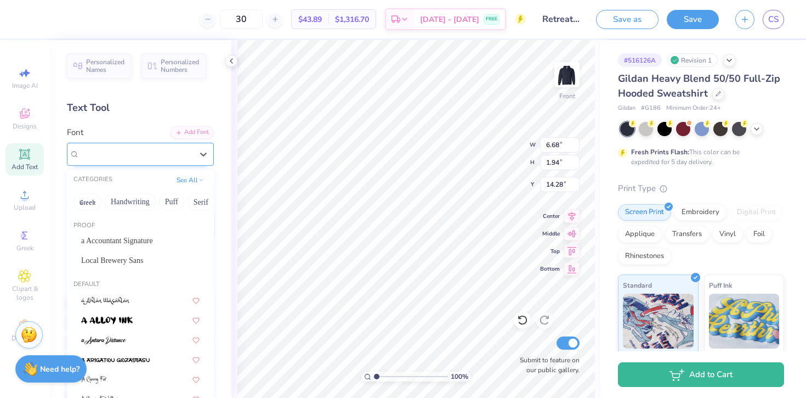
click at [133, 161] on div "Super Dream" at bounding box center [135, 153] width 115 height 17
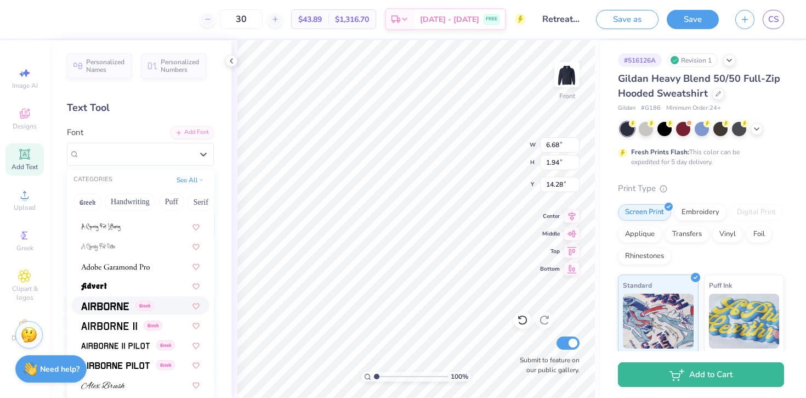
scroll to position [174, 0]
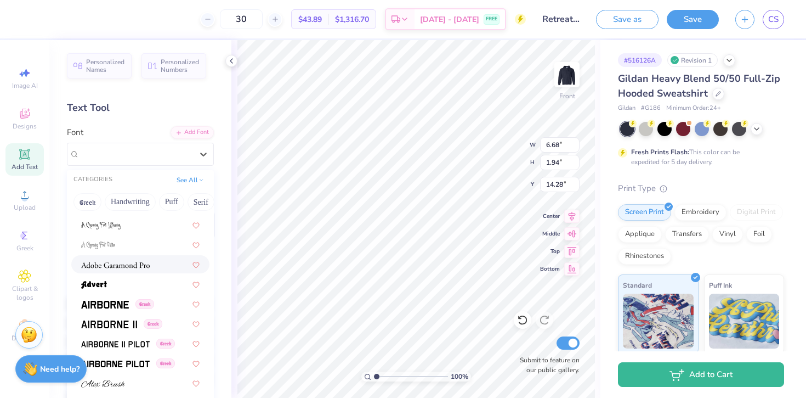
click at [138, 262] on img at bounding box center [115, 265] width 69 height 8
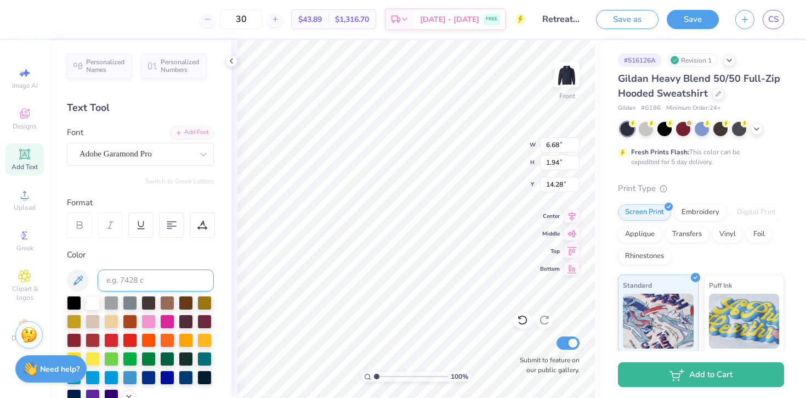
type input "6.99"
type input "1.92"
type input "14.29"
type textarea "1885"
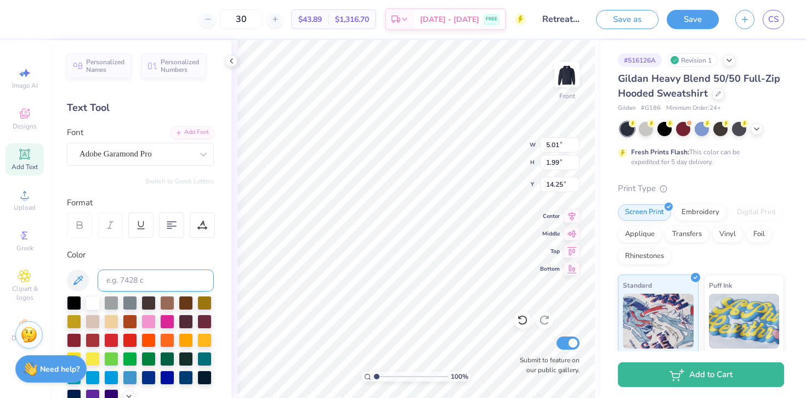
type input "8.67"
type input "6.89"
type input "2.74"
type input "10.41"
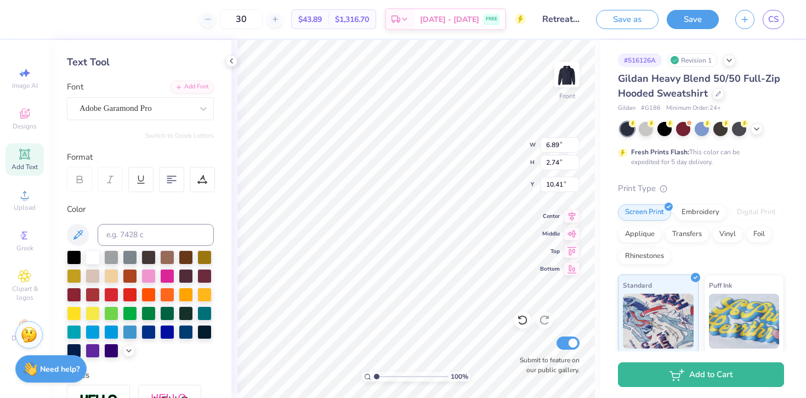
scroll to position [0, 0]
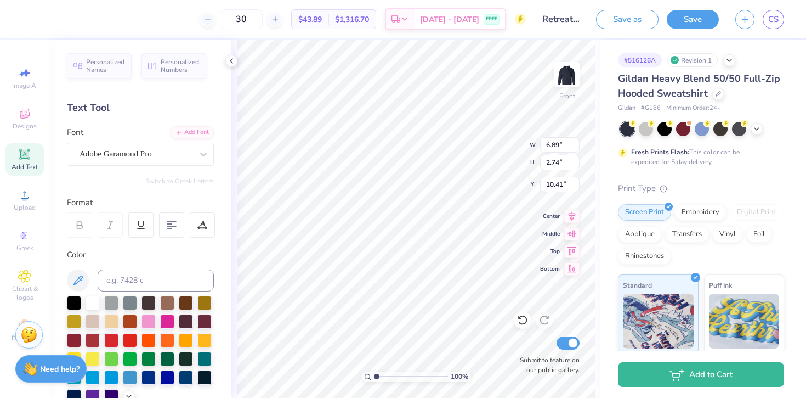
click at [29, 151] on icon at bounding box center [24, 154] width 13 height 13
type input "6.68"
type input "1.94"
type input "14.28"
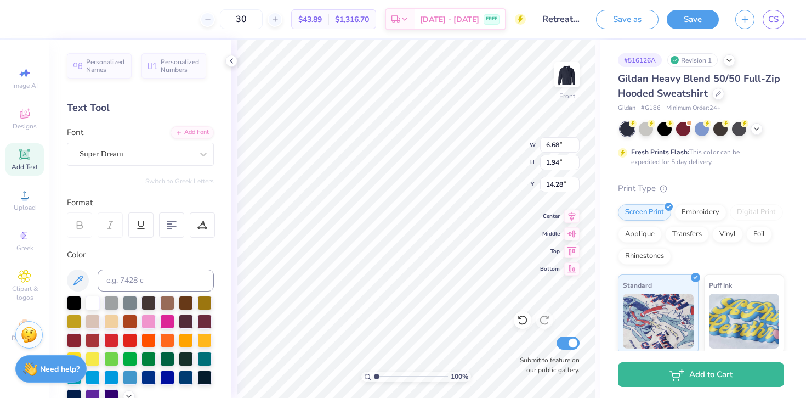
type textarea "ALPHA CHI OMEGA"
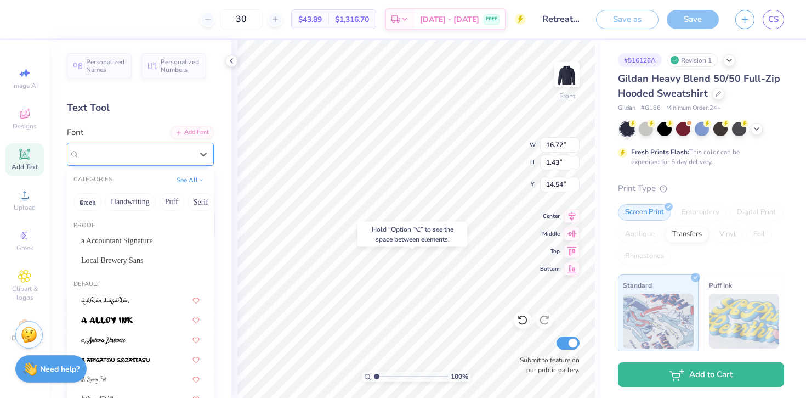
click at [155, 150] on div "Super Dream" at bounding box center [135, 153] width 115 height 17
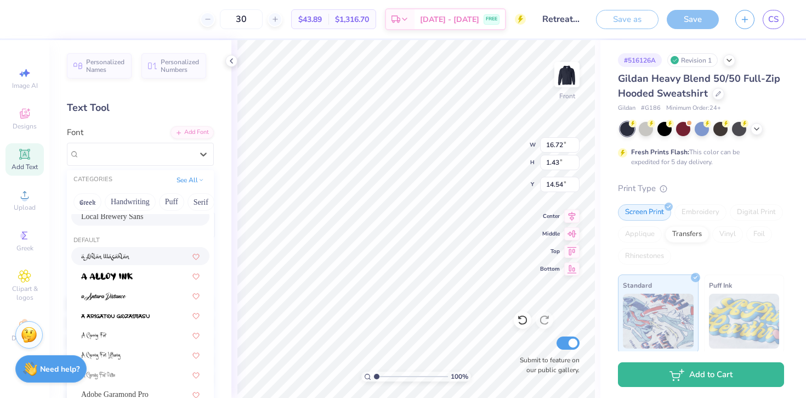
scroll to position [47, 0]
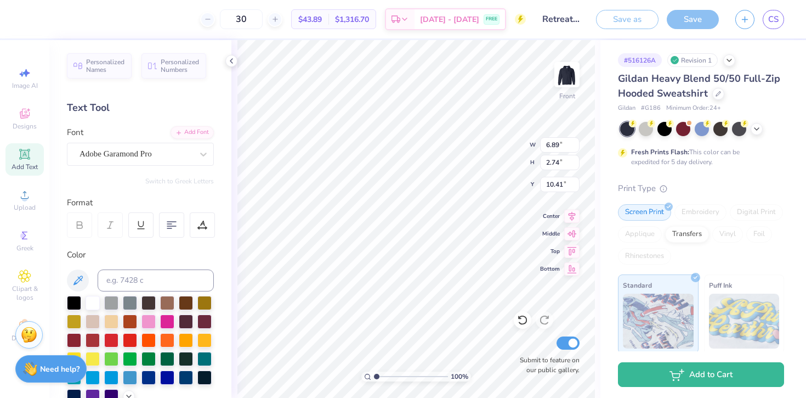
type input "6.89"
type input "2.74"
type input "10.41"
type input "16.72"
type input "1.43"
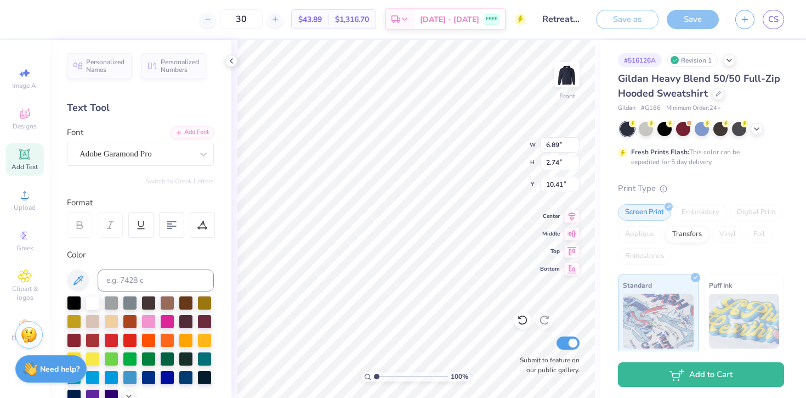
type input "14.54"
click at [163, 159] on div "Super Dream" at bounding box center [135, 153] width 115 height 17
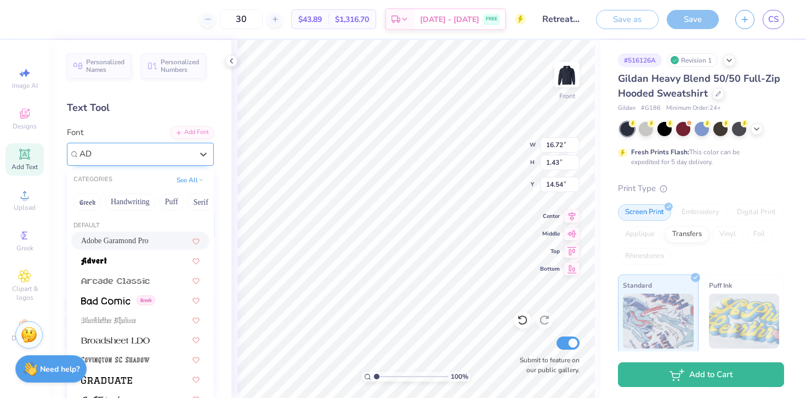
click at [146, 236] on span "Adobe Garamond Pro" at bounding box center [114, 241] width 67 height 12
type input "AD"
type input "1.26"
type input "14.62"
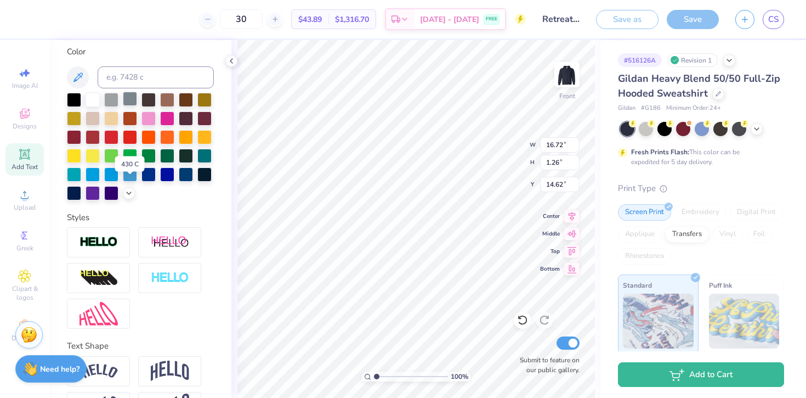
scroll to position [240, 0]
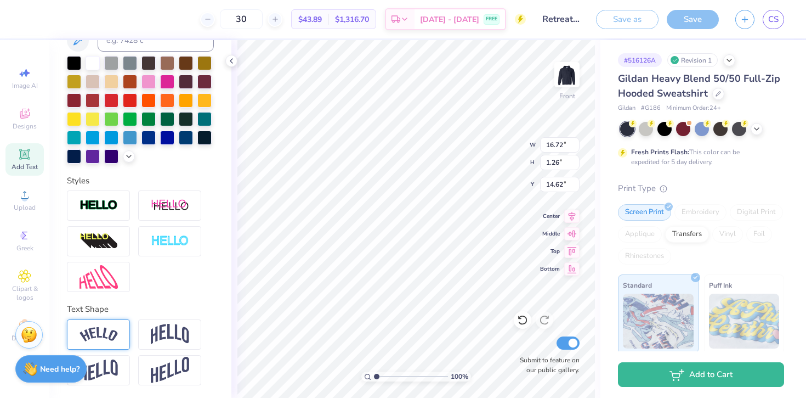
click at [99, 335] on img at bounding box center [99, 334] width 38 height 15
type input "3.50"
type input "13.50"
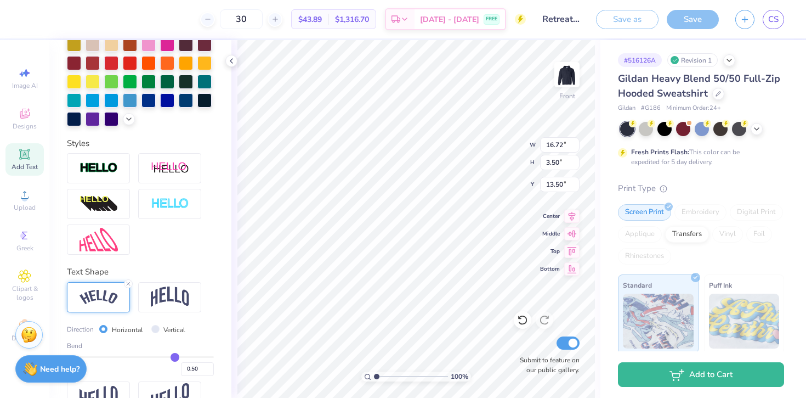
scroll to position [288, 0]
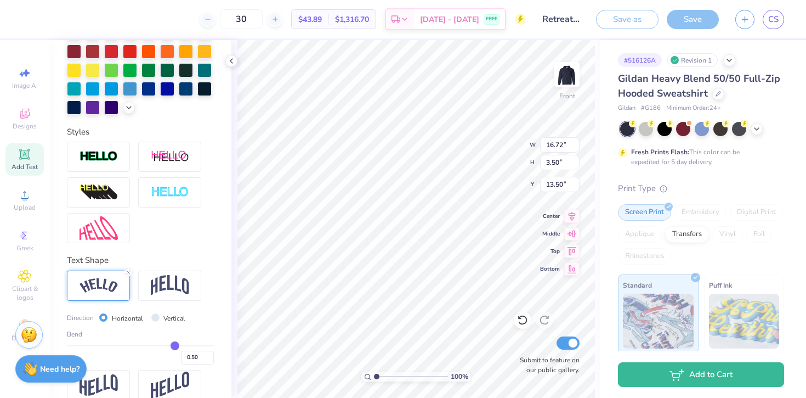
type input "0.48"
type input "0.47"
type input "0.46"
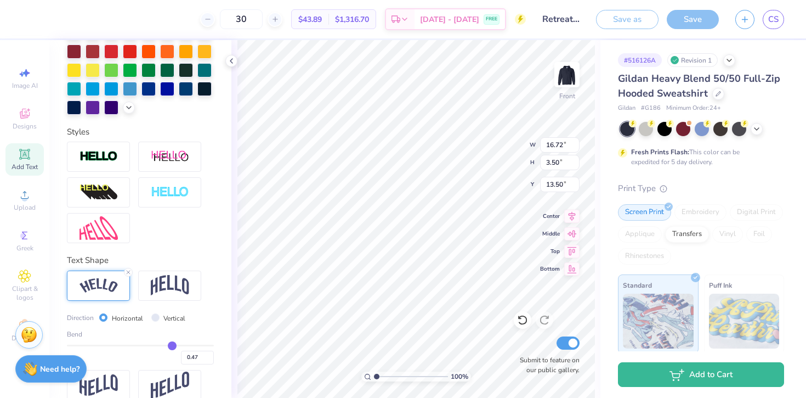
type input "0.46"
type input "0.45"
type input "0.44"
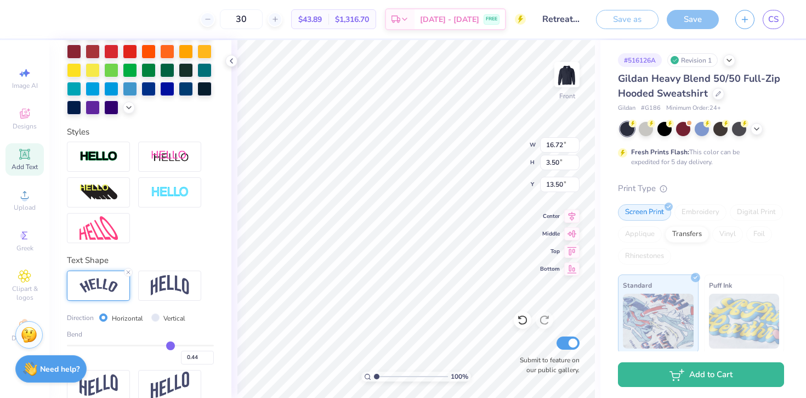
type input "0.43"
type input "0.41"
type input "0.4"
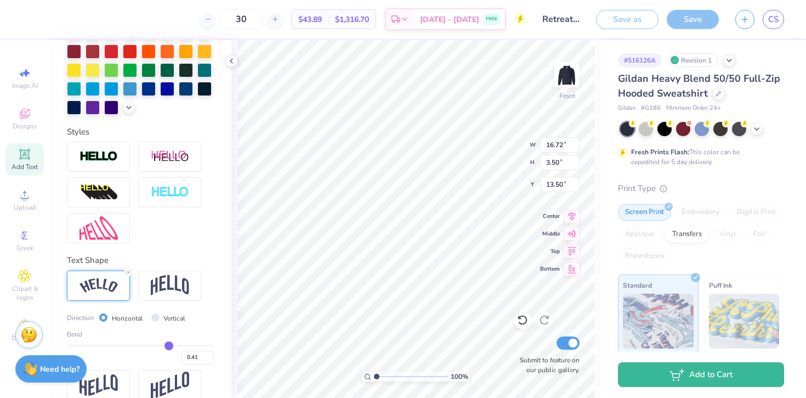
type input "0.40"
type input "0.39"
type input "0.38"
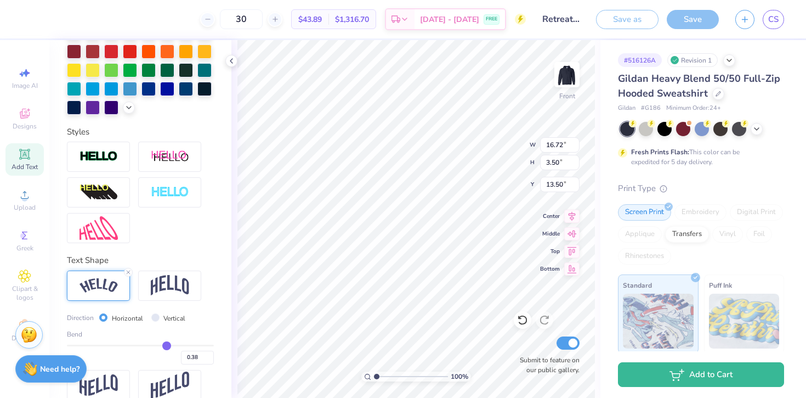
type input "0.37"
type input "0.36"
type input "0.35"
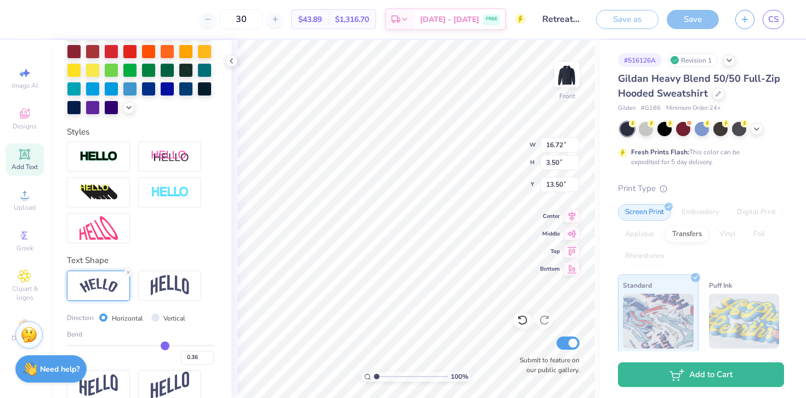
type input "0.35"
type input "0.34"
type input "0.32"
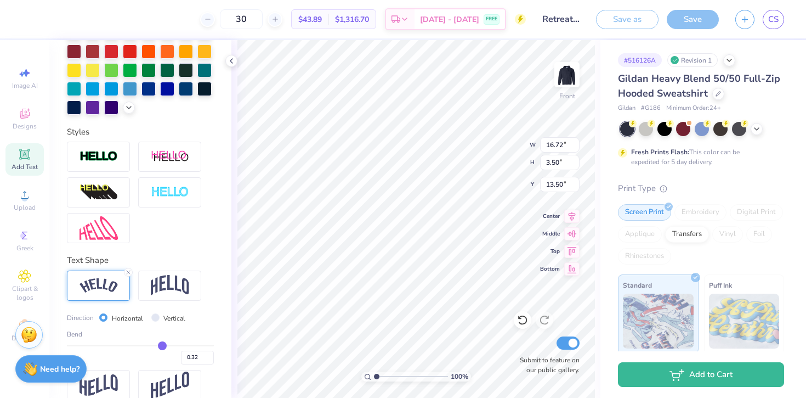
type input "0.31"
type input "0.29"
type input "0.28"
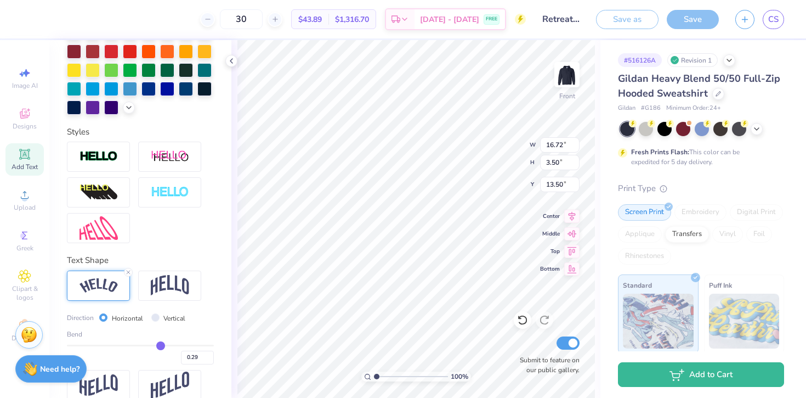
type input "0.28"
type input "0.27"
type input "0.25"
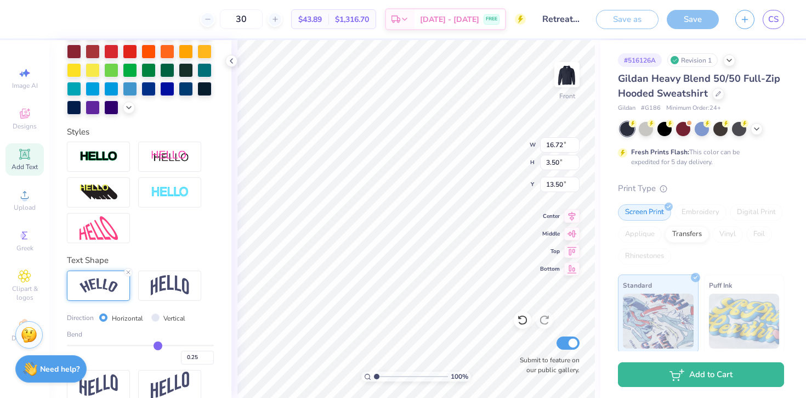
type input "0.24"
type input "0.22"
type input "0.2"
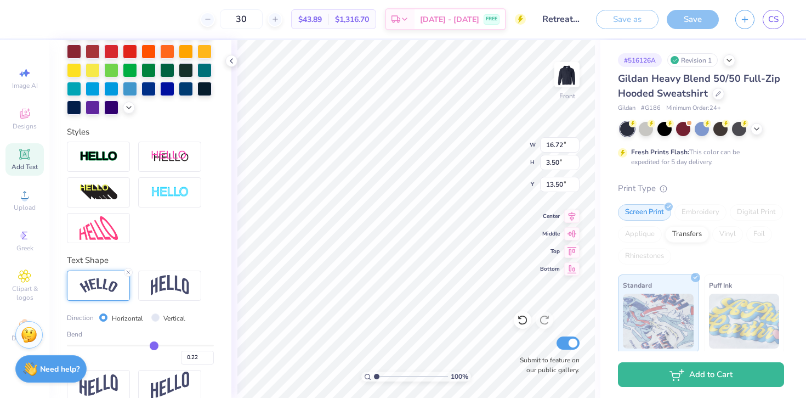
type input "0.20"
type input "0.19"
type input "0.18"
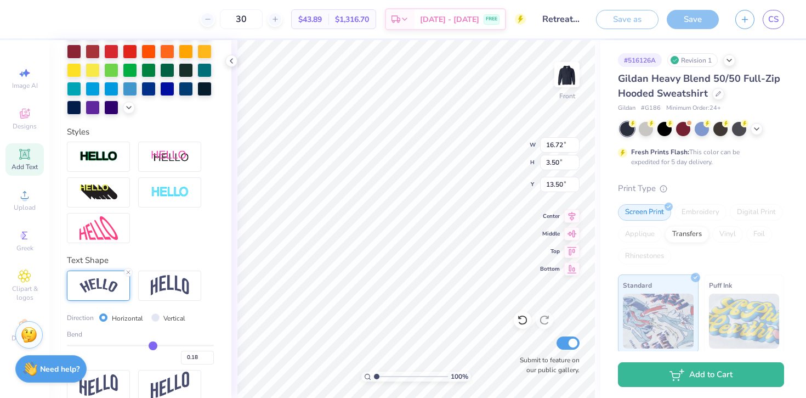
type input "0.16"
type input "0.15"
type input "0.14"
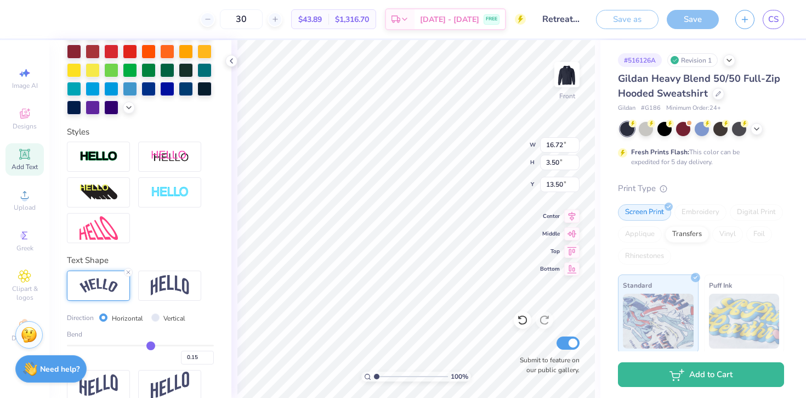
type input "0.14"
type input "0.13"
type input "0.12"
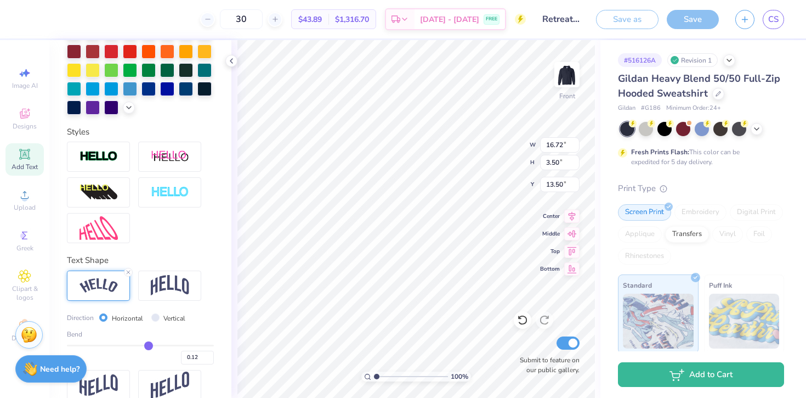
type input "0.11"
type input "0.1"
type input "0.10"
type input "0.09"
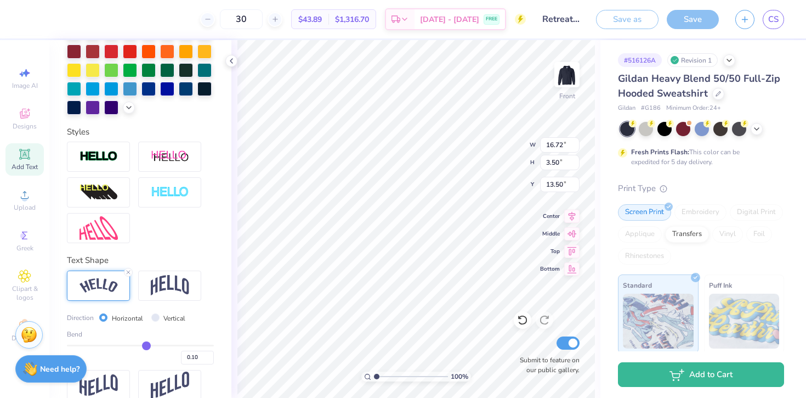
type input "0.09"
type input "0.08"
type input "0.07"
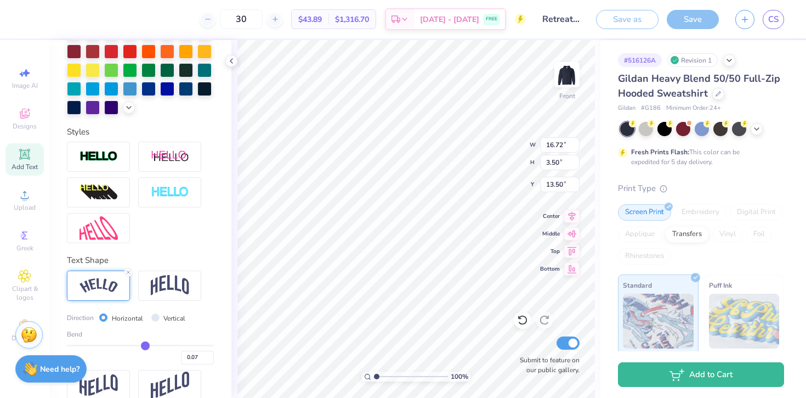
type input "0.06"
type input "0.05"
type input "0.04"
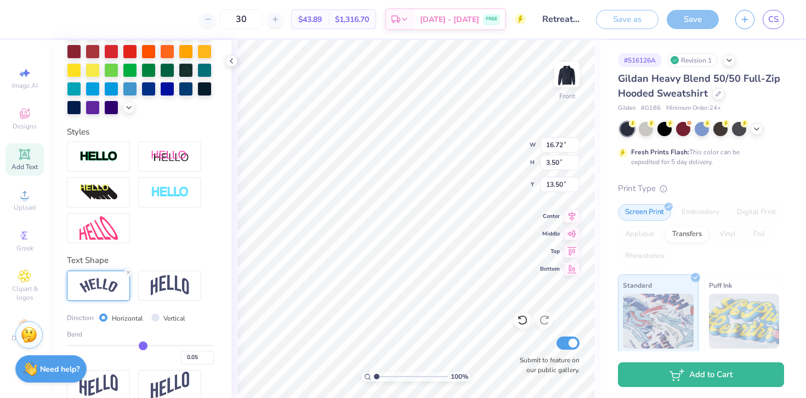
type input "0.04"
type input "0.03"
type input "0.02"
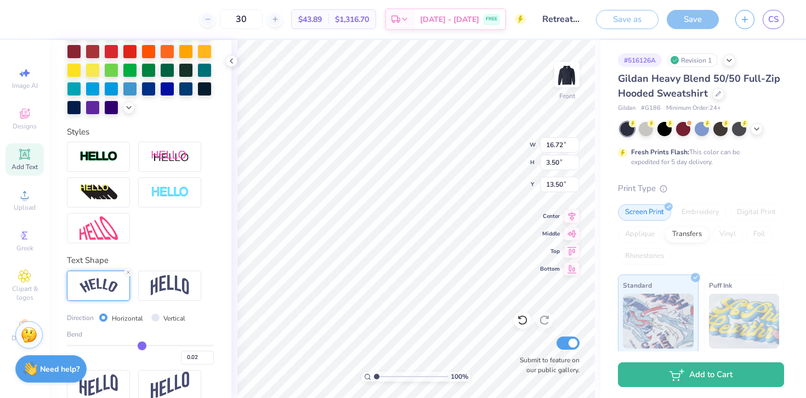
type input "0.01"
type input "0"
type input "0.00"
type input "-0.01"
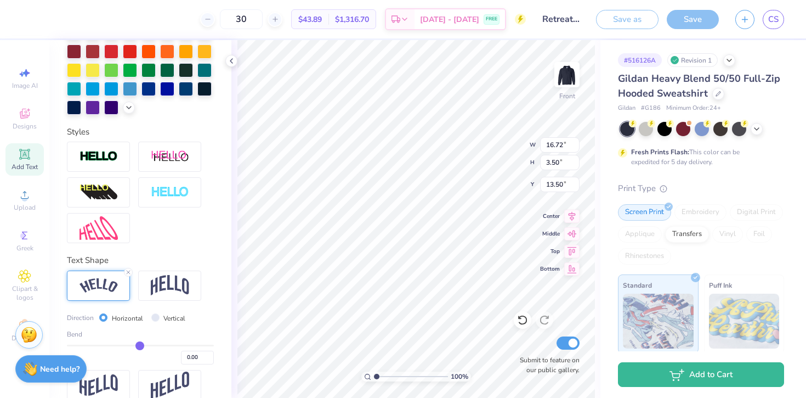
type input "-0.01"
type input "-0.02"
drag, startPoint x: 174, startPoint y: 343, endPoint x: 139, endPoint y: 347, distance: 35.4
type input "-0.02"
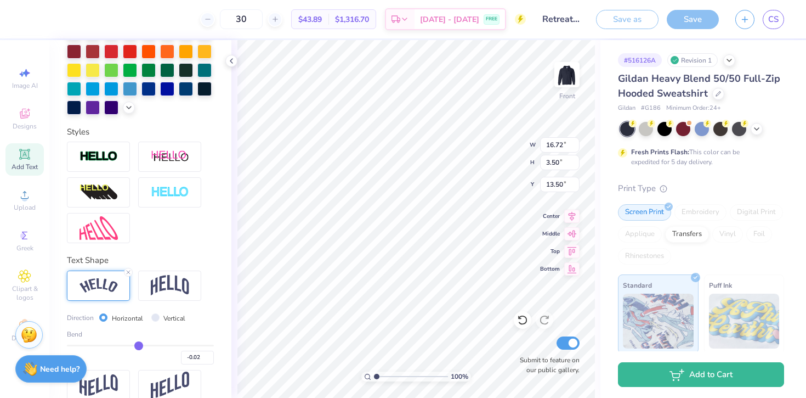
click at [139, 346] on input "range" at bounding box center [140, 345] width 147 height 2
type input "16.07"
type input "1.21"
type input "14.65"
type input "0.04"
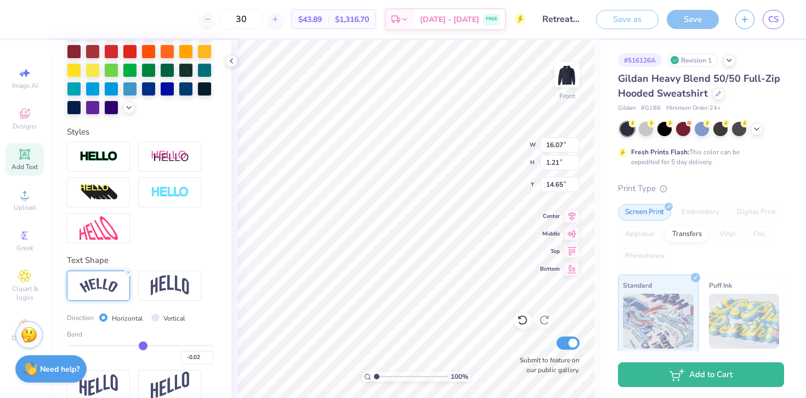
type input "0.04"
type input "0.05"
type input "0.07"
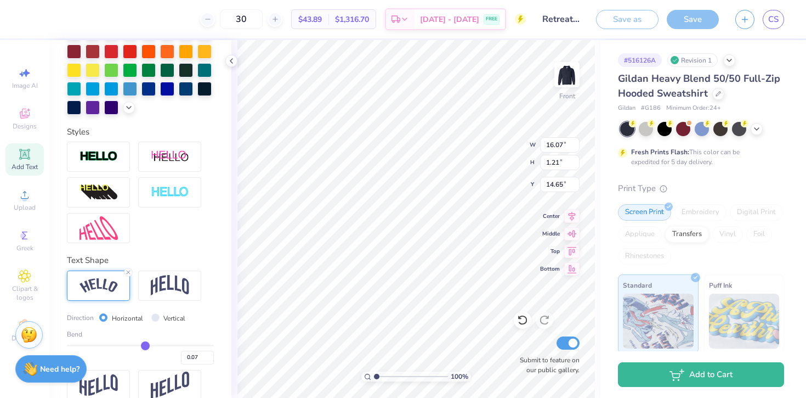
type input "0.09"
type input "0.13"
type input "0.16"
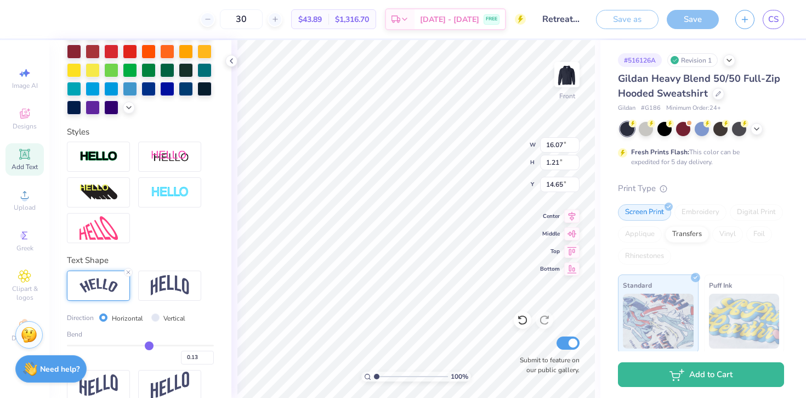
type input "0.16"
type input "0.2"
type input "0.20"
type input "0.23"
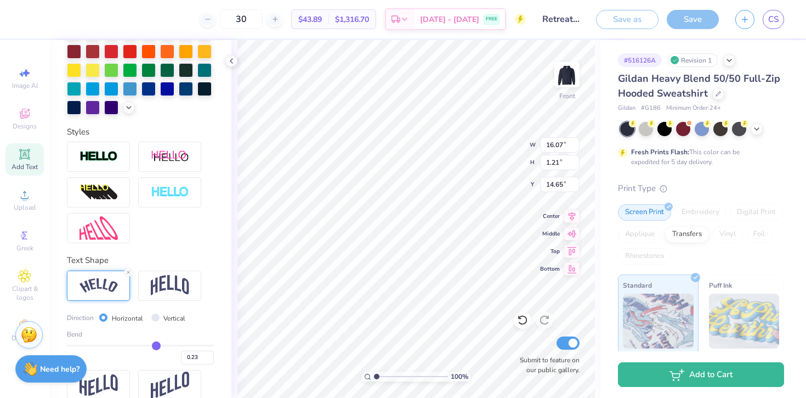
type input "0.26"
type input "0.29"
type input "0.31"
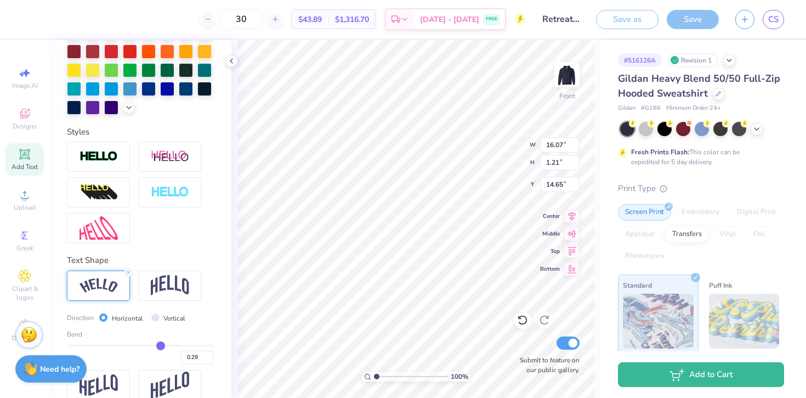
type input "0.31"
type input "0.35"
type input "0.37"
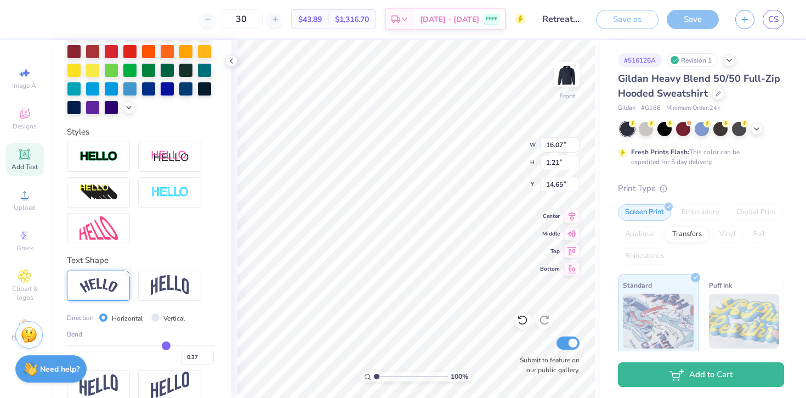
type input "0.38"
type input "0.39"
type input "0.4"
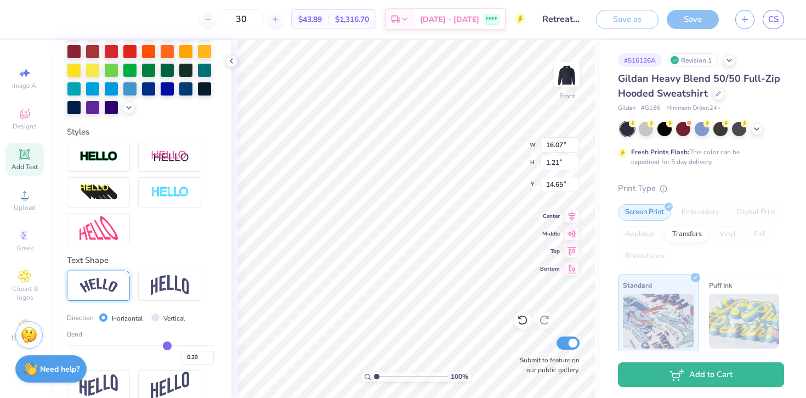
type input "0.40"
type input "0.41"
type input "0.42"
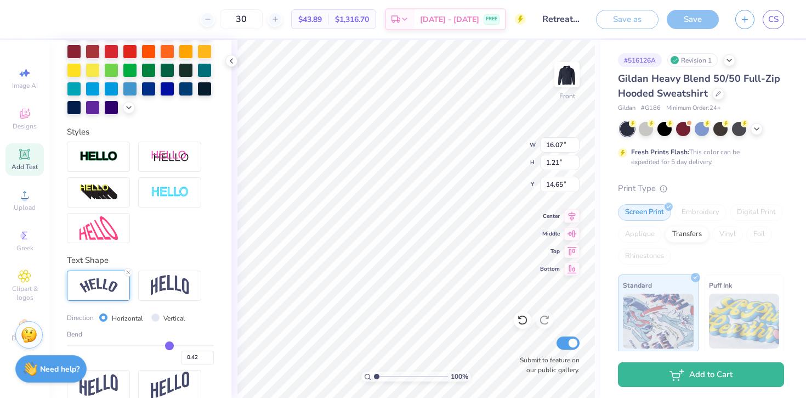
type input "0.44"
type input "0.46"
type input "0.48"
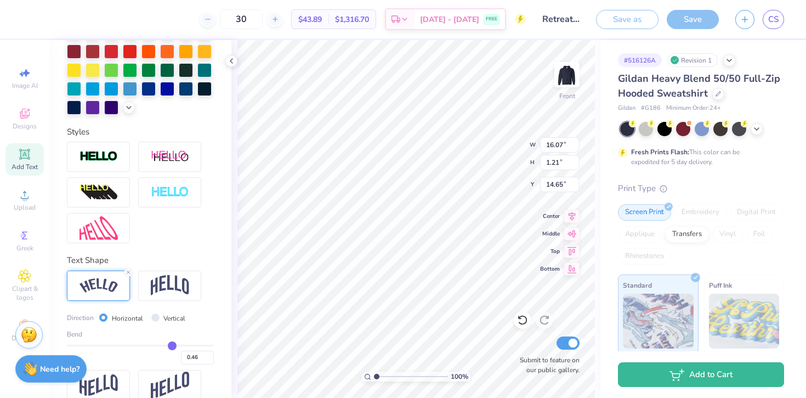
type input "0.48"
type input "0.51"
type input "0.53"
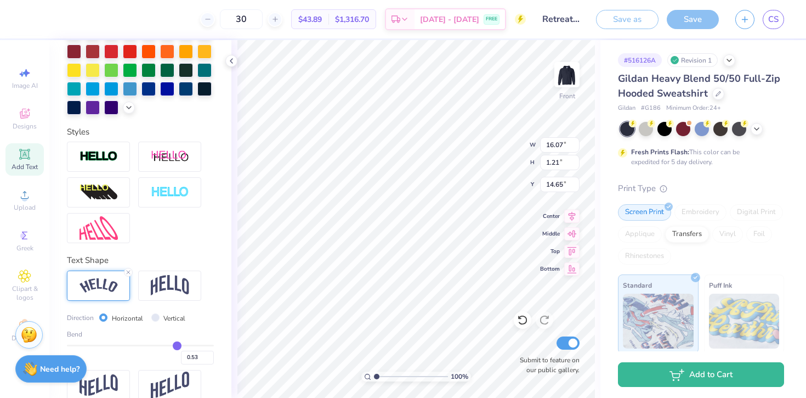
type input "0.56"
type input "0.57"
type input "0.59"
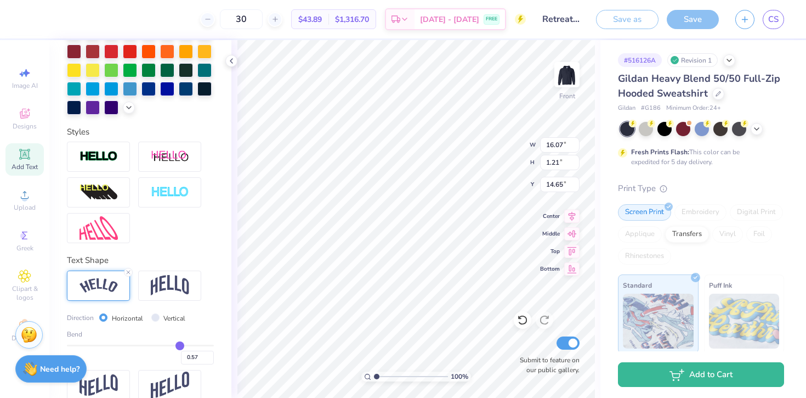
type input "0.59"
type input "0.6"
type input "0.60"
type input "0.59"
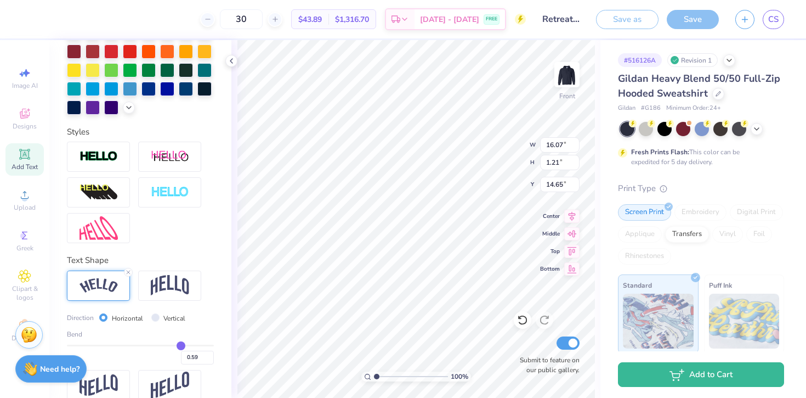
type input "0.58"
type input "0.57"
type input "0.56"
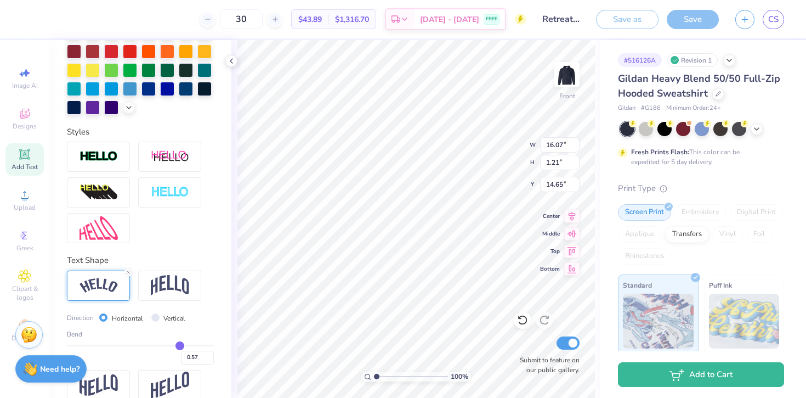
type input "0.56"
type input "0.55"
type input "0.54"
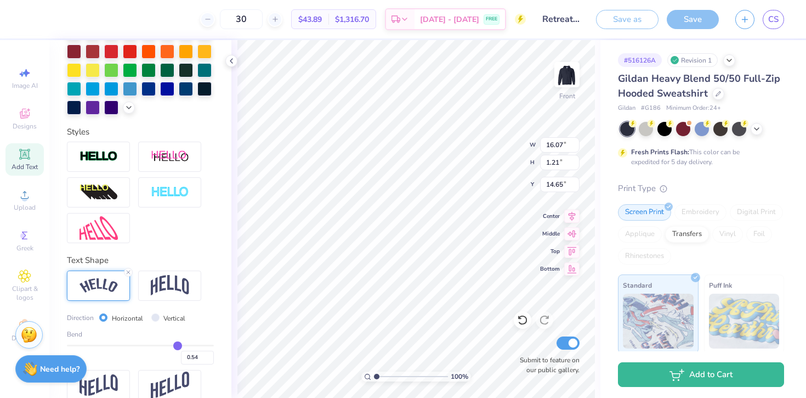
type input "0.53"
type input "0.52"
type input "0.51"
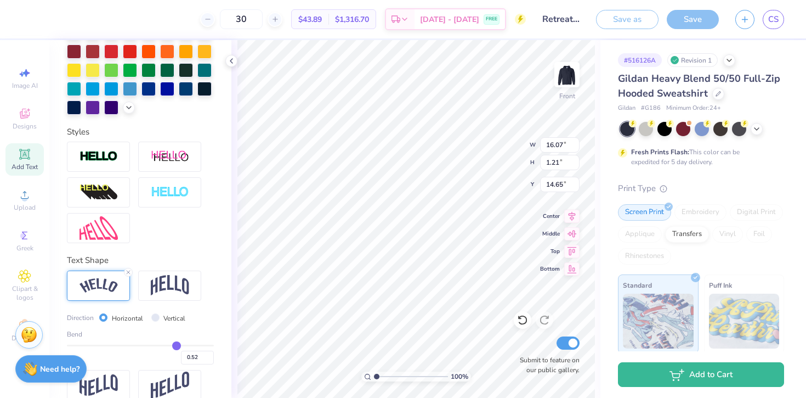
type input "0.51"
type input "0.5"
type input "0.50"
drag, startPoint x: 143, startPoint y: 343, endPoint x: 173, endPoint y: 342, distance: 30.7
type input "0.49"
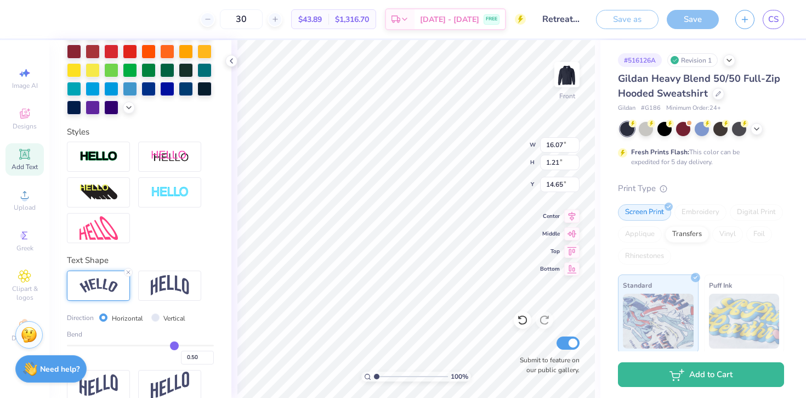
click at [174, 344] on input "range" at bounding box center [140, 345] width 147 height 2
type input "0.49"
type input "16.68"
type input "3.42"
type input "13.54"
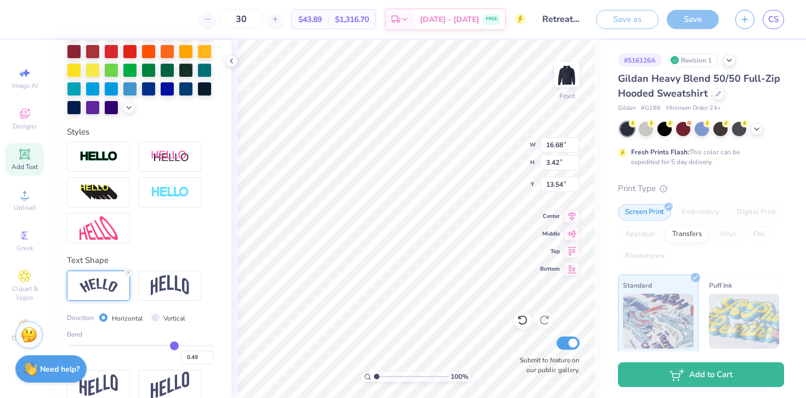
type input "0.5"
type input "0.50"
type input "0.51"
drag, startPoint x: 173, startPoint y: 342, endPoint x: 194, endPoint y: 343, distance: 20.8
click at [195, 344] on input "range" at bounding box center [140, 345] width 147 height 2
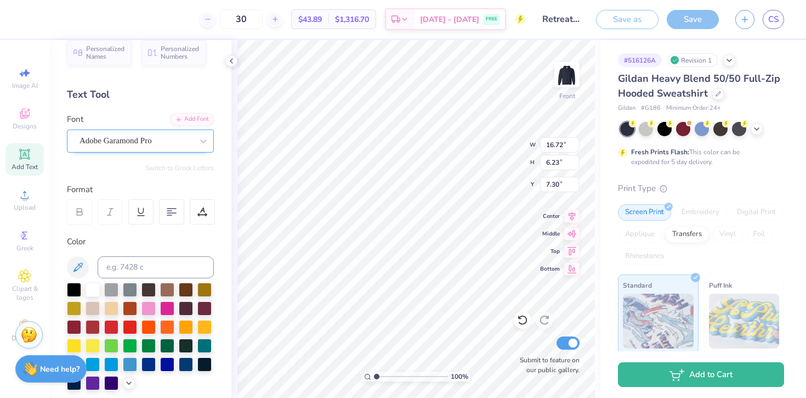
scroll to position [0, 0]
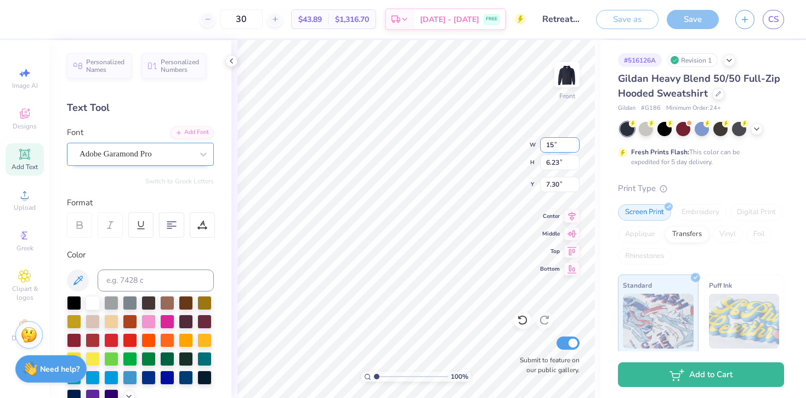
click at [574, 146] on input "15" at bounding box center [559, 144] width 39 height 15
click at [574, 146] on input "14.99" at bounding box center [559, 144] width 39 height 15
click at [574, 146] on input "14.98" at bounding box center [559, 144] width 39 height 15
click at [574, 146] on input "14.97" at bounding box center [559, 144] width 39 height 15
click at [574, 146] on input "14.96" at bounding box center [559, 144] width 39 height 15
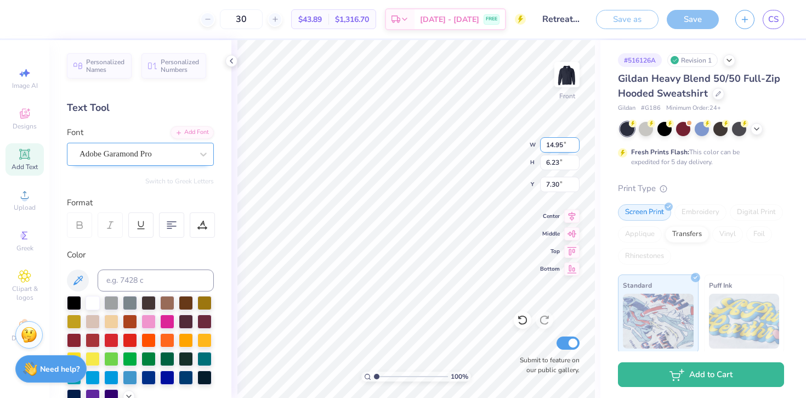
click at [574, 146] on input "14.95" at bounding box center [559, 144] width 39 height 15
click at [574, 146] on input "14.94" at bounding box center [559, 144] width 39 height 15
click at [574, 146] on input "14.93" at bounding box center [559, 144] width 39 height 15
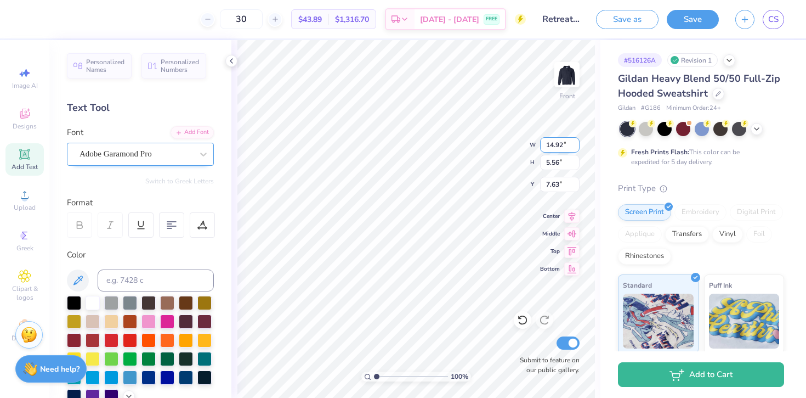
click at [575, 146] on input "14.92" at bounding box center [559, 144] width 39 height 15
click at [575, 146] on input "14.91" at bounding box center [559, 144] width 39 height 15
click at [575, 146] on input "14.9" at bounding box center [559, 144] width 39 height 15
click at [575, 146] on input "14.89" at bounding box center [559, 144] width 39 height 15
click at [575, 146] on input "14.88" at bounding box center [559, 144] width 39 height 15
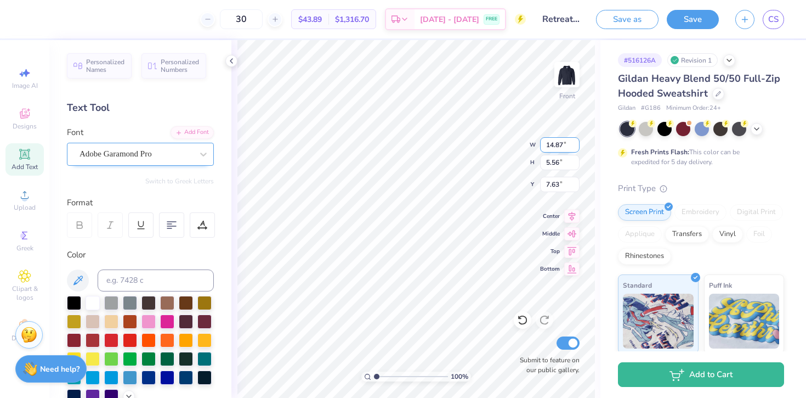
click at [575, 146] on input "14.87" at bounding box center [559, 144] width 39 height 15
click at [575, 146] on input "14.86" at bounding box center [559, 144] width 39 height 15
click at [575, 146] on input "14.85" at bounding box center [559, 144] width 39 height 15
click at [575, 146] on input "14.84" at bounding box center [559, 144] width 39 height 15
click at [571, 146] on input "14.83" at bounding box center [559, 144] width 39 height 15
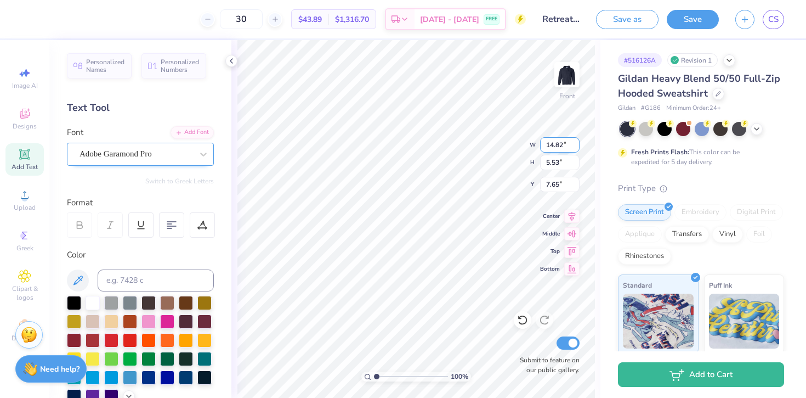
click at [571, 146] on input "14.82" at bounding box center [559, 144] width 39 height 15
click at [571, 146] on input "14.81" at bounding box center [559, 144] width 39 height 15
click at [571, 146] on input "14.8" at bounding box center [559, 144] width 39 height 15
click at [571, 146] on input "14.79" at bounding box center [559, 144] width 39 height 15
click at [571, 146] on input "14.78" at bounding box center [559, 144] width 39 height 15
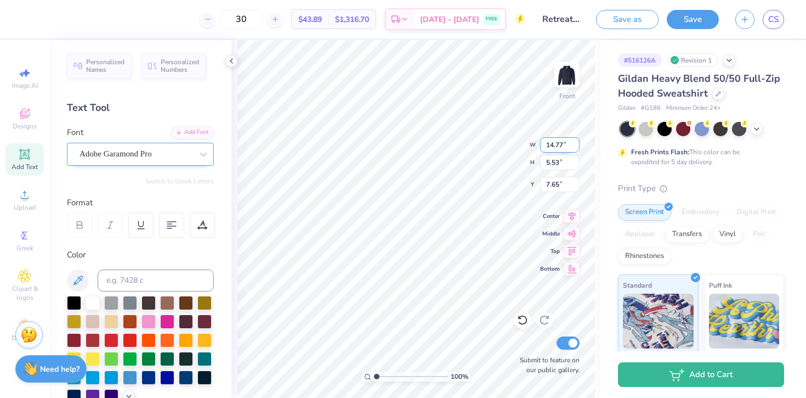
click at [571, 146] on input "14.77" at bounding box center [559, 144] width 39 height 15
click at [571, 146] on input "14.76" at bounding box center [559, 144] width 39 height 15
click at [571, 146] on input "14.75" at bounding box center [559, 144] width 39 height 15
click at [571, 146] on input "14.74" at bounding box center [559, 144] width 39 height 15
click at [571, 146] on input "14.73" at bounding box center [559, 144] width 39 height 15
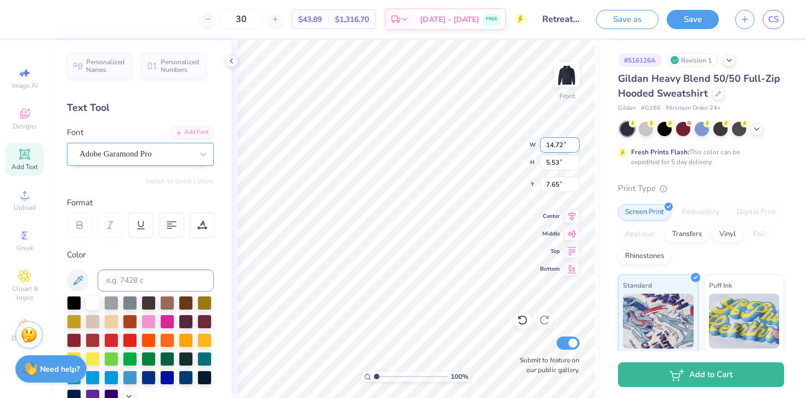
click at [571, 146] on input "14.72" at bounding box center [559, 144] width 39 height 15
click at [571, 146] on input "14.71" at bounding box center [559, 144] width 39 height 15
click at [571, 146] on input "14.7" at bounding box center [559, 144] width 39 height 15
click at [571, 146] on input "14.69" at bounding box center [559, 144] width 39 height 15
click at [571, 146] on input "14.24" at bounding box center [559, 144] width 39 height 15
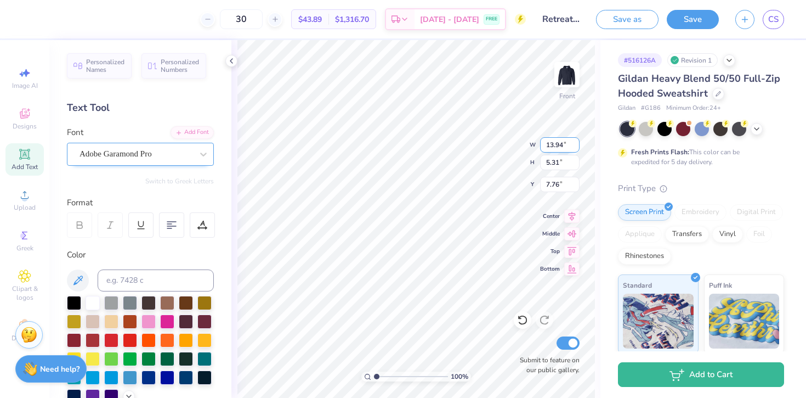
click at [575, 147] on input "13.94" at bounding box center [559, 144] width 39 height 15
click at [575, 163] on input "5.1" at bounding box center [559, 162] width 39 height 15
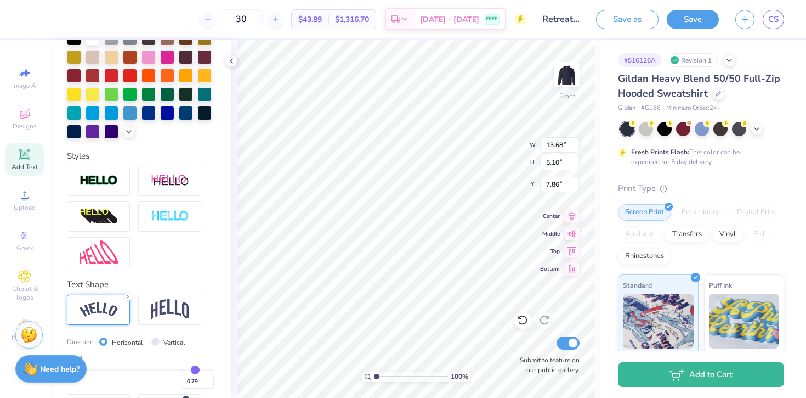
scroll to position [304, 0]
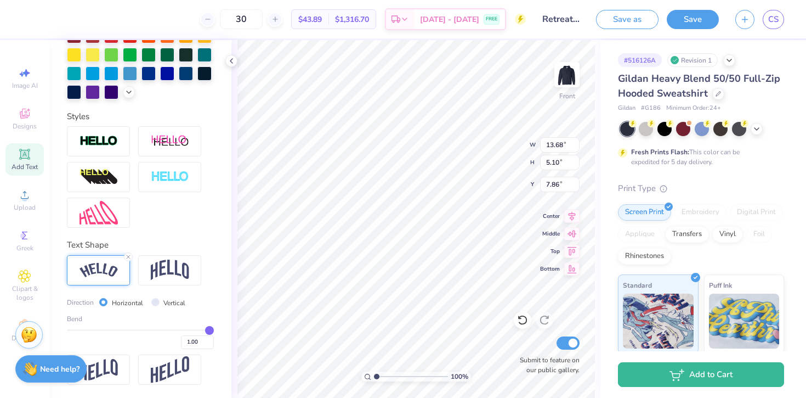
drag, startPoint x: 195, startPoint y: 331, endPoint x: 219, endPoint y: 330, distance: 24.2
click at [214, 330] on input "range" at bounding box center [140, 330] width 147 height 2
drag, startPoint x: 210, startPoint y: 328, endPoint x: 202, endPoint y: 329, distance: 7.2
click at [202, 329] on input "range" at bounding box center [140, 330] width 147 height 2
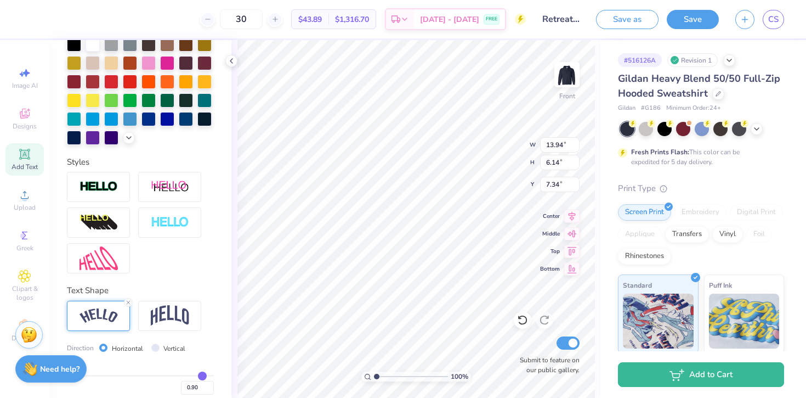
click at [27, 155] on icon at bounding box center [24, 154] width 8 height 8
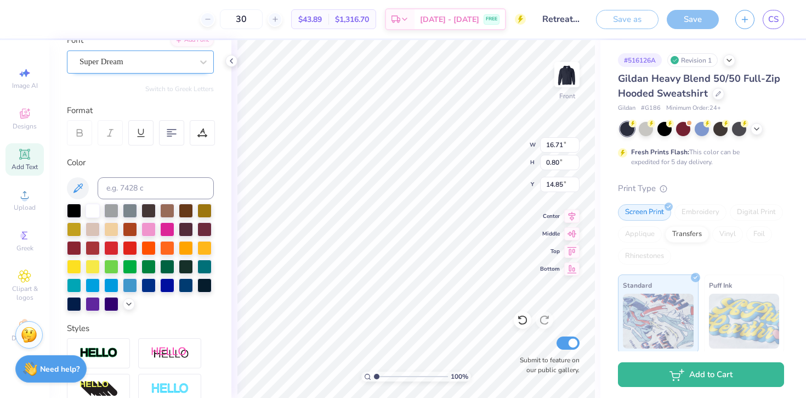
scroll to position [31, 0]
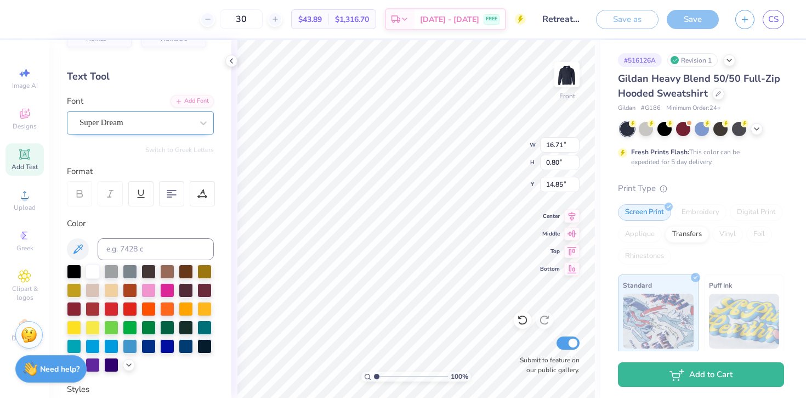
click at [134, 111] on div "Super Dream" at bounding box center [140, 122] width 147 height 23
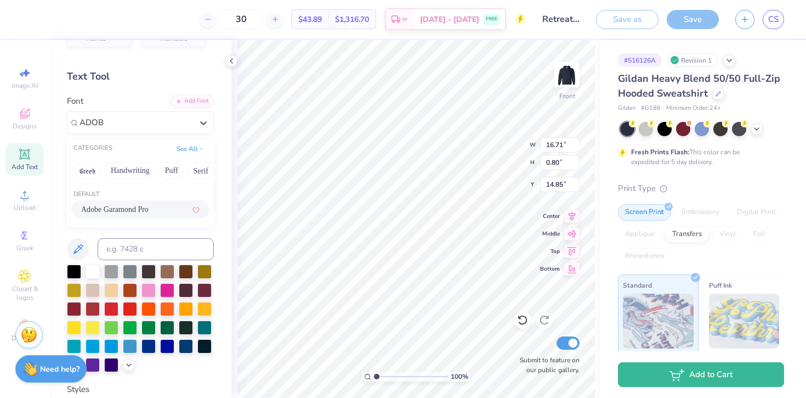
click at [111, 207] on span "Adobe Garamond Pro" at bounding box center [114, 209] width 67 height 12
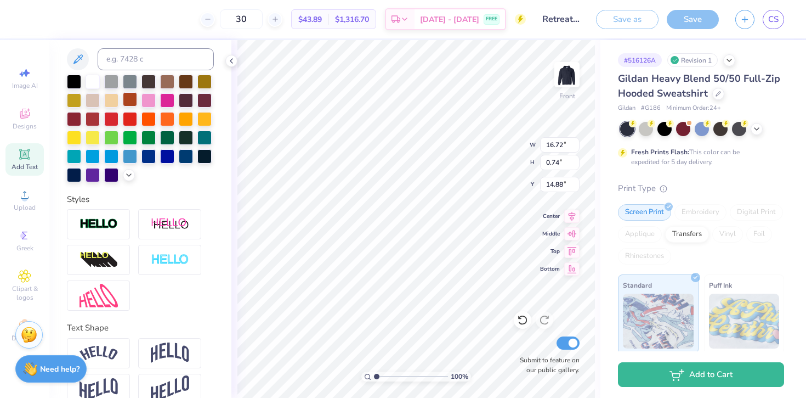
scroll to position [240, 0]
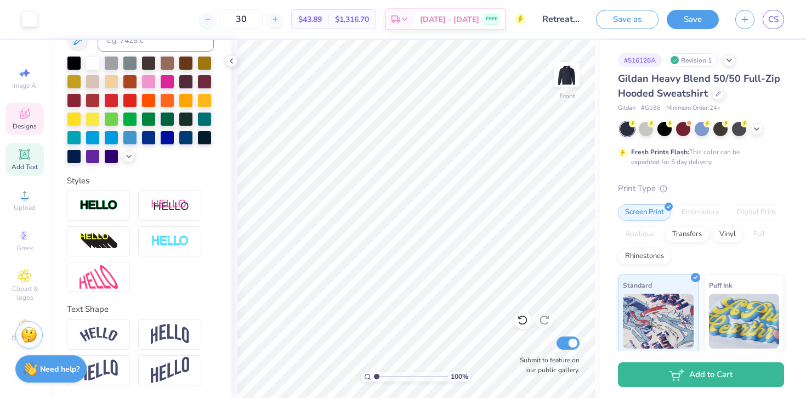
click at [37, 105] on div "Designs" at bounding box center [24, 119] width 38 height 32
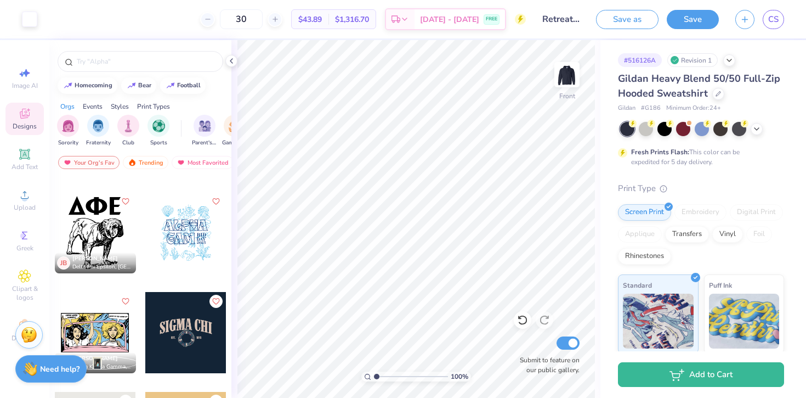
scroll to position [7165, 0]
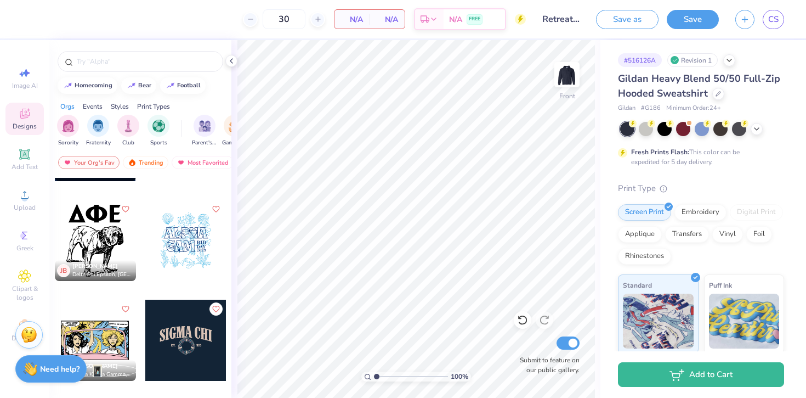
click at [181, 236] on div at bounding box center [185, 240] width 81 height 81
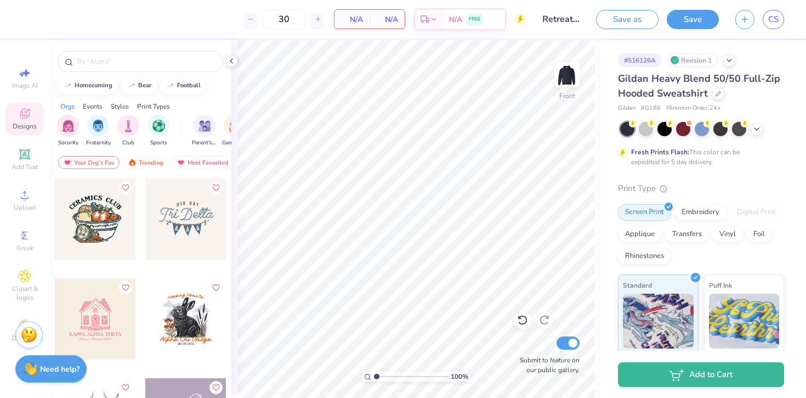
scroll to position [13880, 0]
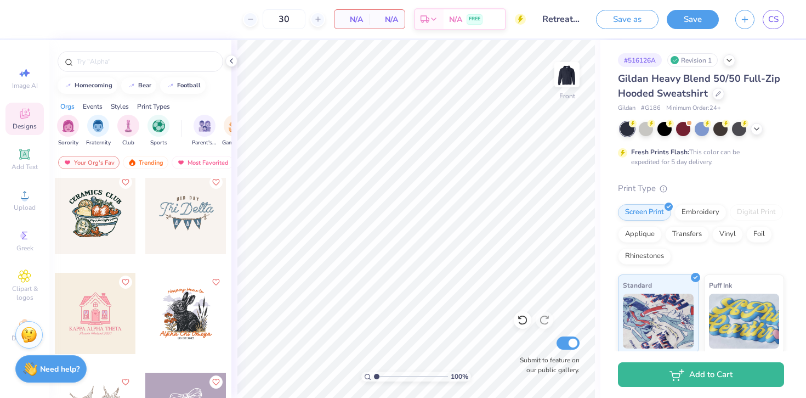
click at [181, 224] on div at bounding box center [185, 213] width 81 height 81
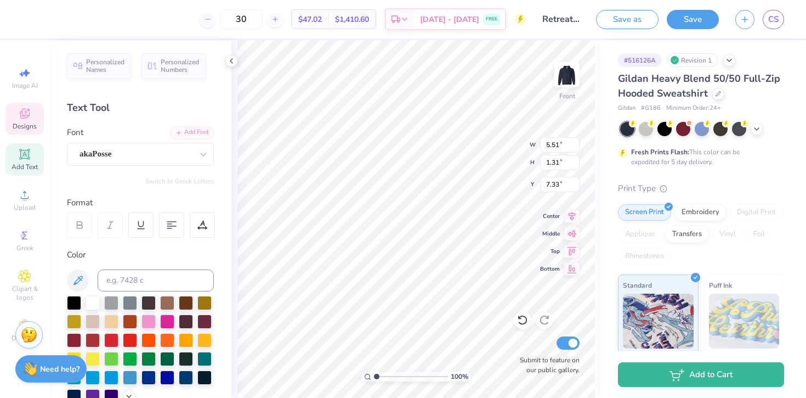
scroll to position [0, 1]
click at [478, 138] on div "100 % Front W 5.51 5.51 " H 1.31 1.31 " Y 7.33 7.33 " Center Middle Top Bottom …" at bounding box center [415, 219] width 369 height 358
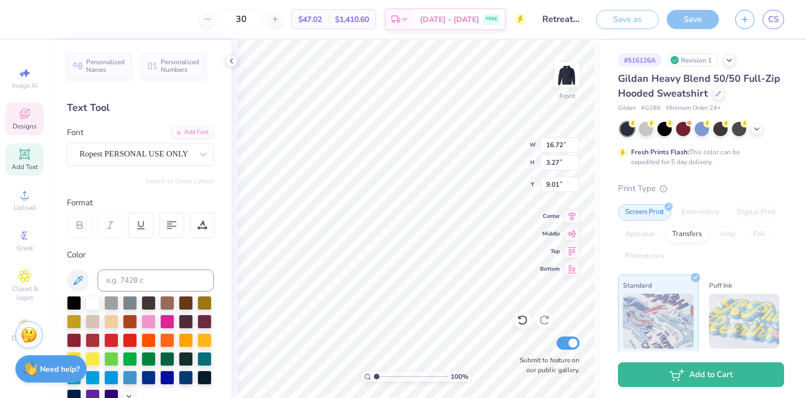
scroll to position [0, 0]
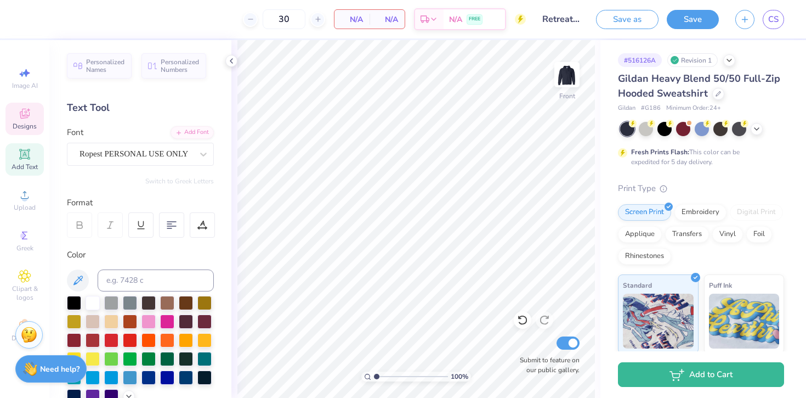
click at [26, 124] on span "Designs" at bounding box center [25, 126] width 24 height 9
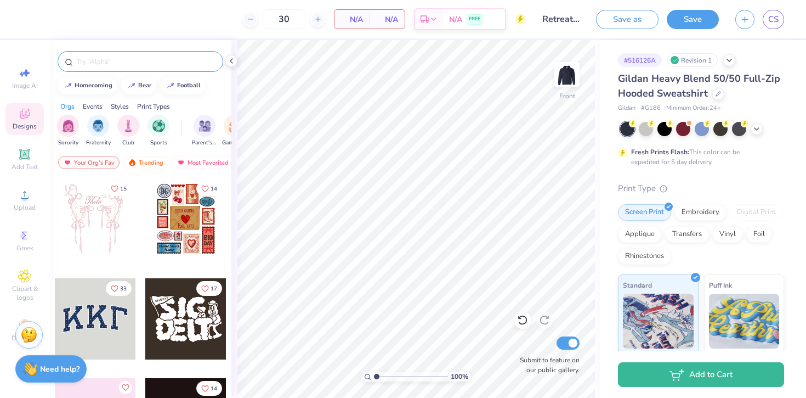
click at [138, 59] on input "text" at bounding box center [146, 61] width 140 height 11
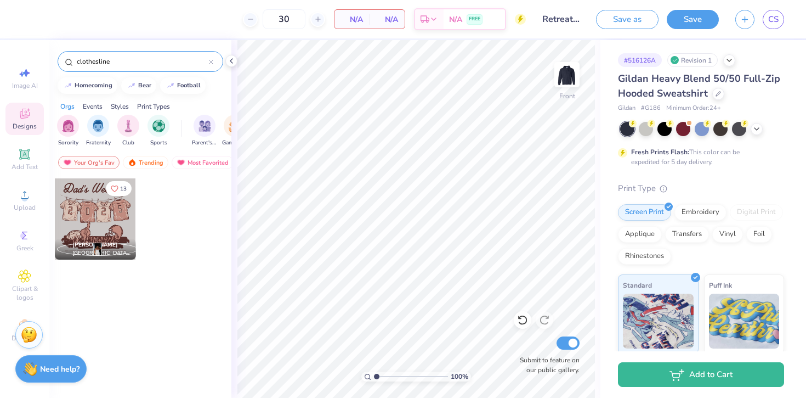
click at [211, 60] on icon at bounding box center [211, 62] width 4 height 4
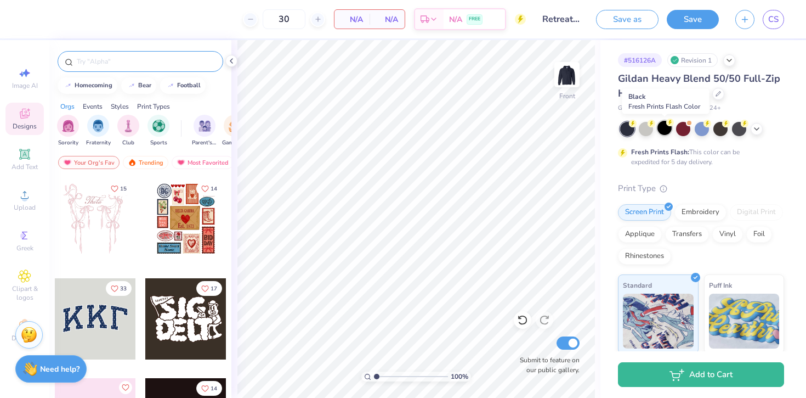
click at [666, 131] on div at bounding box center [665, 128] width 14 height 14
click at [29, 112] on icon at bounding box center [24, 113] width 13 height 13
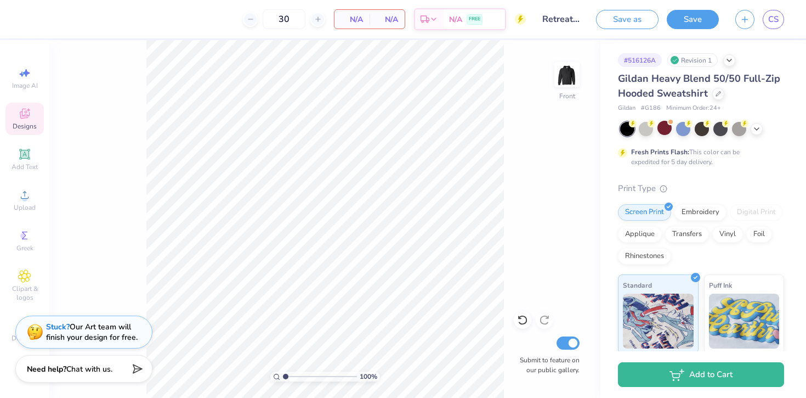
click at [26, 115] on icon at bounding box center [24, 113] width 13 height 13
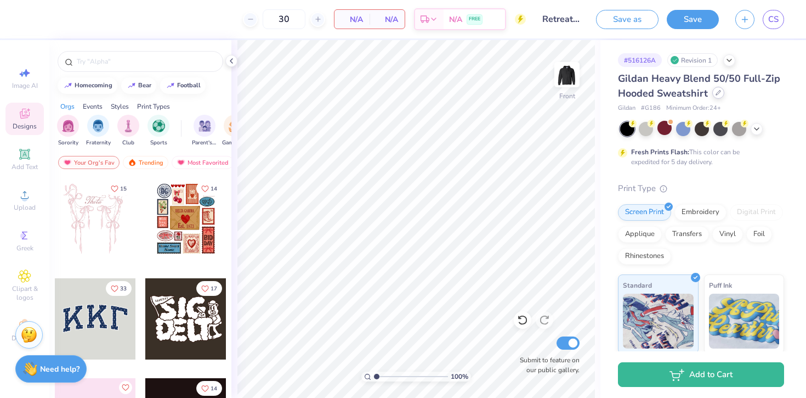
click at [717, 95] on div at bounding box center [718, 93] width 12 height 12
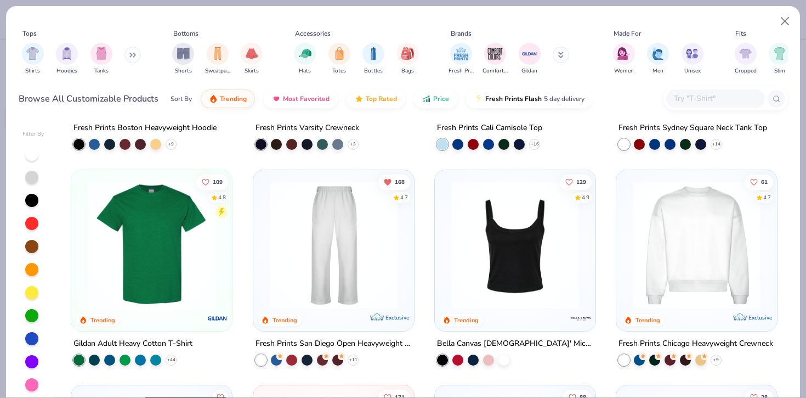
scroll to position [397, 0]
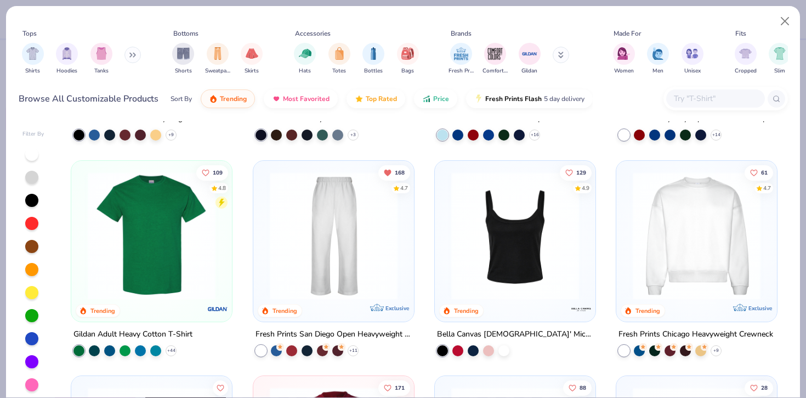
click at [506, 230] on img at bounding box center [515, 235] width 139 height 128
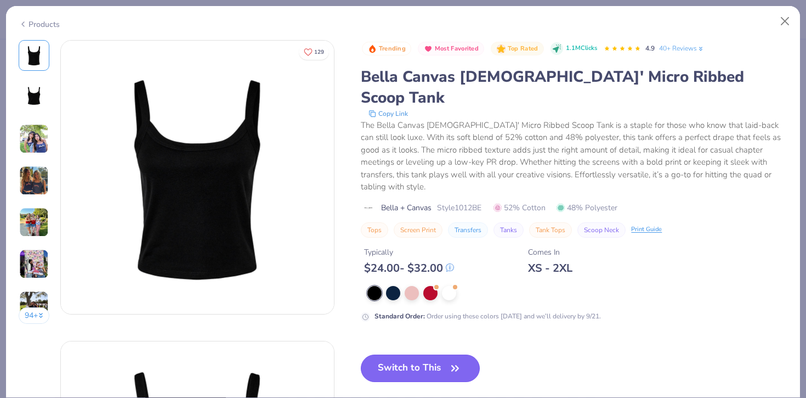
click at [417, 354] on button "Switch to This" at bounding box center [420, 367] width 119 height 27
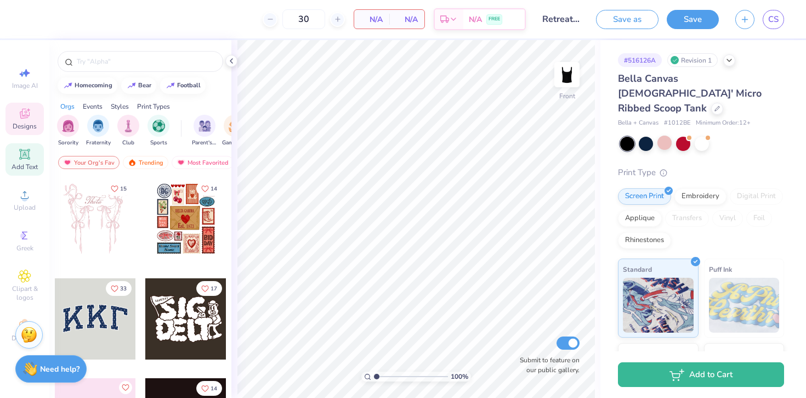
click at [22, 160] on icon at bounding box center [24, 154] width 13 height 13
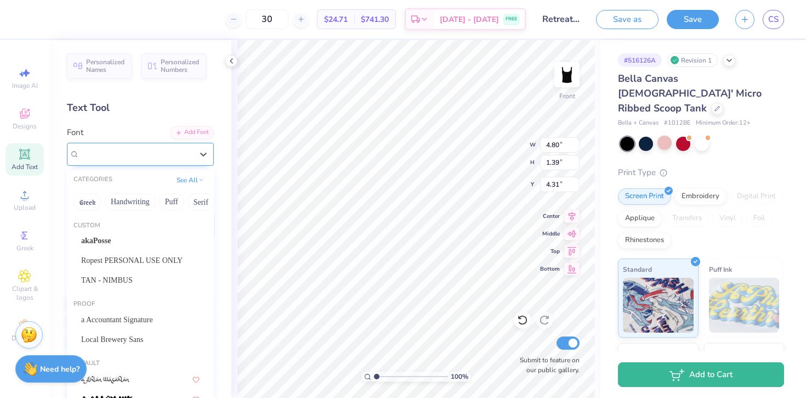
click at [106, 157] on div "Super Dream" at bounding box center [135, 153] width 115 height 17
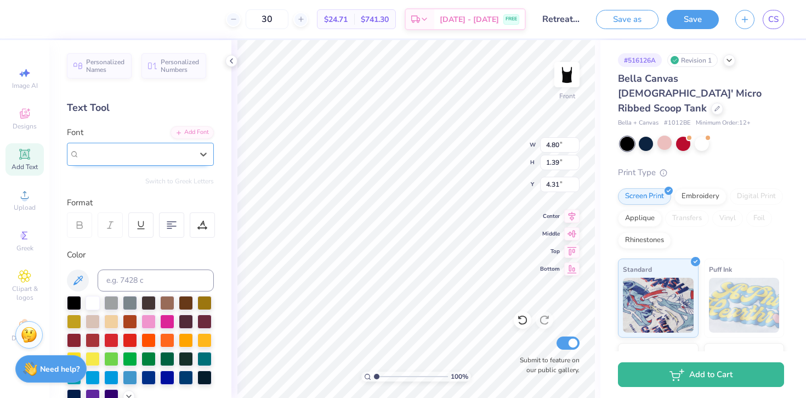
click at [133, 159] on div "Super Dream" at bounding box center [136, 154] width 113 height 13
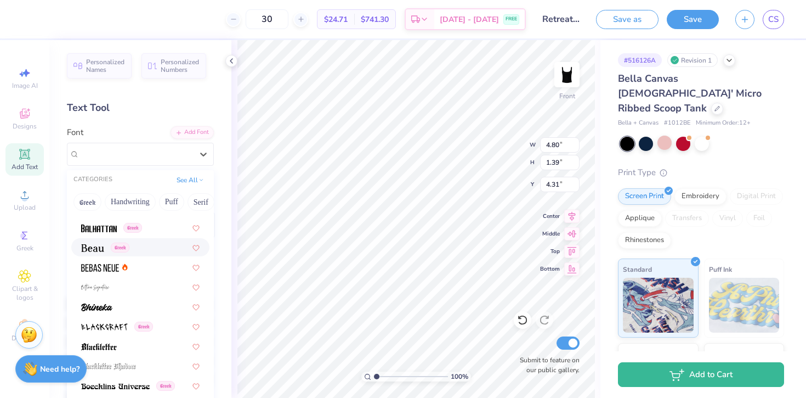
scroll to position [614, 0]
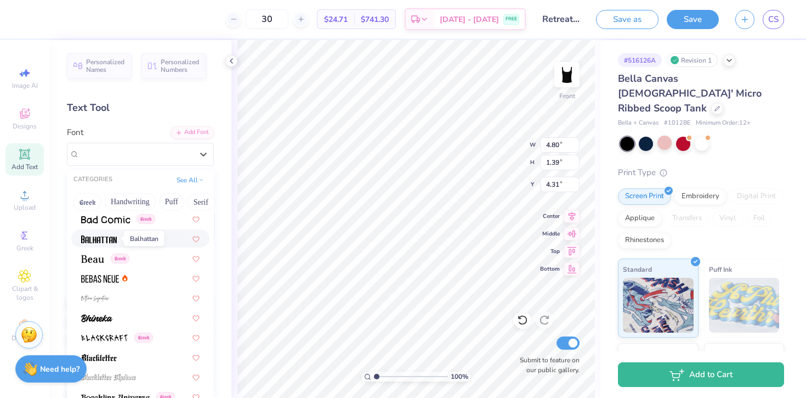
click at [107, 240] on img at bounding box center [99, 239] width 36 height 8
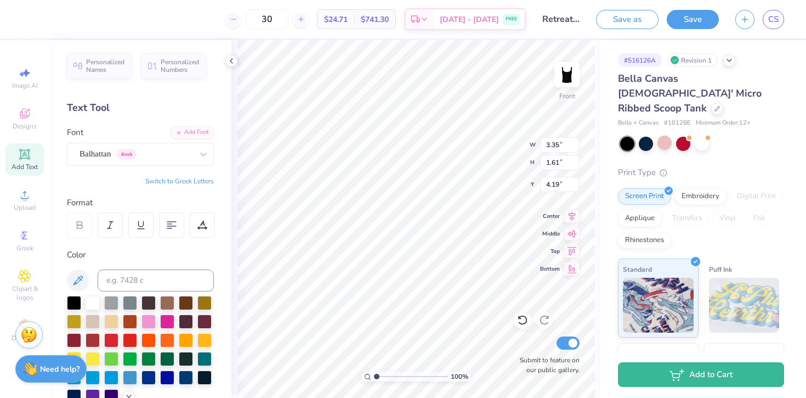
scroll to position [1, 0]
click at [39, 118] on div "Designs" at bounding box center [24, 119] width 38 height 32
